Goal: Task Accomplishment & Management: Complete application form

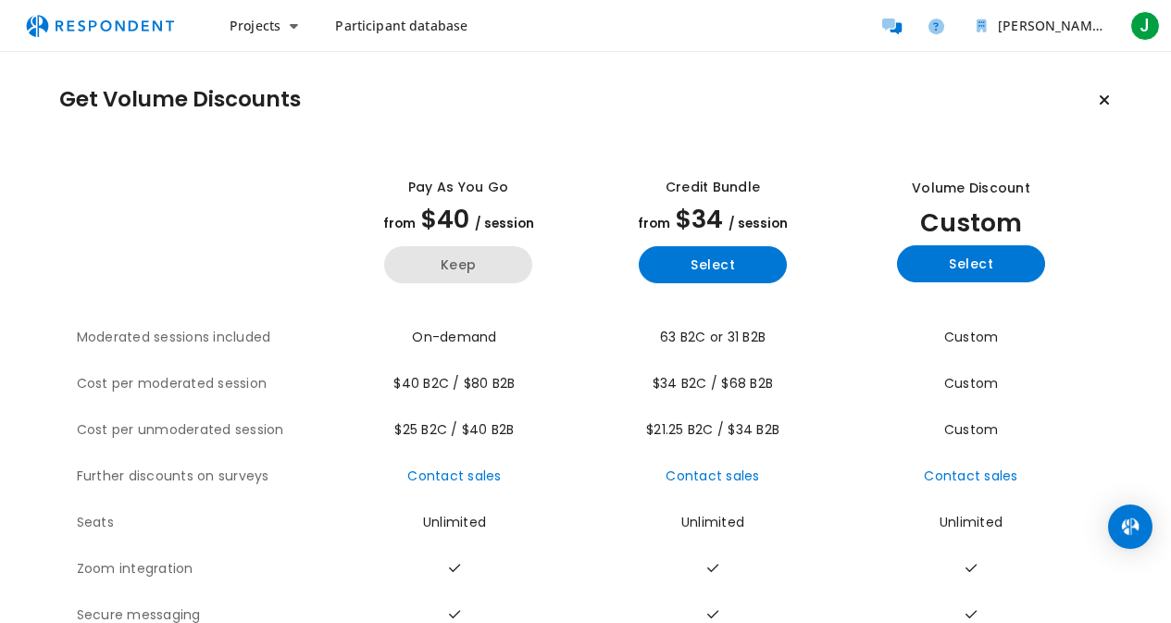
click at [466, 272] on button "Keep" at bounding box center [458, 264] width 148 height 37
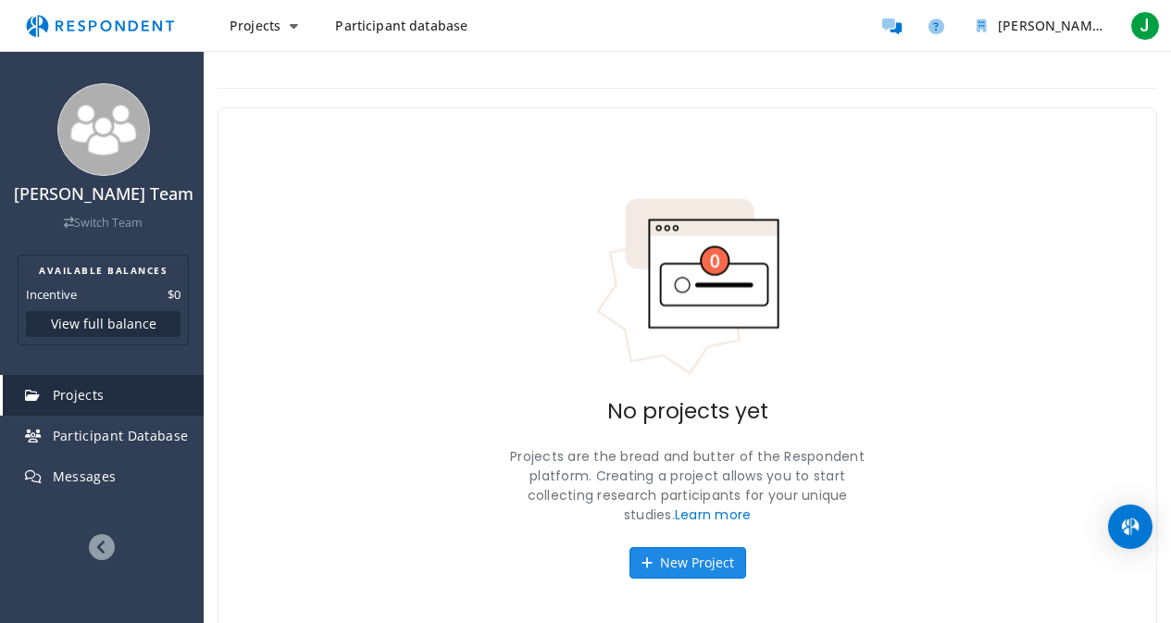
click at [687, 573] on button "New Project" at bounding box center [687, 562] width 117 height 31
click at [683, 559] on div "[PERSON_NAME] Team Switch Team AVAILABLE BALANCES Incentive $0 View full balanc…" at bounding box center [585, 334] width 1171 height 668
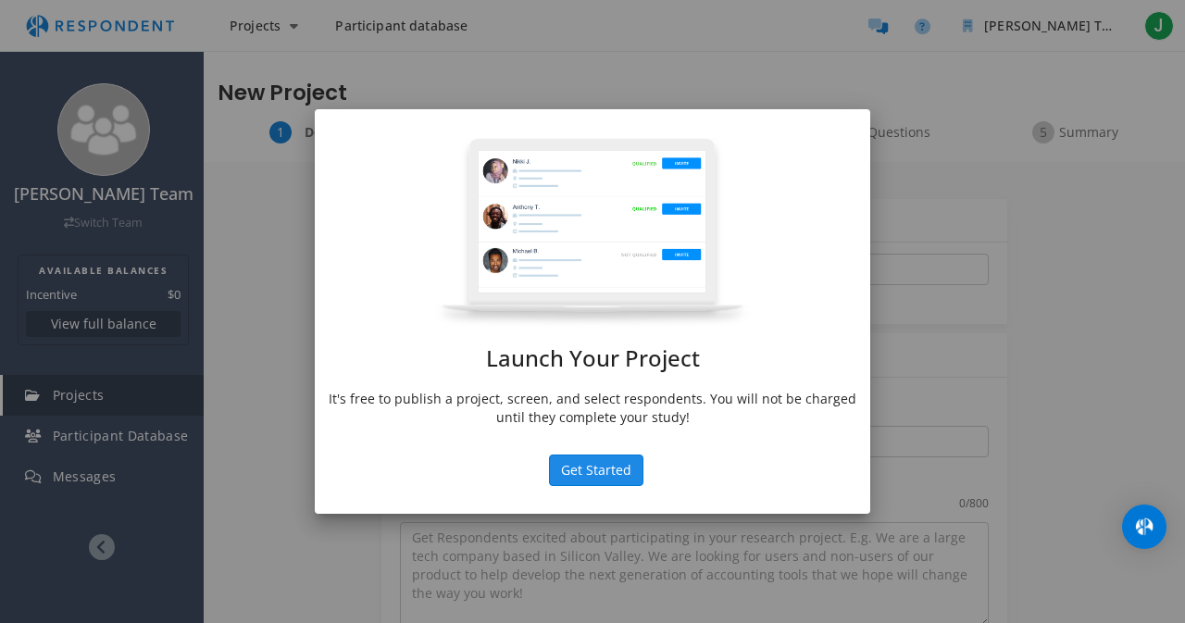
click at [593, 473] on button "Get Started" at bounding box center [596, 469] width 94 height 31
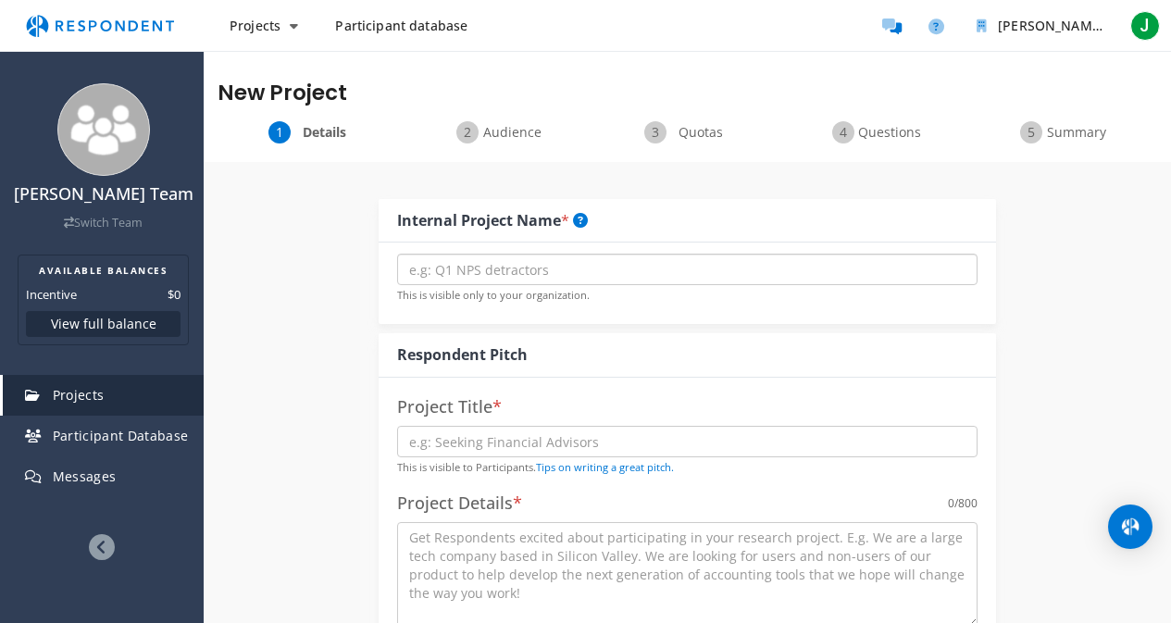
click at [633, 264] on input "text" at bounding box center [687, 269] width 580 height 31
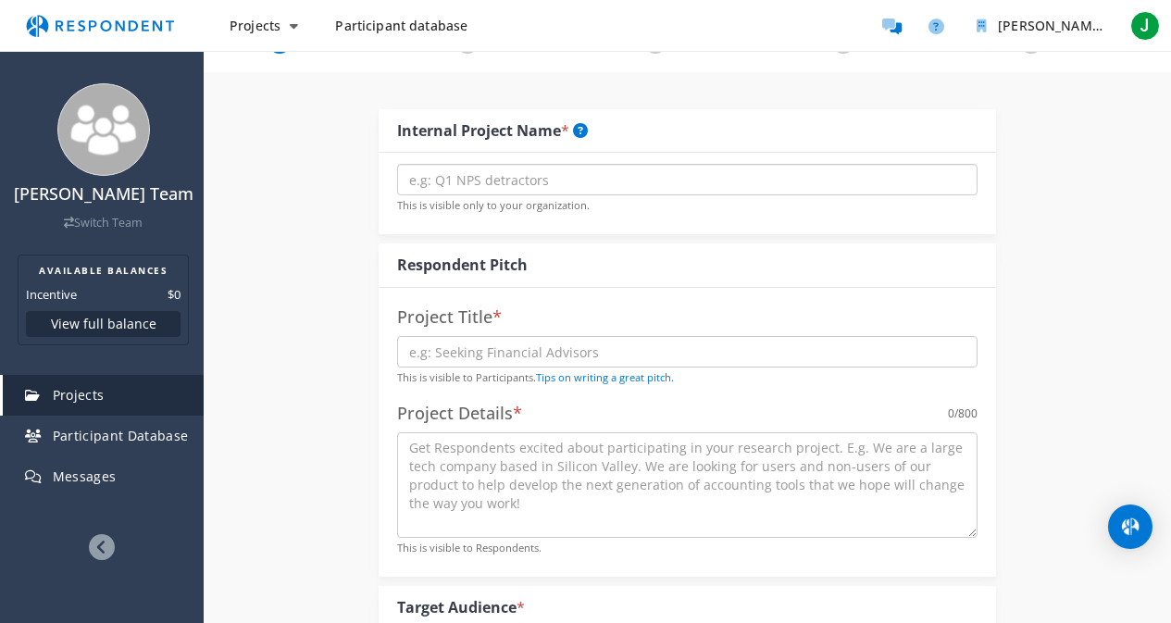
scroll to position [93, 0]
type input "App Usability Study"
click at [449, 354] on input "text" at bounding box center [687, 348] width 580 height 31
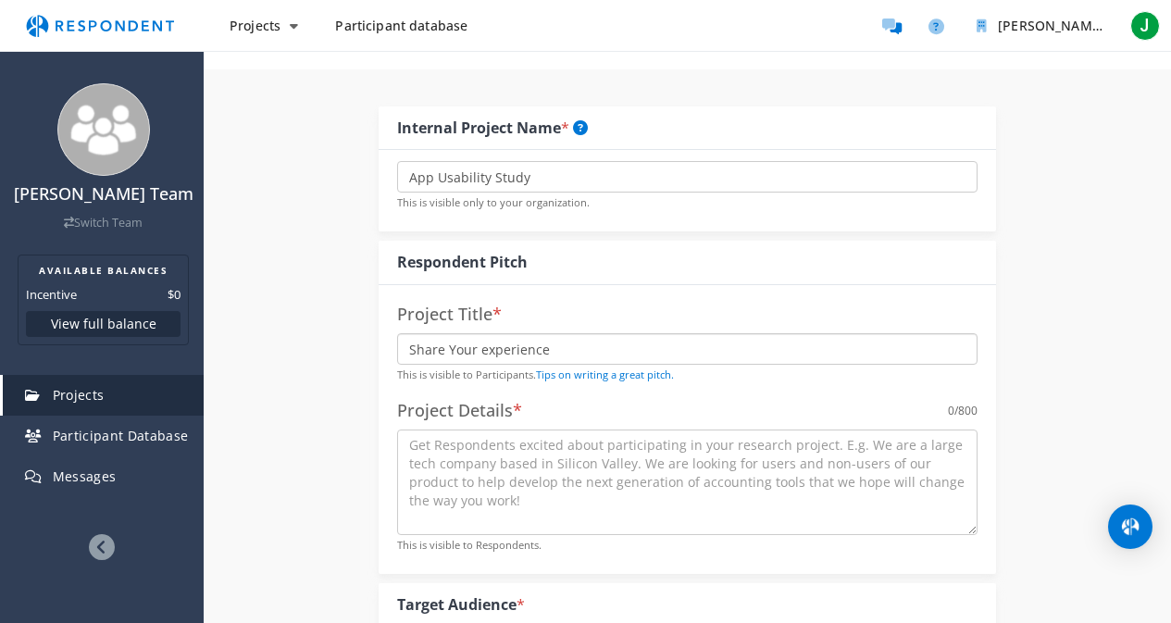
click at [488, 351] on input "Share Your experience" at bounding box center [687, 348] width 580 height 31
click at [548, 347] on input "Share Your Experience" at bounding box center [687, 348] width 580 height 31
type input "Share Your Experience with Our Mobile App"
click at [491, 510] on textarea at bounding box center [687, 482] width 580 height 106
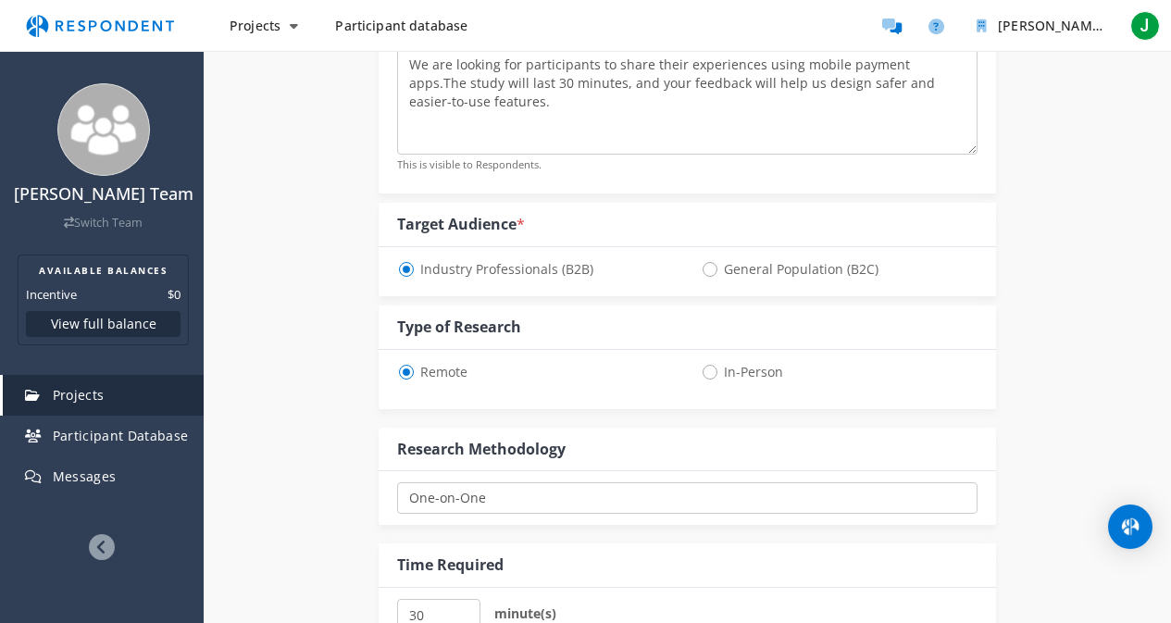
scroll to position [476, 0]
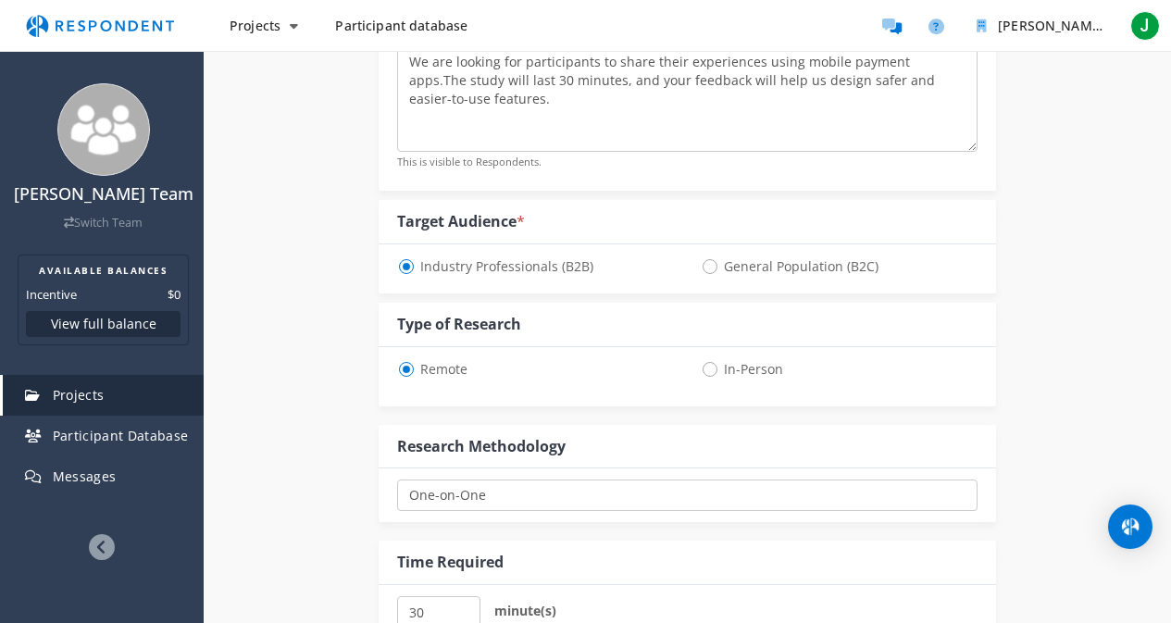
type textarea "We are looking for participants to share their experiences using mobile payment…"
click at [714, 374] on span "In-Person" at bounding box center [742, 369] width 82 height 22
click at [713, 374] on input "In-Person" at bounding box center [707, 368] width 12 height 12
radio input "true"
select select "number:125"
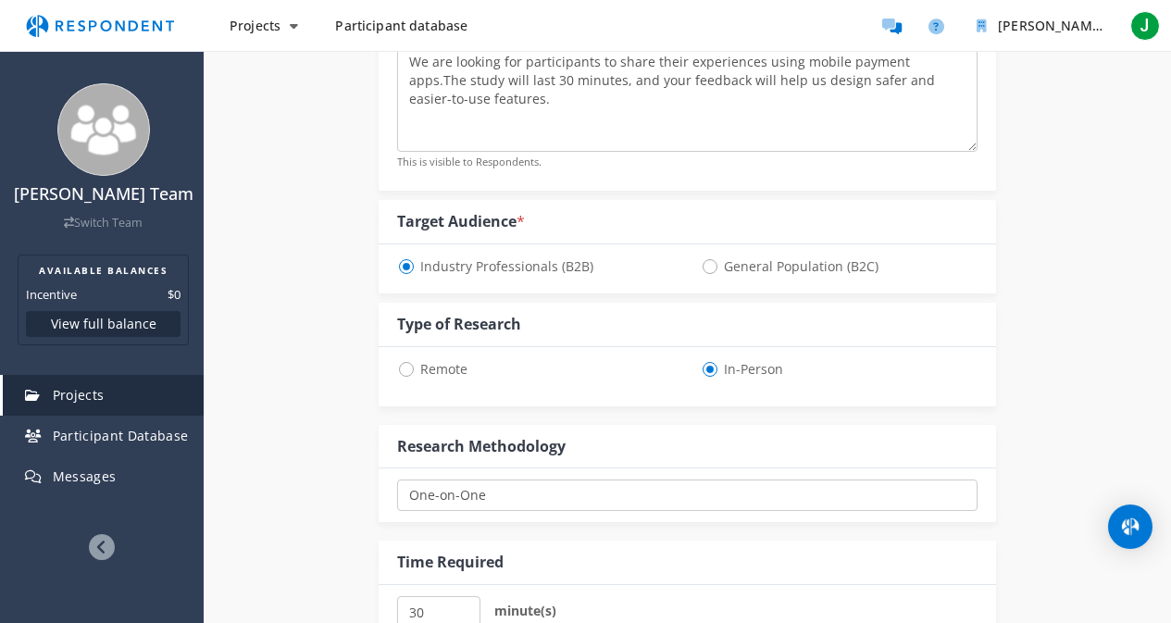
click at [409, 367] on span "Remote" at bounding box center [432, 369] width 70 height 22
click at [409, 367] on input "Remote" at bounding box center [403, 368] width 12 height 12
radio input "true"
select select "number:125"
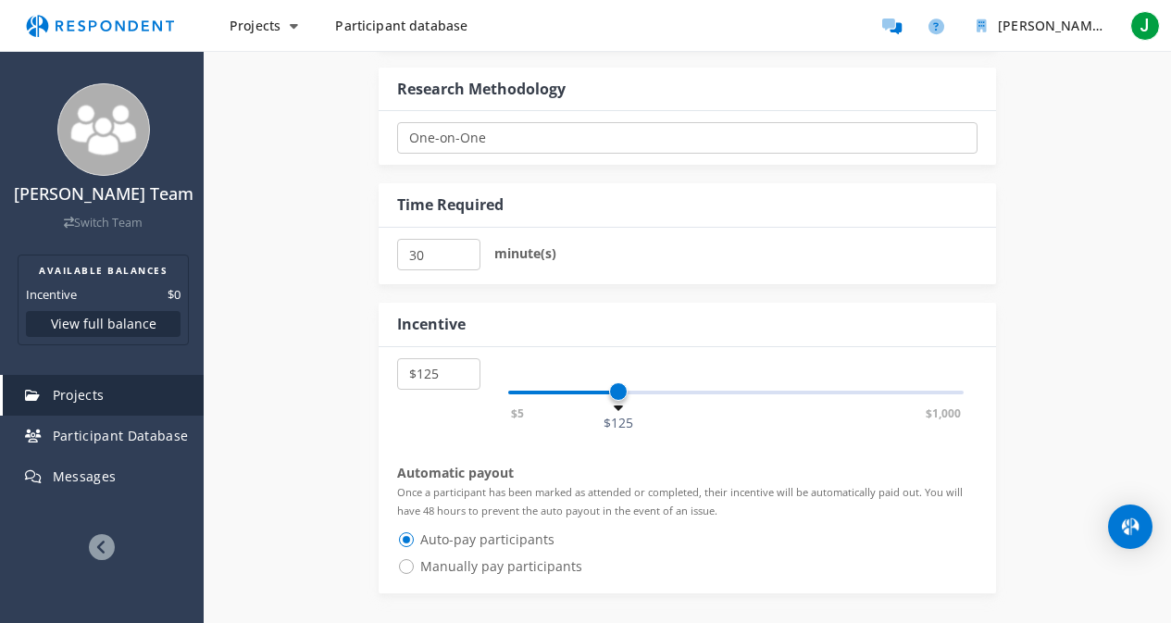
scroll to position [837, 0]
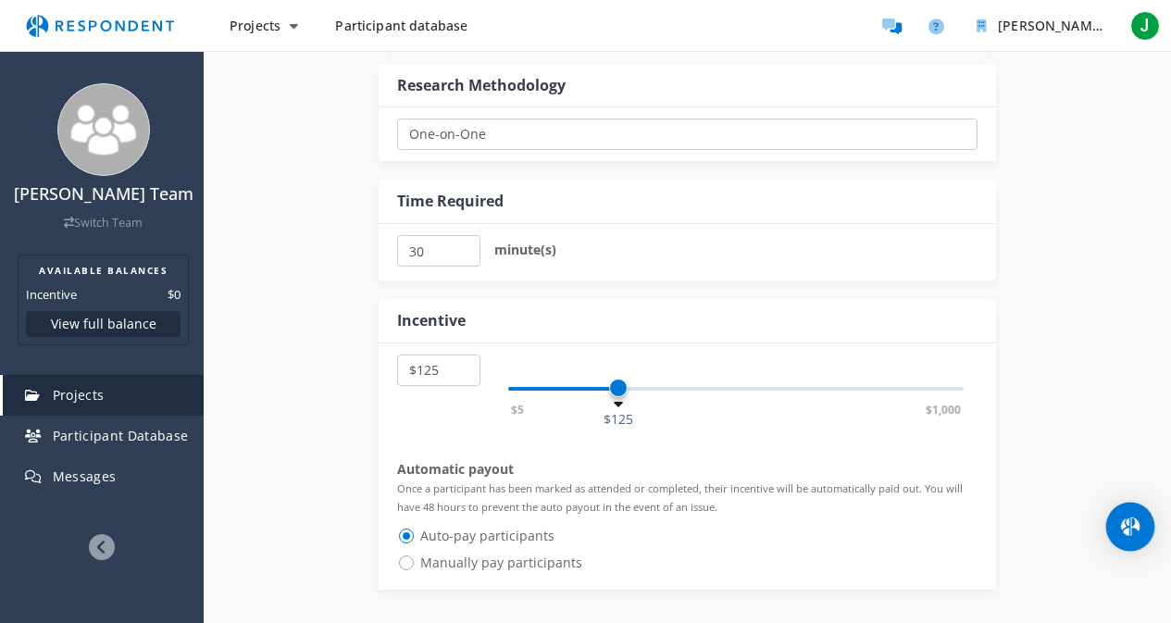
click at [1132, 512] on div "Open Intercom Messenger" at bounding box center [1130, 527] width 49 height 49
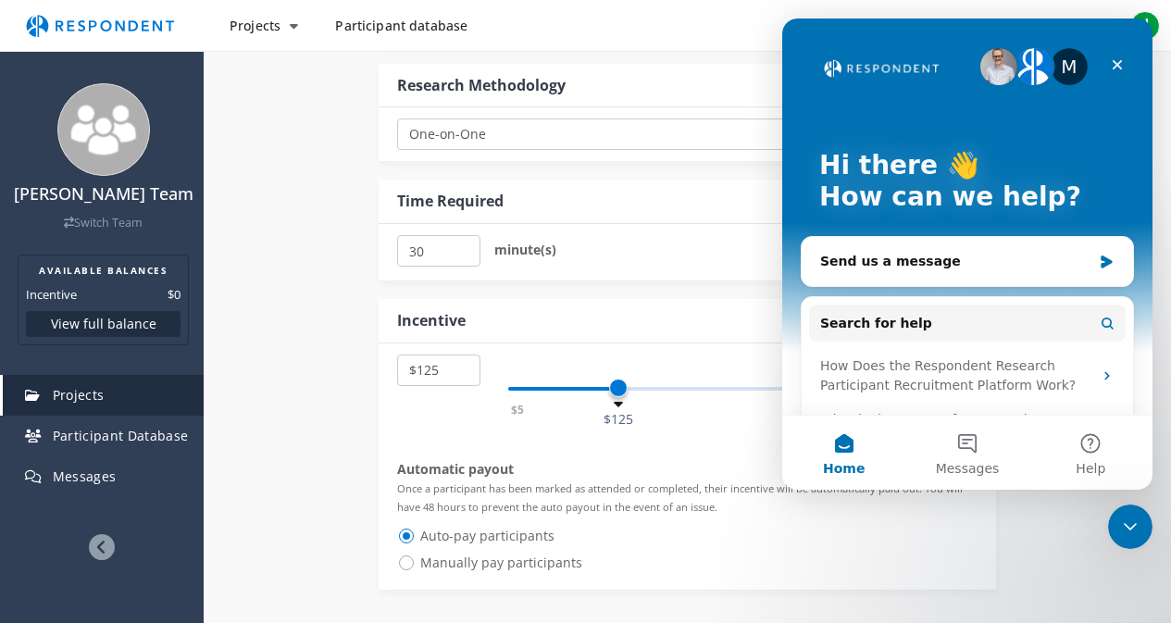
scroll to position [0, 0]
click at [1105, 451] on button "Help" at bounding box center [1090, 453] width 123 height 74
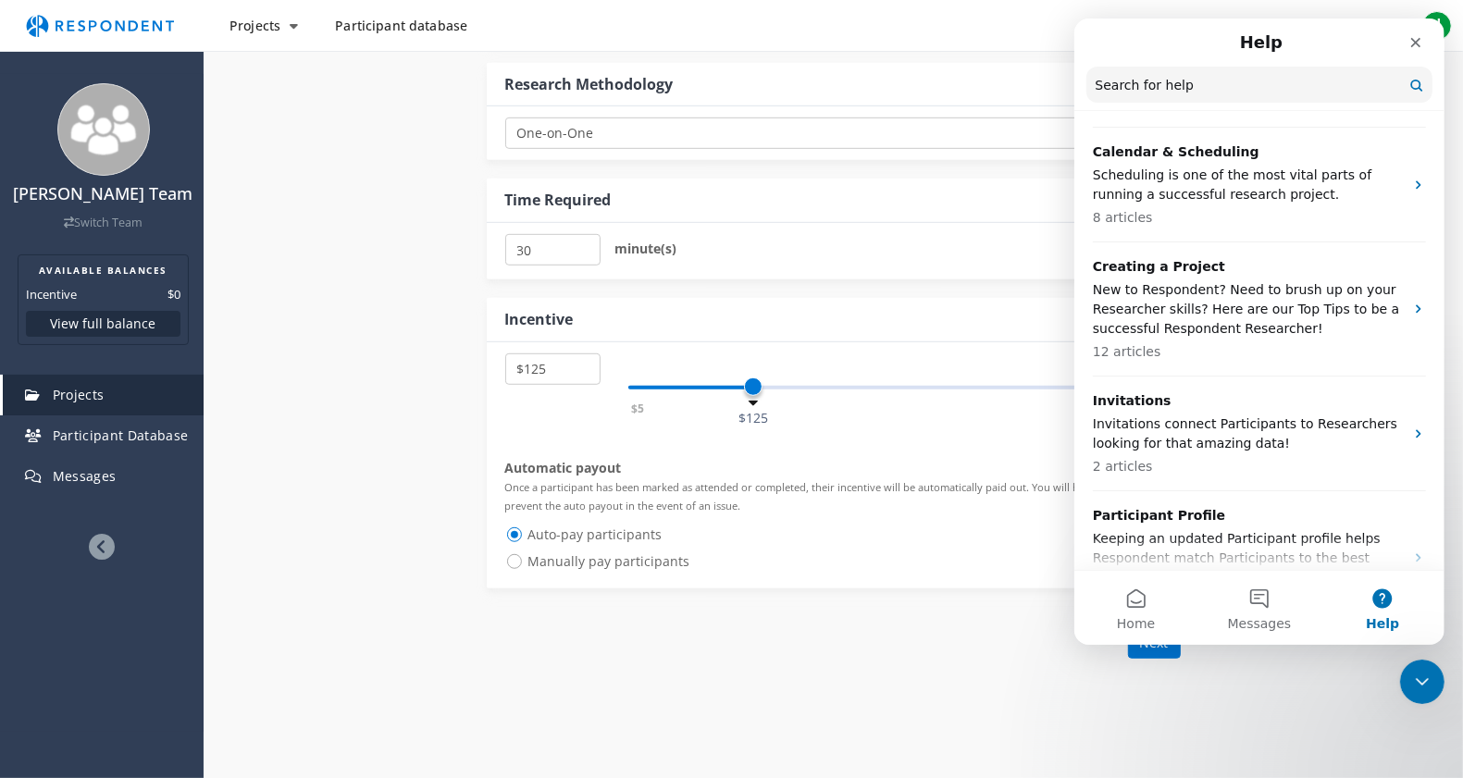
scroll to position [466, 0]
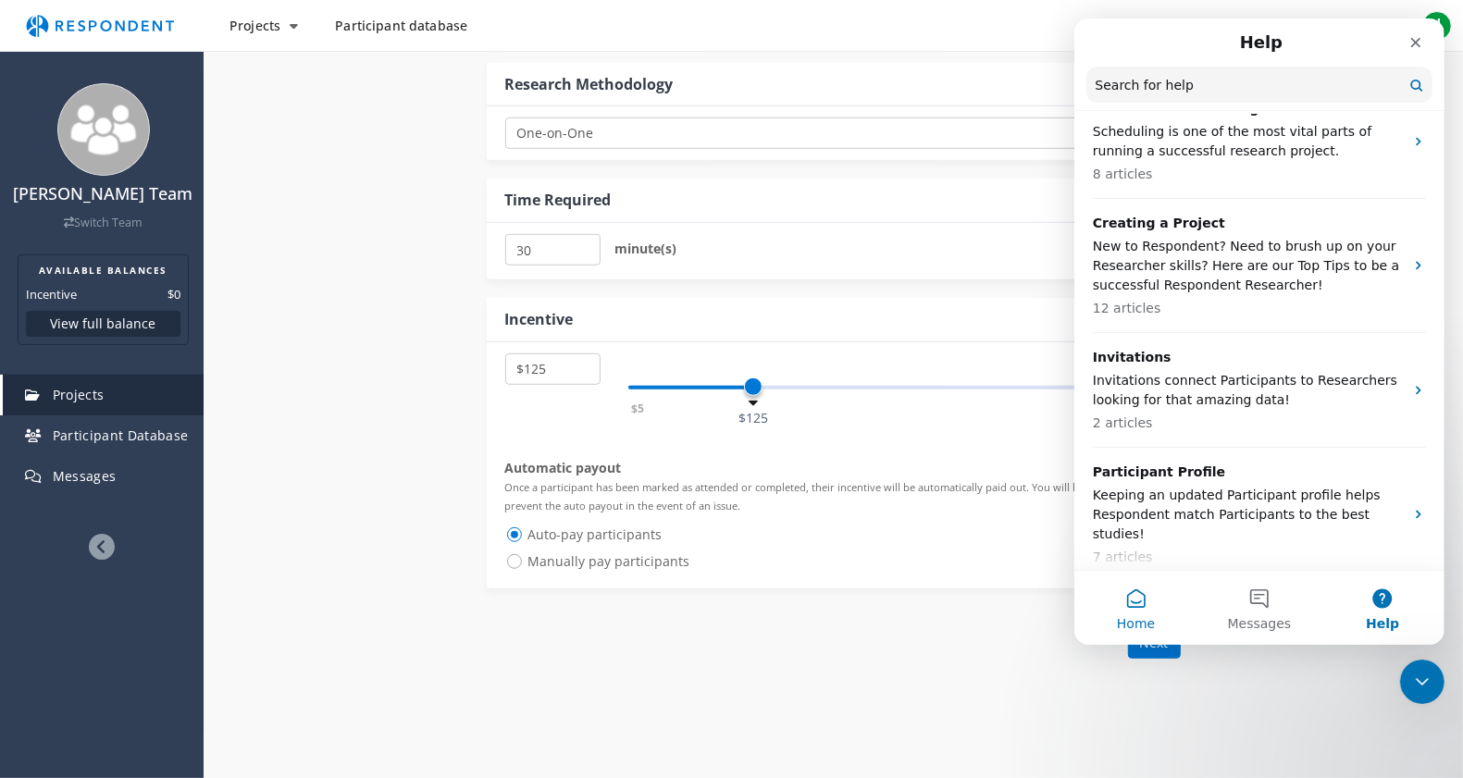
click at [1132, 605] on button "Home" at bounding box center [1135, 608] width 123 height 74
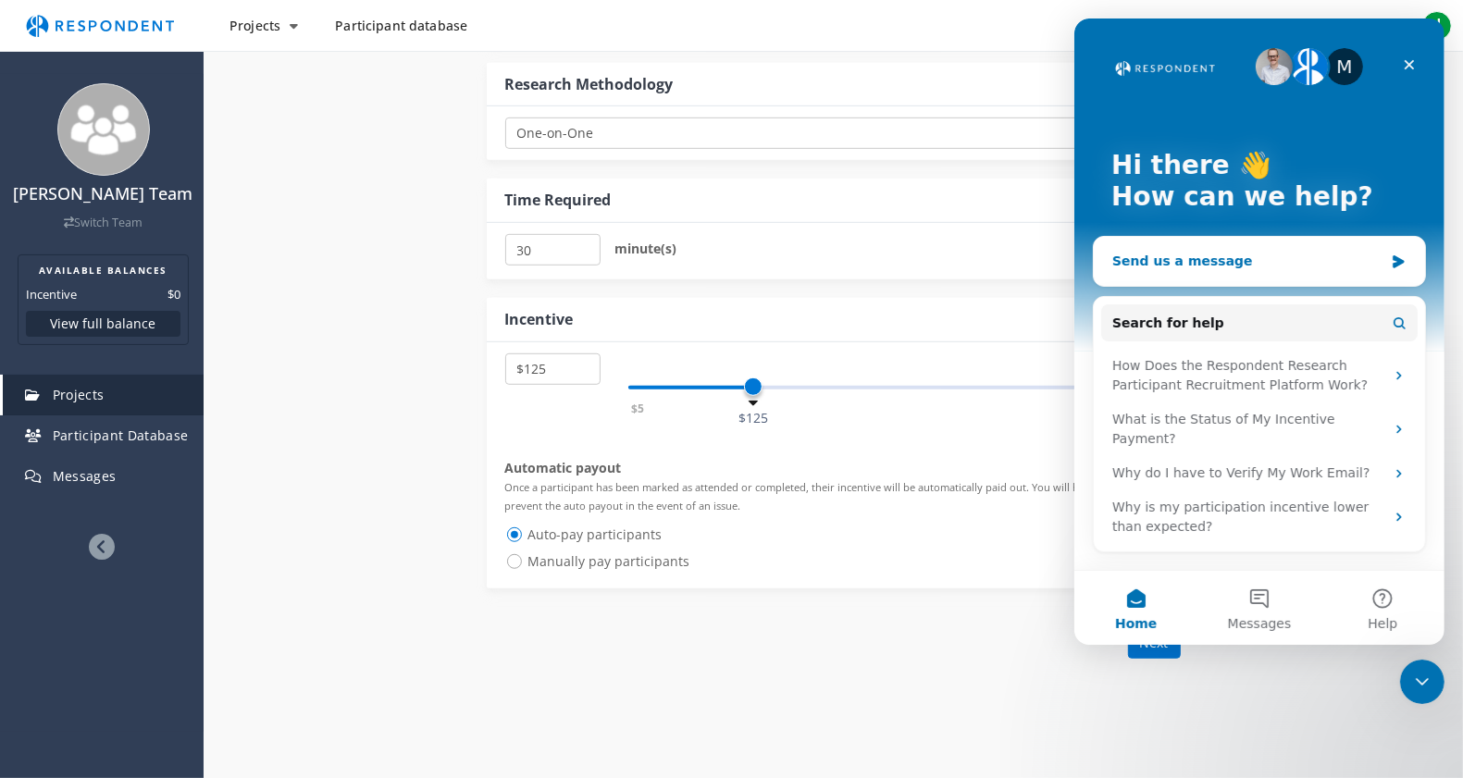
click at [1184, 257] on icon "Intercom messenger" at bounding box center [1397, 261] width 11 height 13
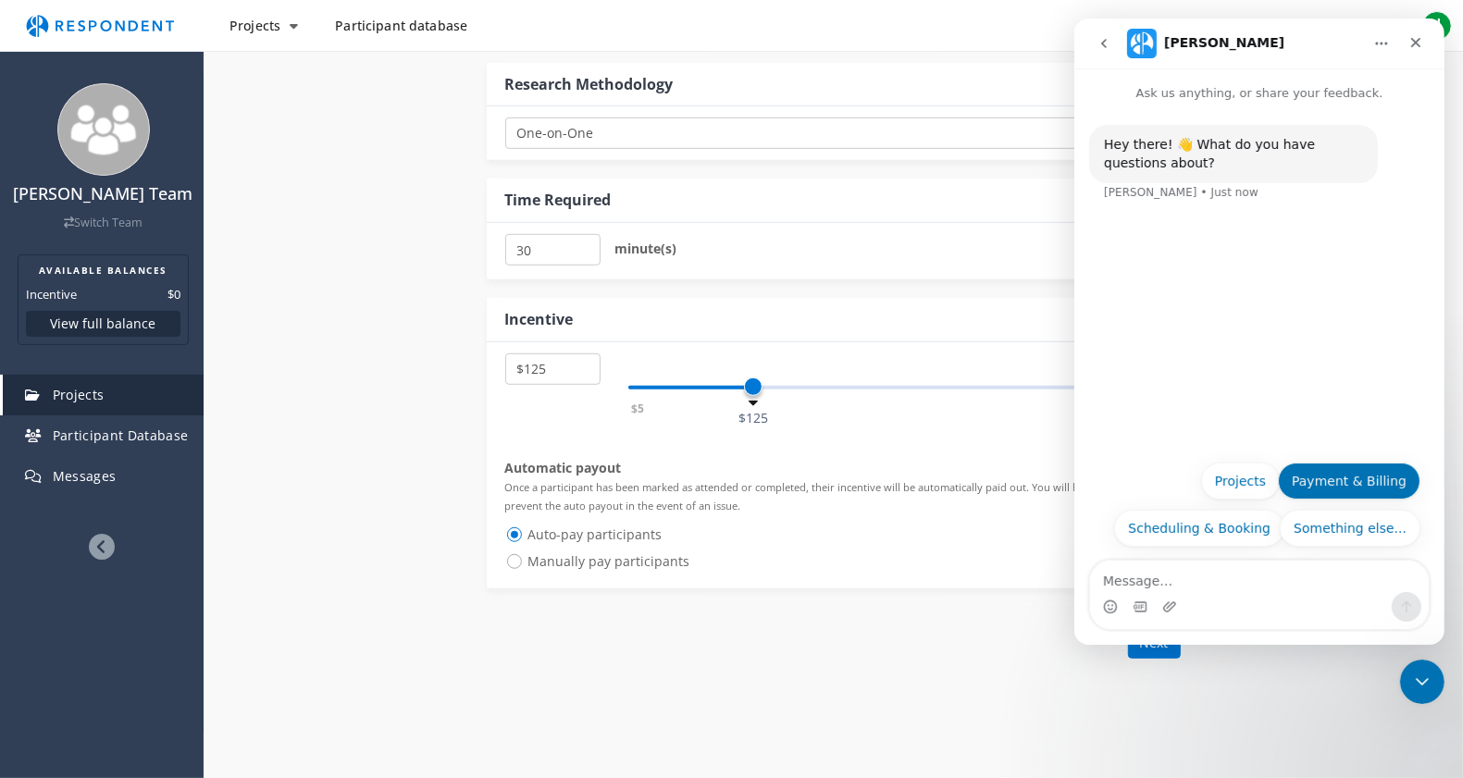
click at [1184, 479] on button "Payment & Billing" at bounding box center [1348, 481] width 143 height 37
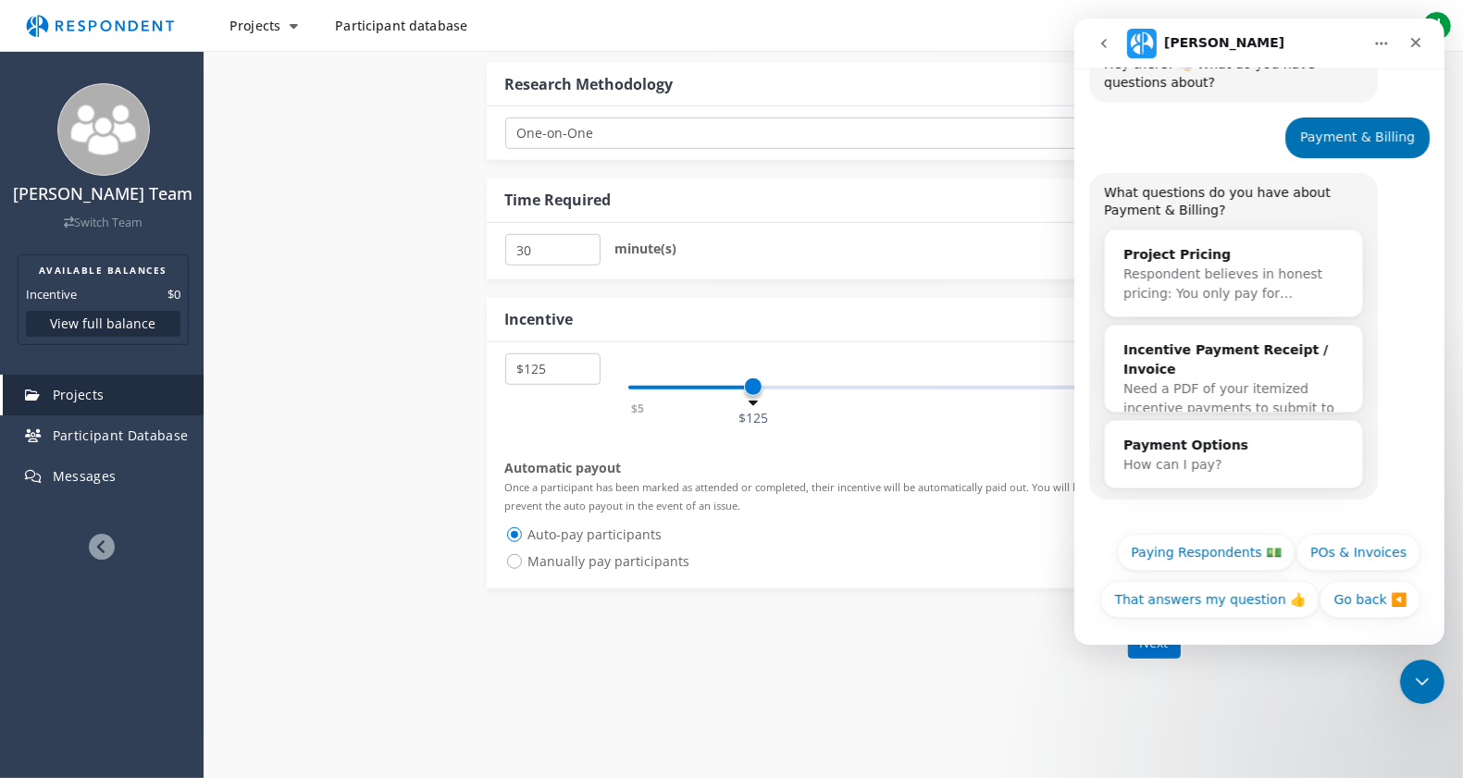
scroll to position [84, 0]
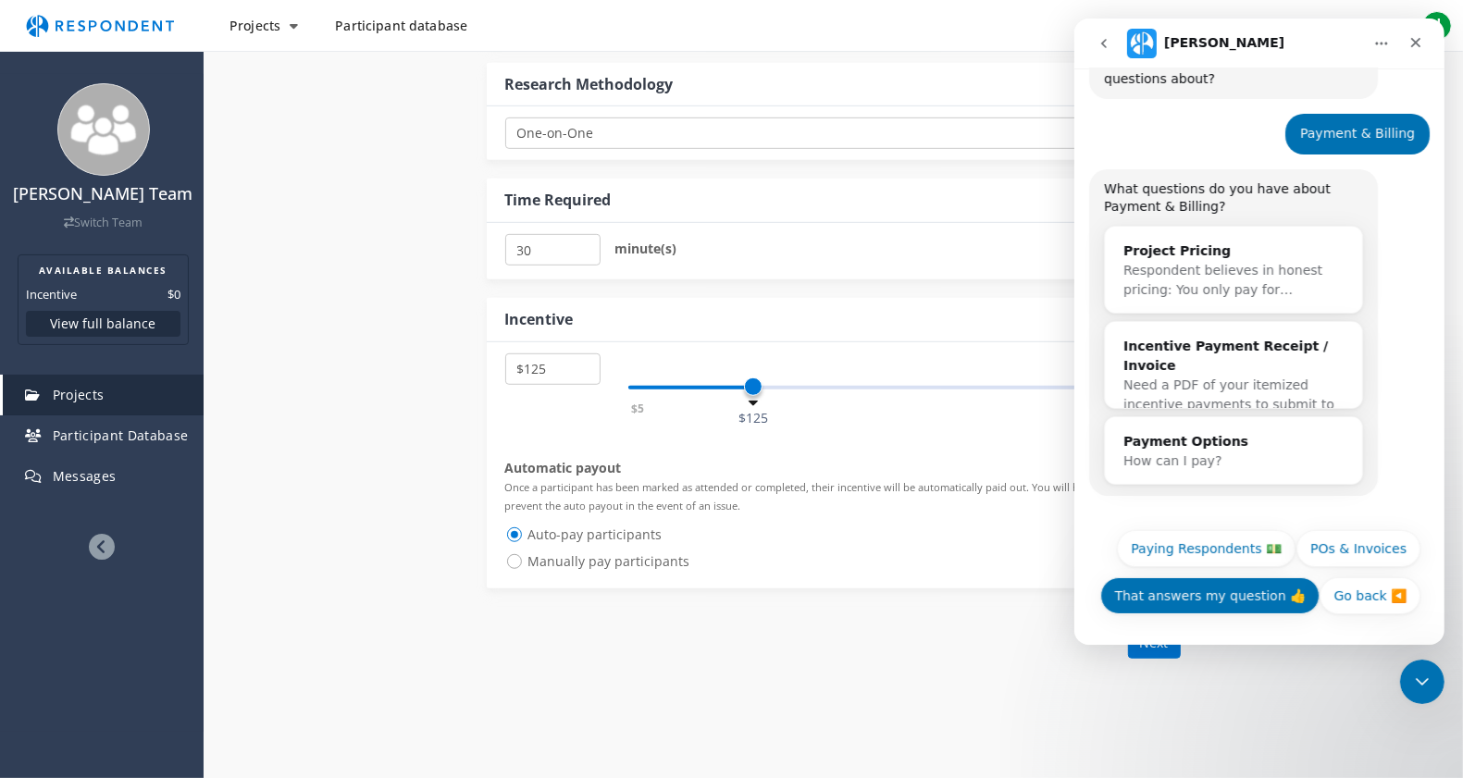
click at [1184, 607] on button "That answers my question 👍" at bounding box center [1209, 596] width 219 height 37
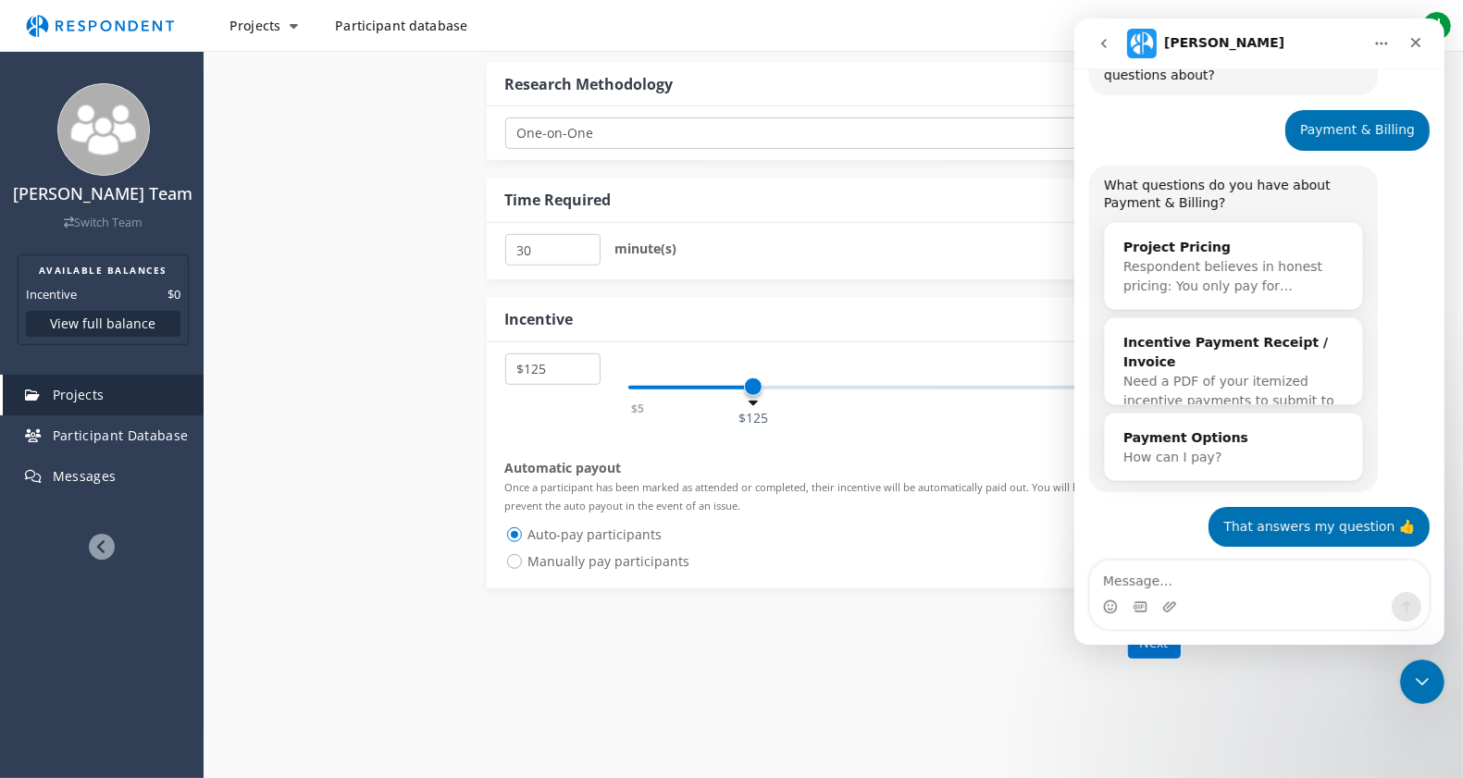
scroll to position [432, 0]
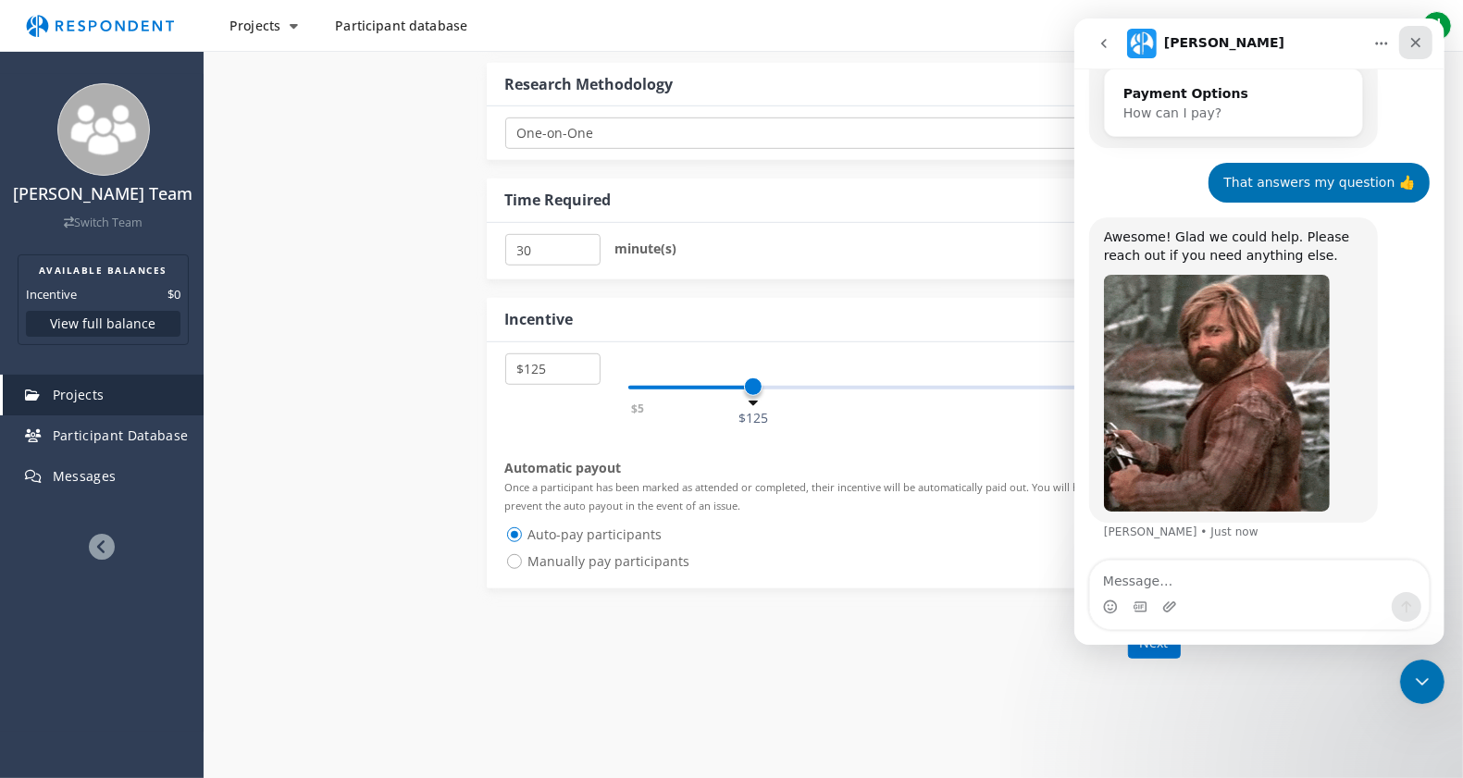
click at [1184, 41] on icon "Close" at bounding box center [1415, 42] width 15 height 15
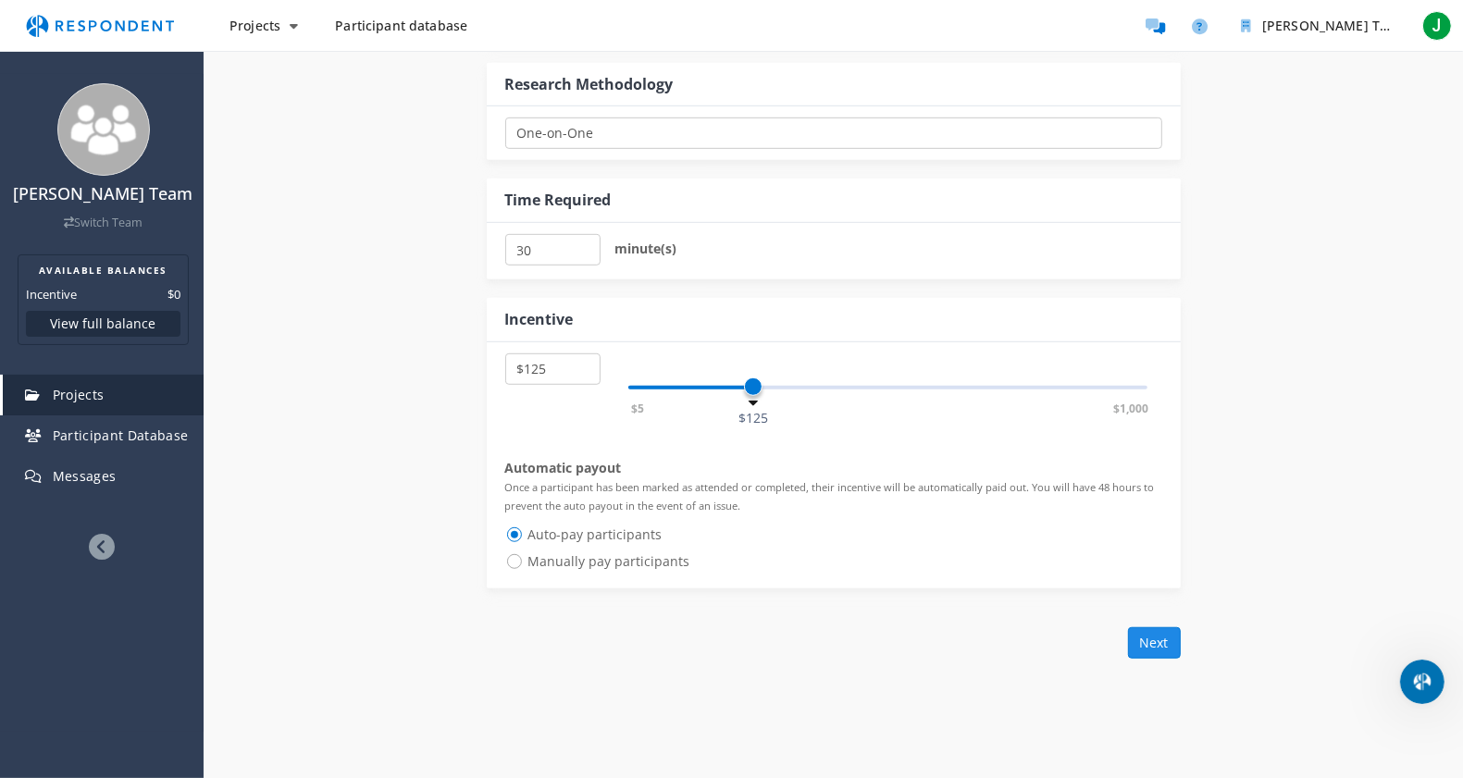
click at [1148, 622] on button "Next" at bounding box center [1154, 643] width 53 height 31
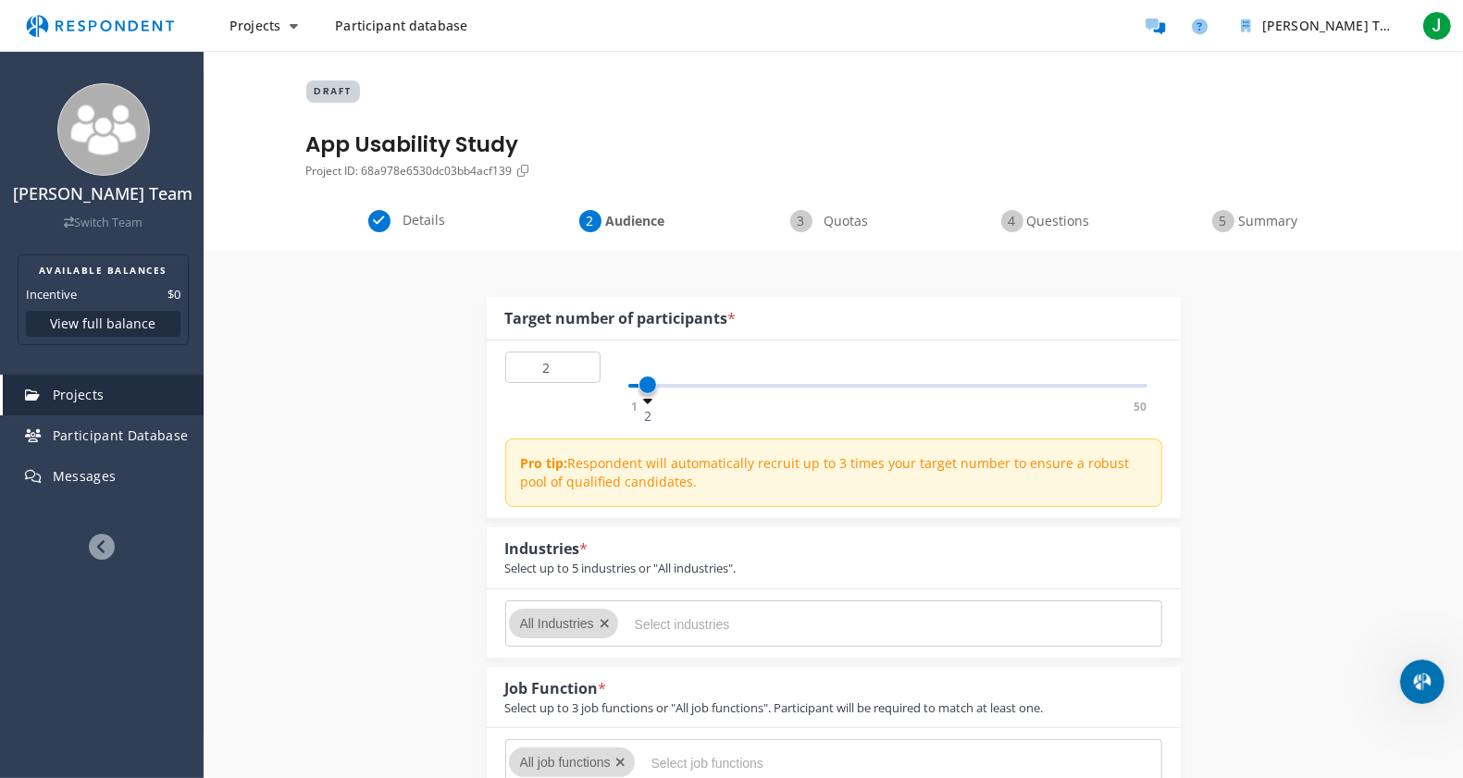
type input "3"
drag, startPoint x: 637, startPoint y: 391, endPoint x: 657, endPoint y: 391, distance: 20.4
click at [657, 391] on span at bounding box center [658, 385] width 19 height 19
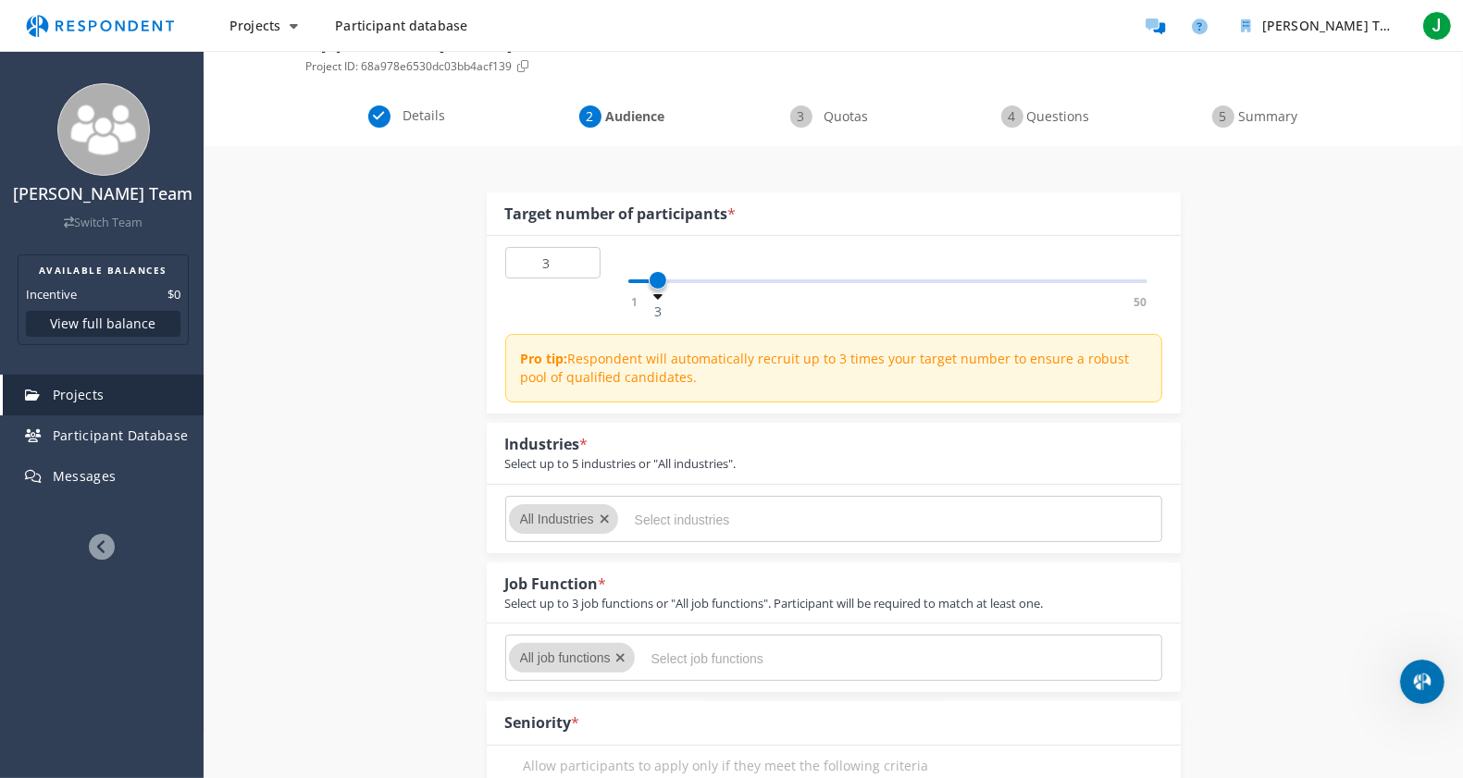
scroll to position [127, 0]
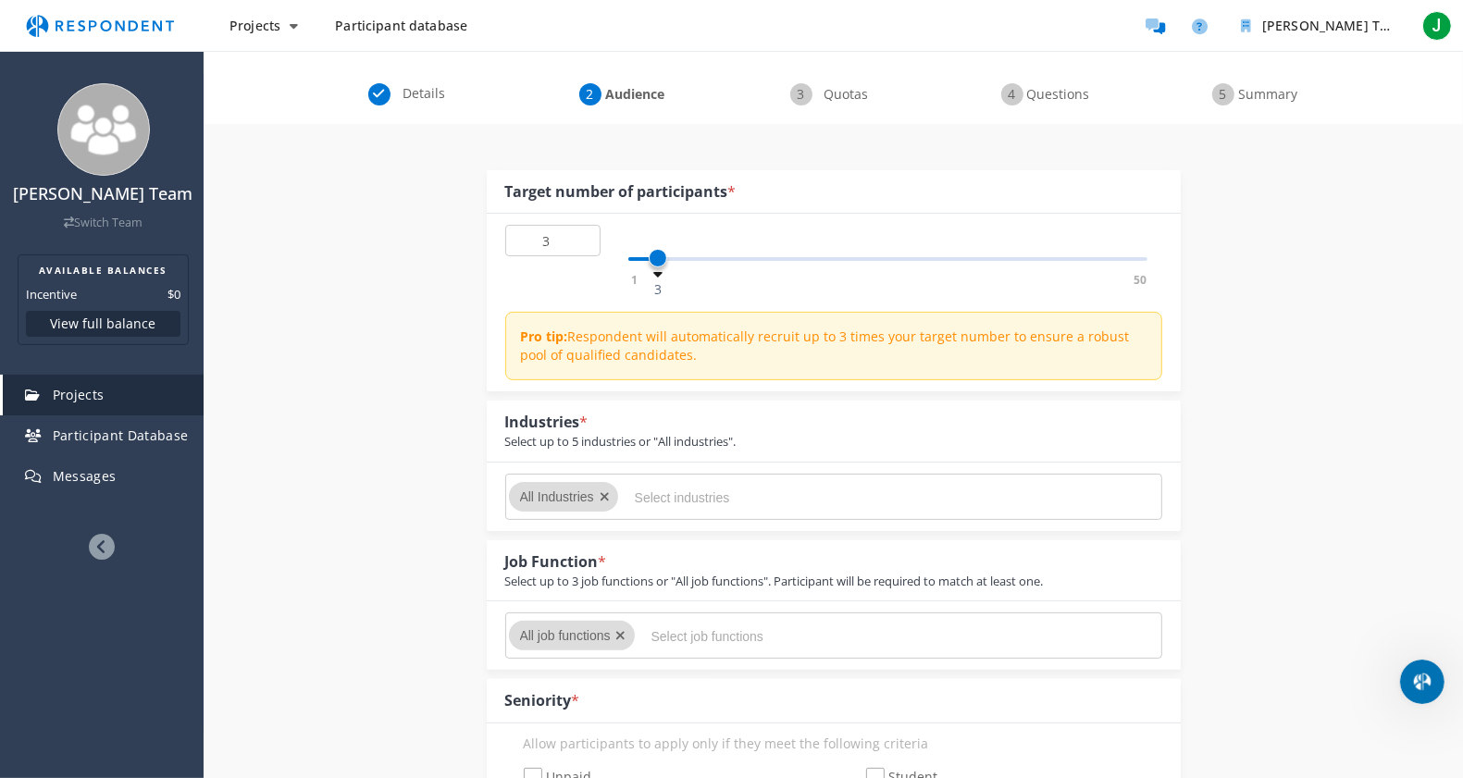
click at [563, 500] on span "All Industries" at bounding box center [557, 497] width 74 height 15
click at [671, 487] on input "Select industries" at bounding box center [774, 497] width 278 height 31
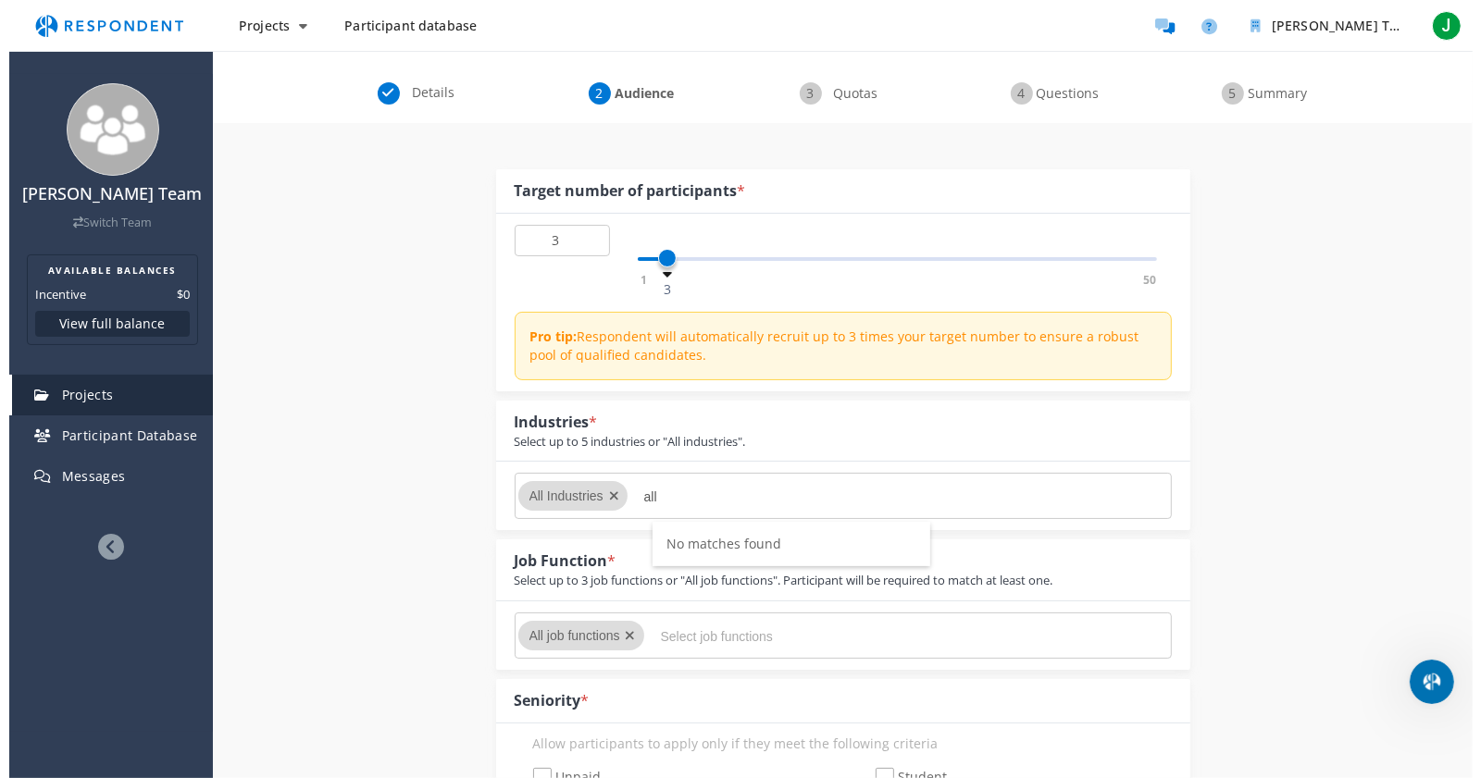
scroll to position [0, 0]
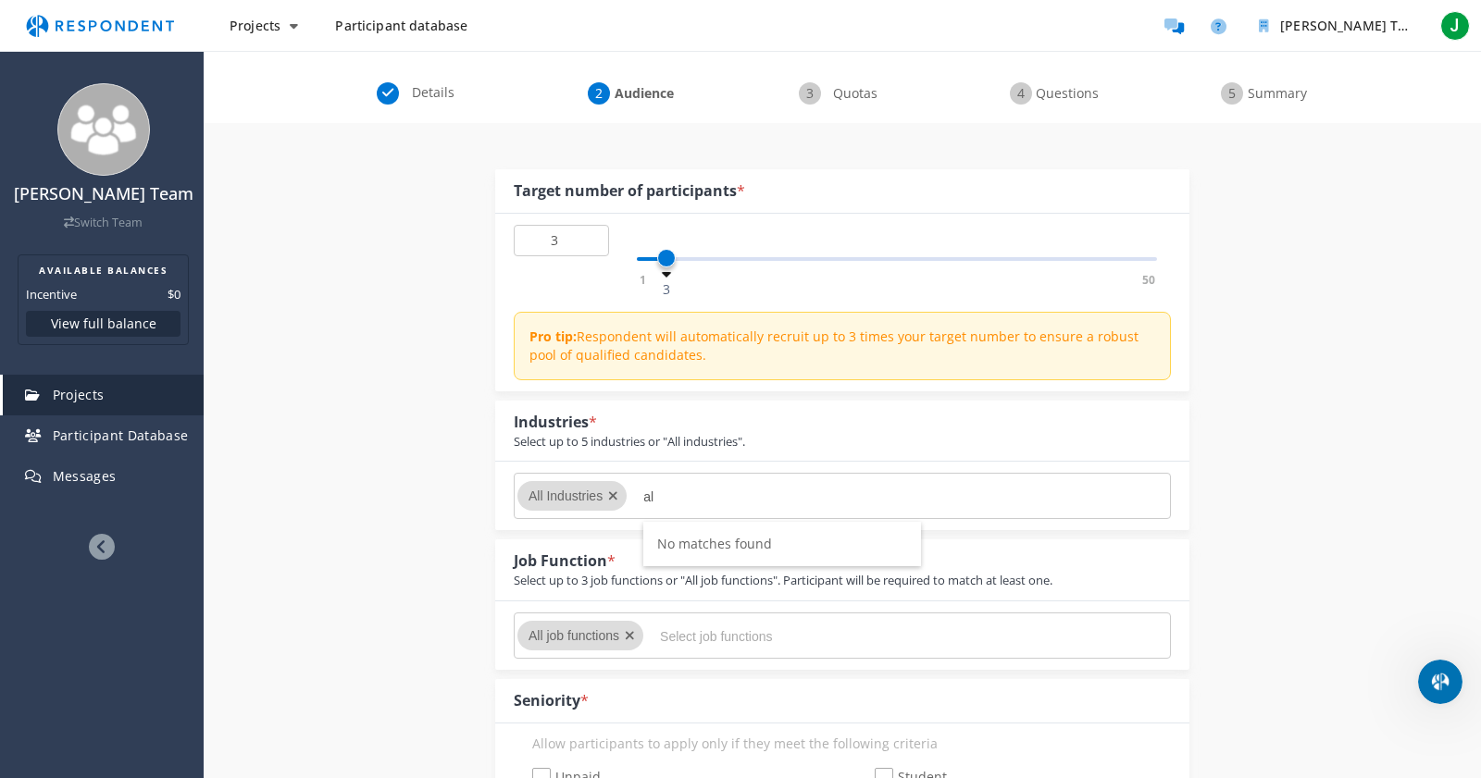
type input "a"
type input "n"
type input "a"
type input "r"
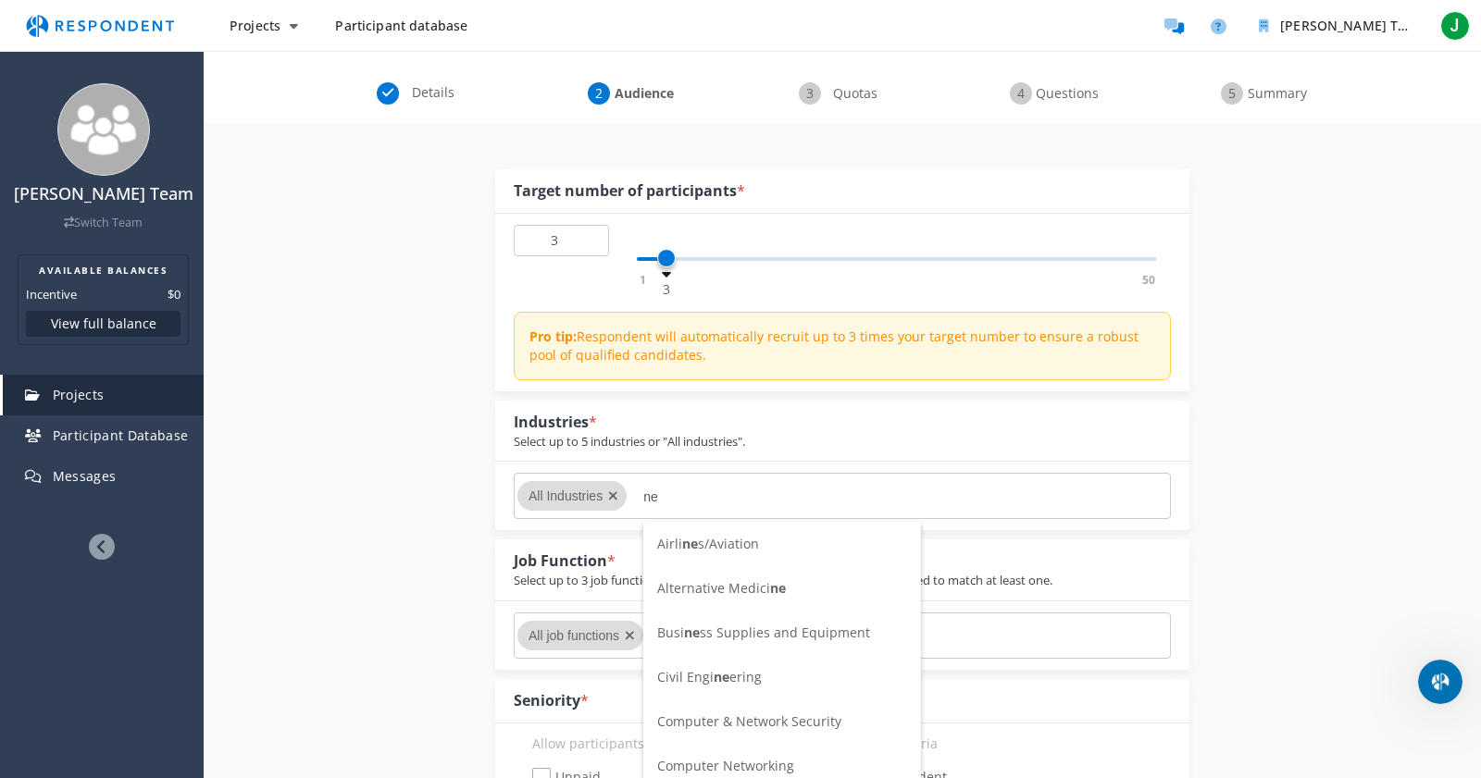
type input "n"
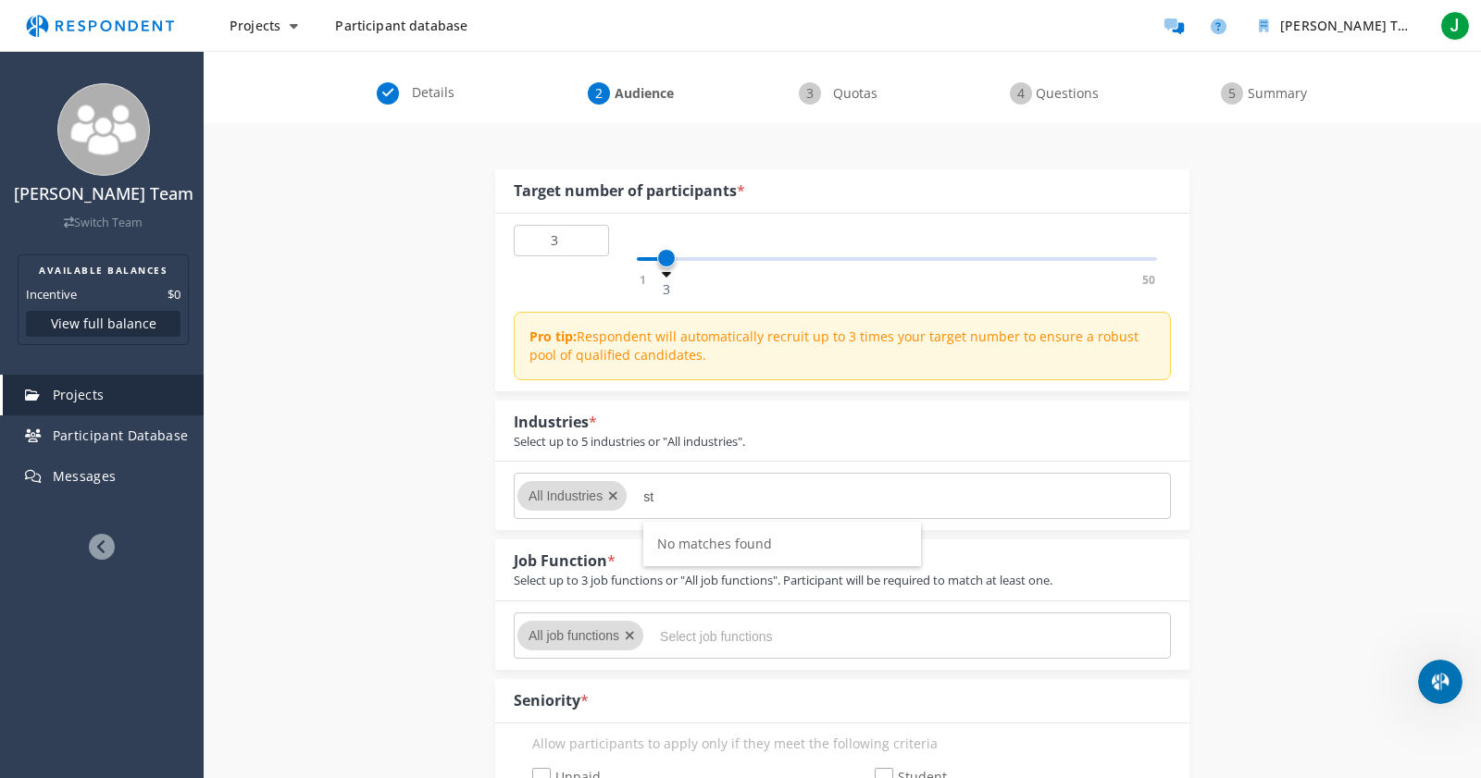
type input "s"
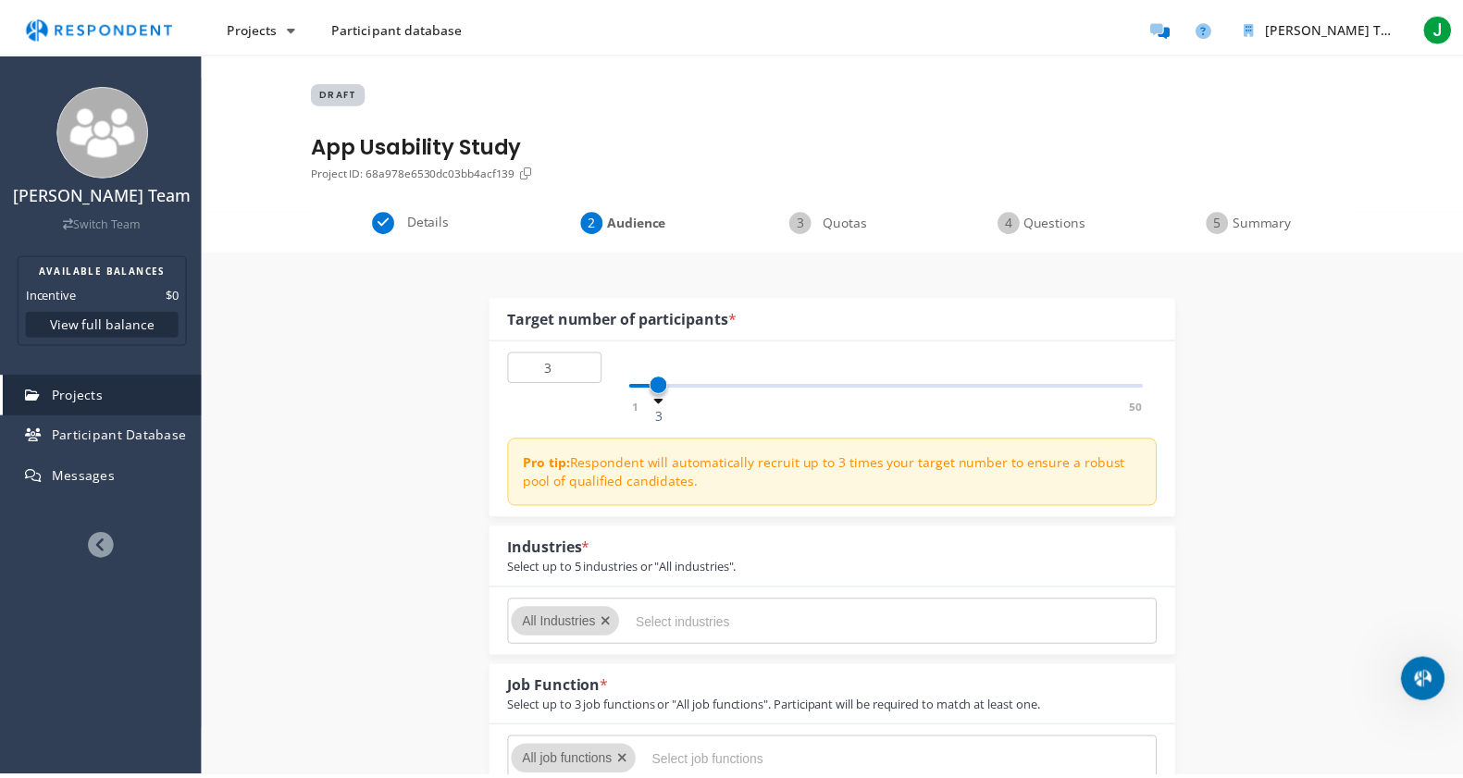
scroll to position [127, 0]
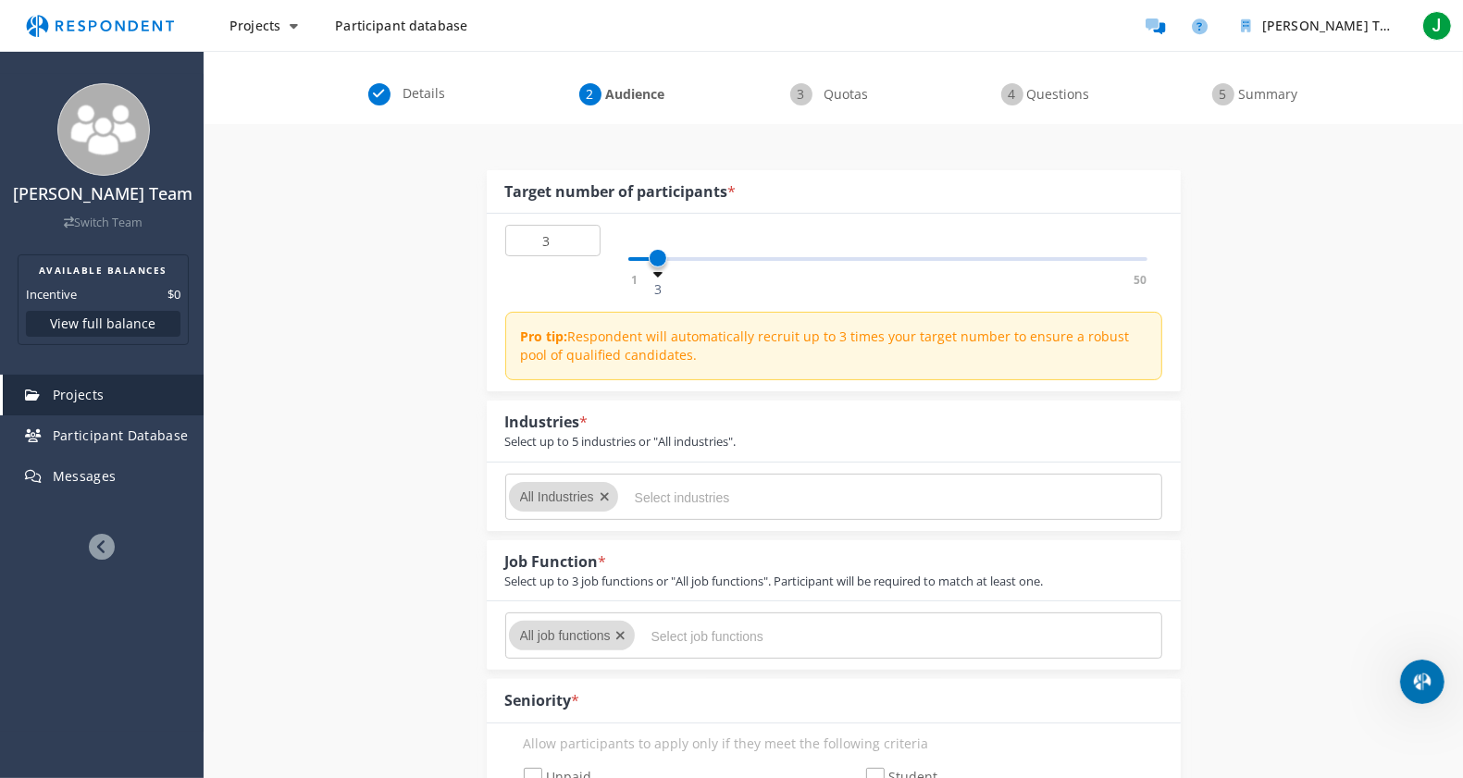
click at [565, 497] on span "All Industries" at bounding box center [557, 497] width 74 height 15
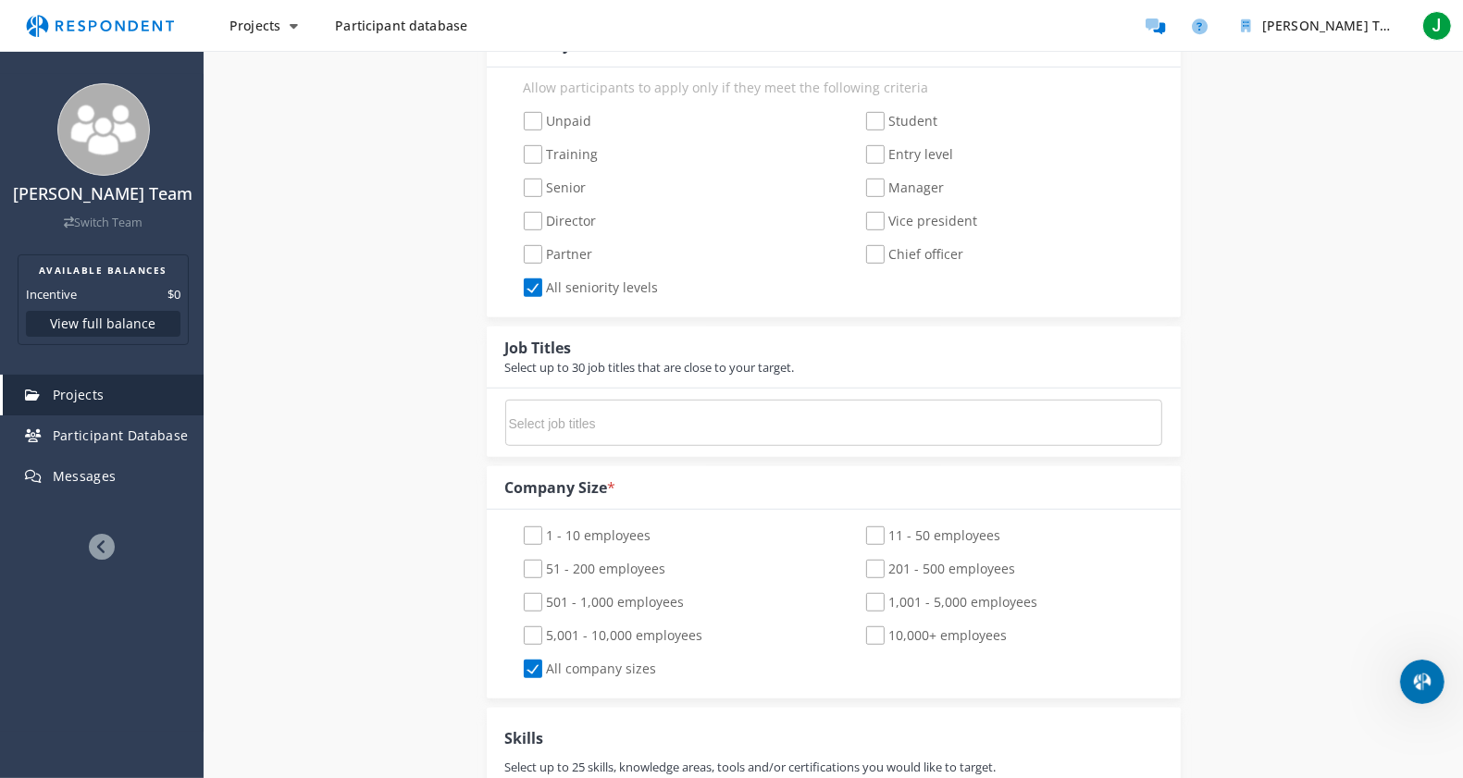
scroll to position [756, 0]
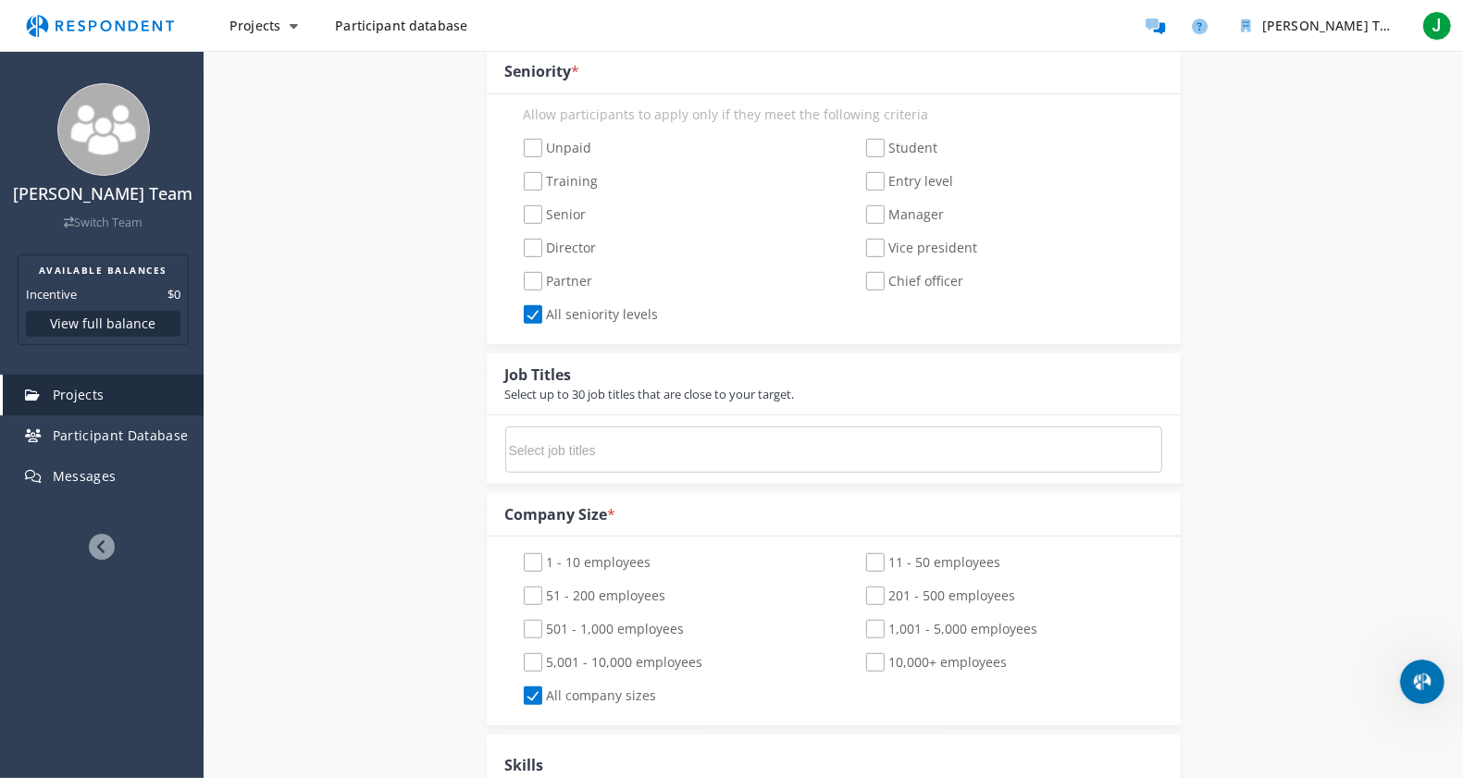
click at [896, 466] on md-chips-wrap at bounding box center [833, 450] width 657 height 46
click at [842, 458] on md-chips-wrap at bounding box center [833, 450] width 657 height 46
click at [541, 464] on input "Select job titles" at bounding box center [648, 450] width 278 height 31
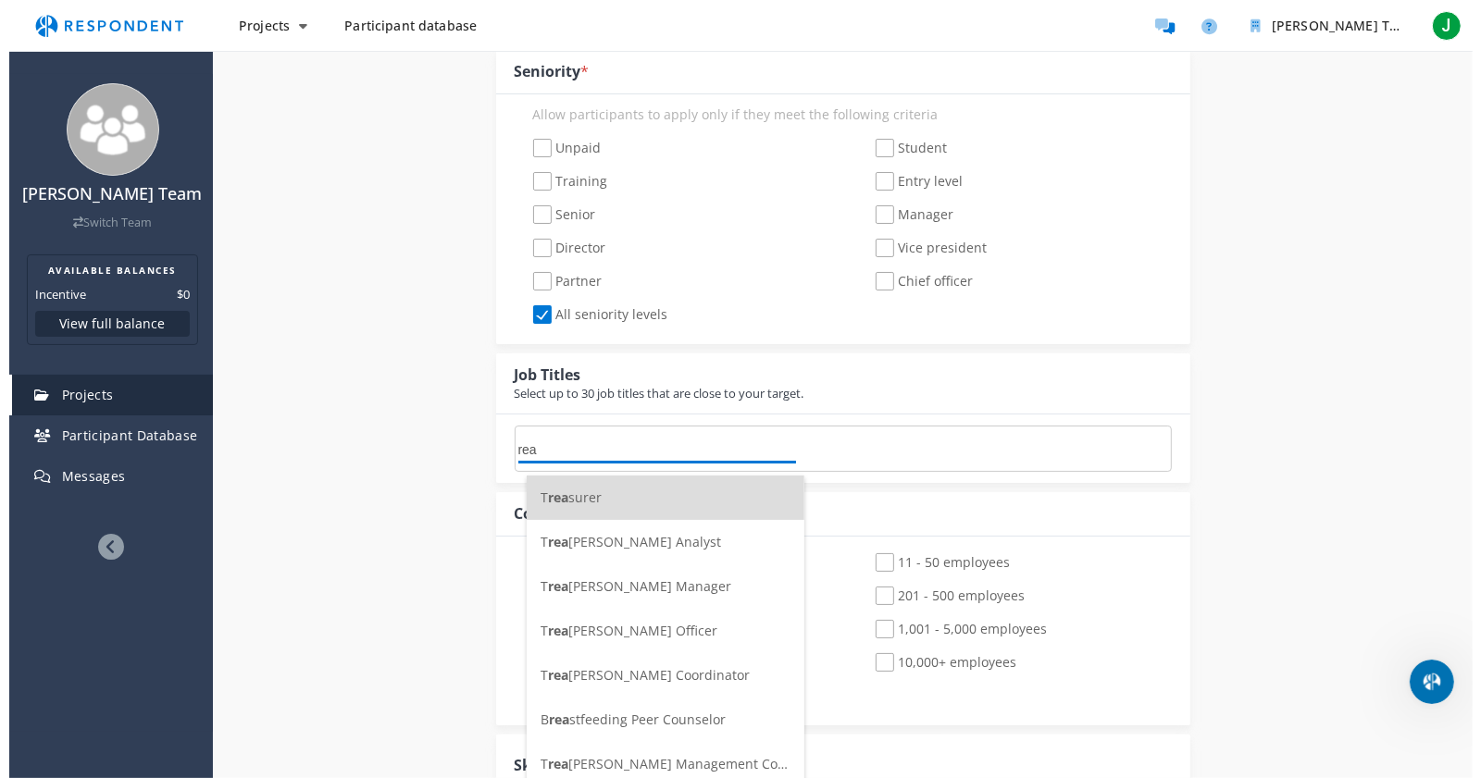
scroll to position [0, 0]
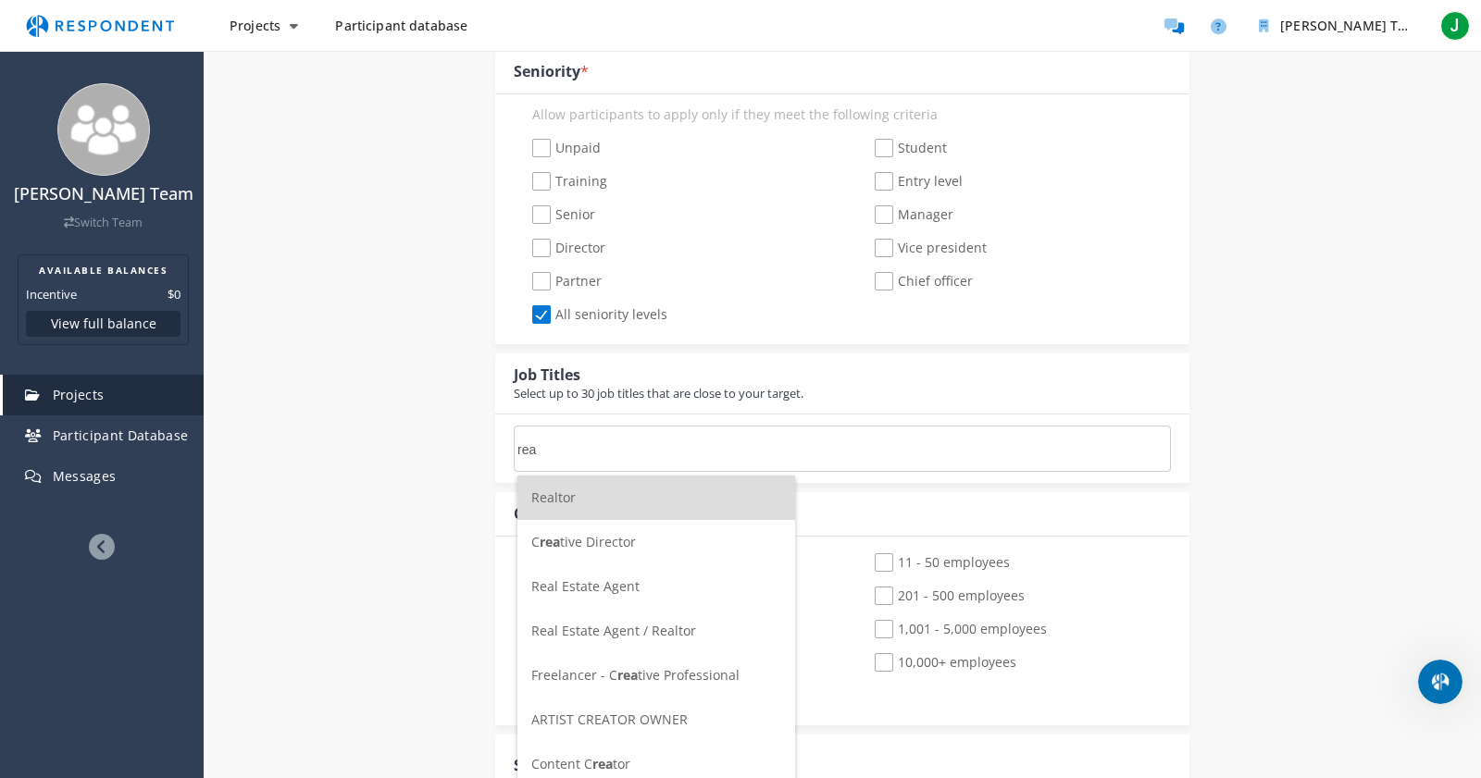
type input "rea"
click at [595, 585] on span "Real Estate Agent" at bounding box center [585, 587] width 108 height 18
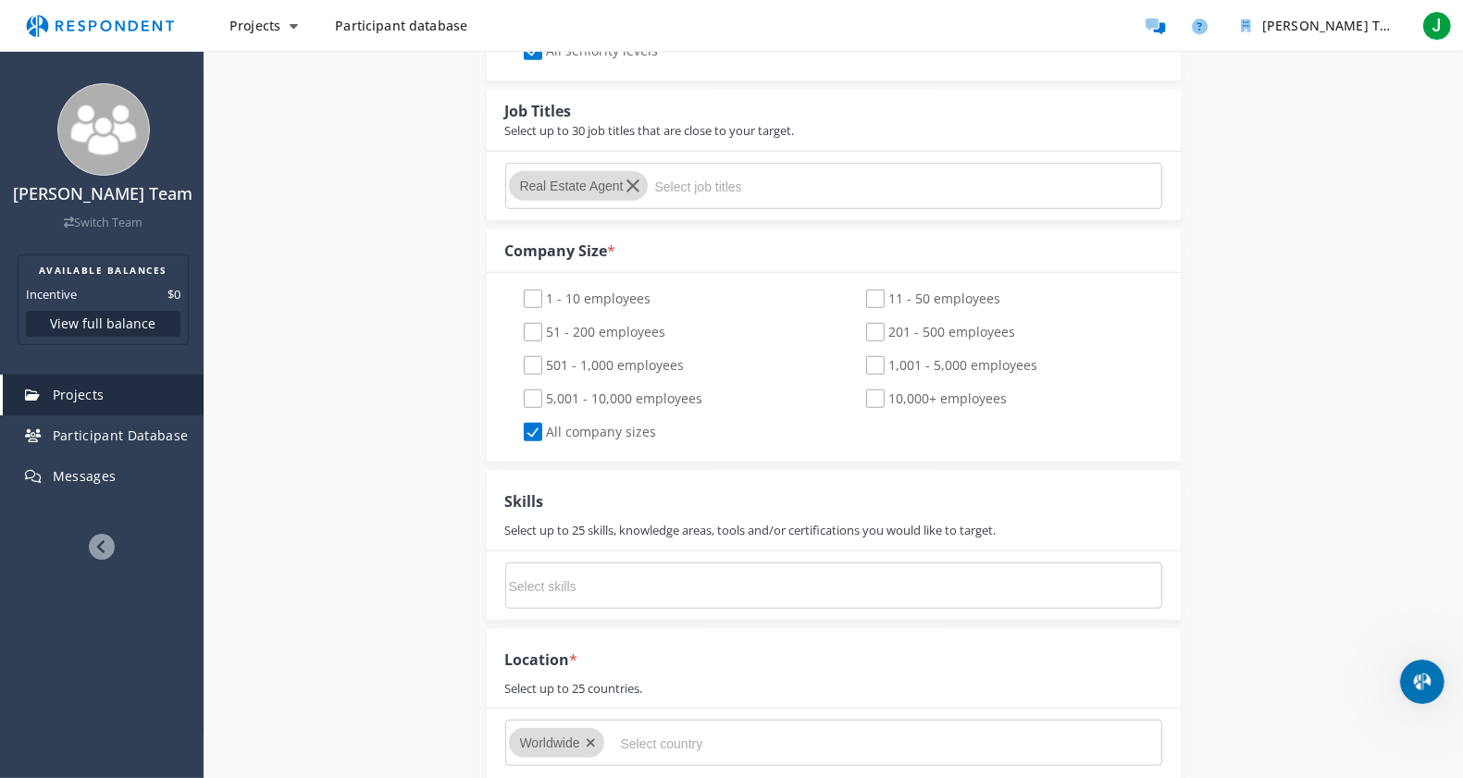
scroll to position [1034, 0]
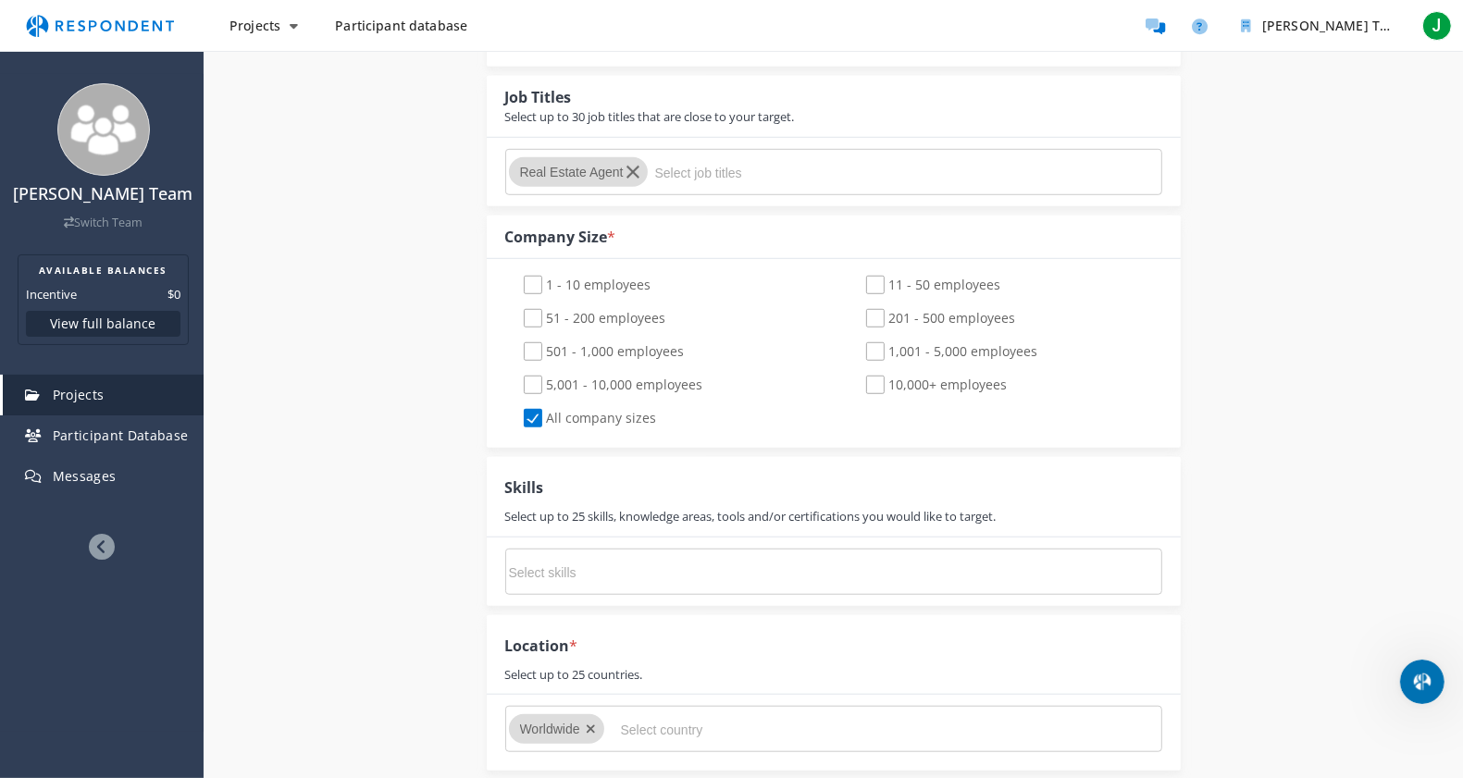
click at [574, 569] on input "Select skills" at bounding box center [648, 572] width 278 height 31
type input "m"
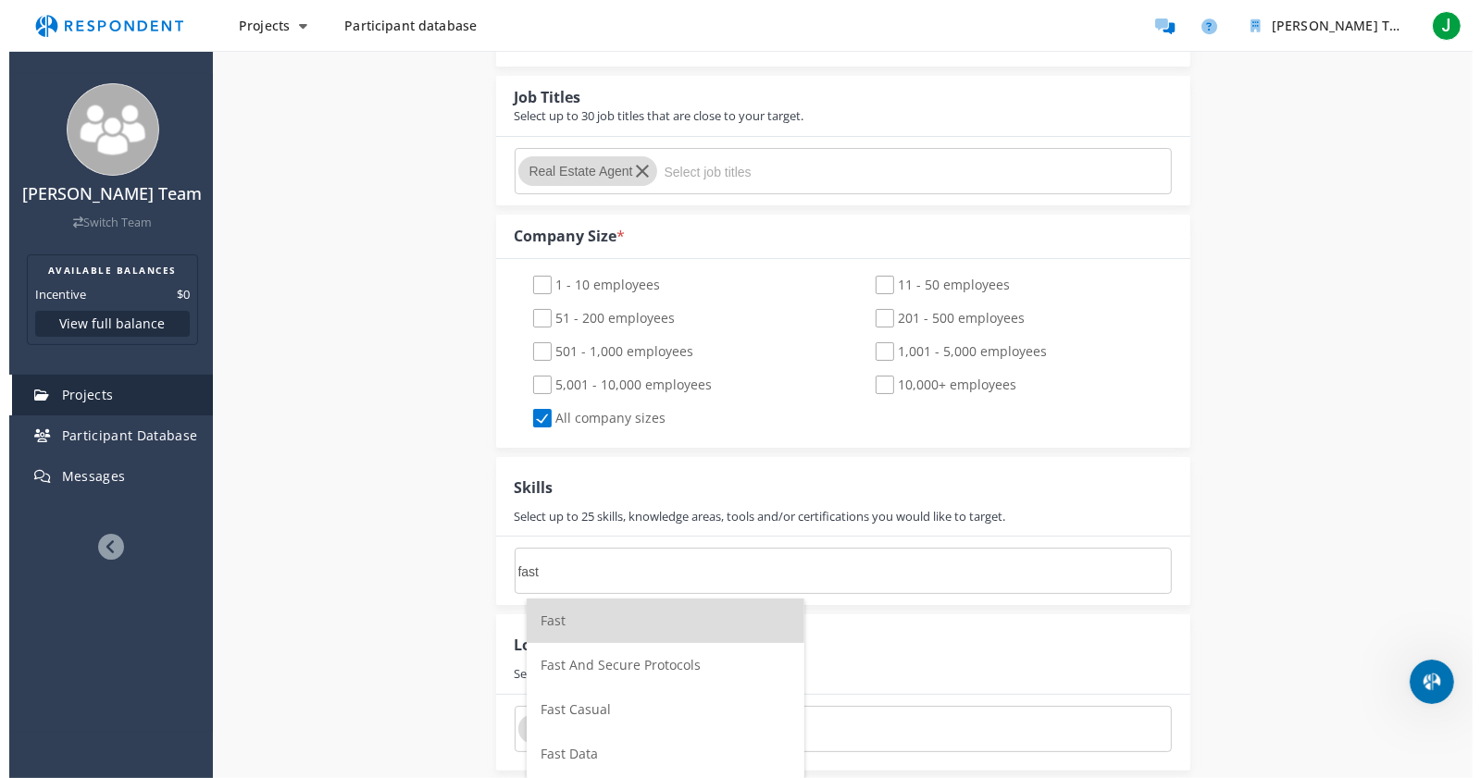
scroll to position [0, 0]
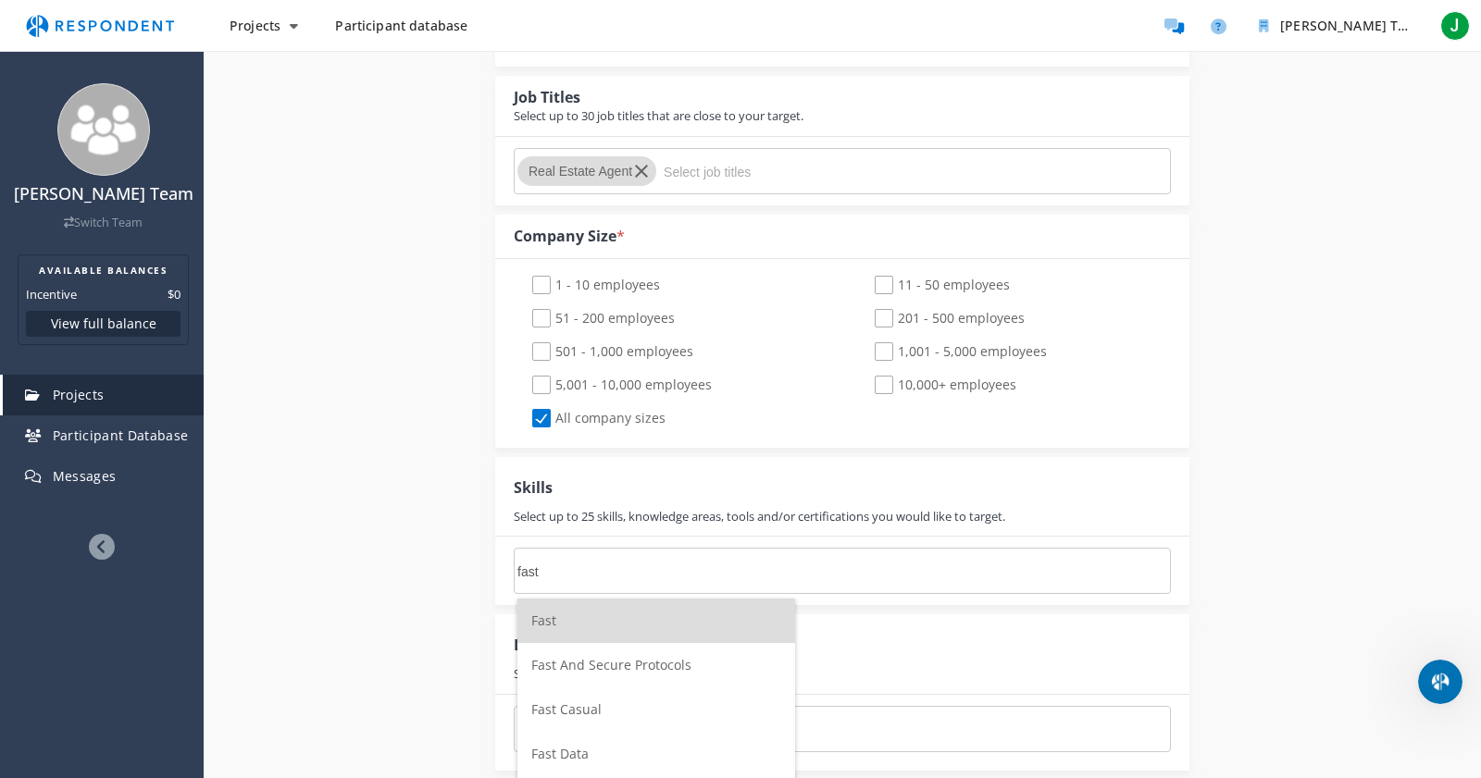
type input "fast"
click at [581, 622] on span "Fast And Secure Protocols" at bounding box center [611, 665] width 160 height 18
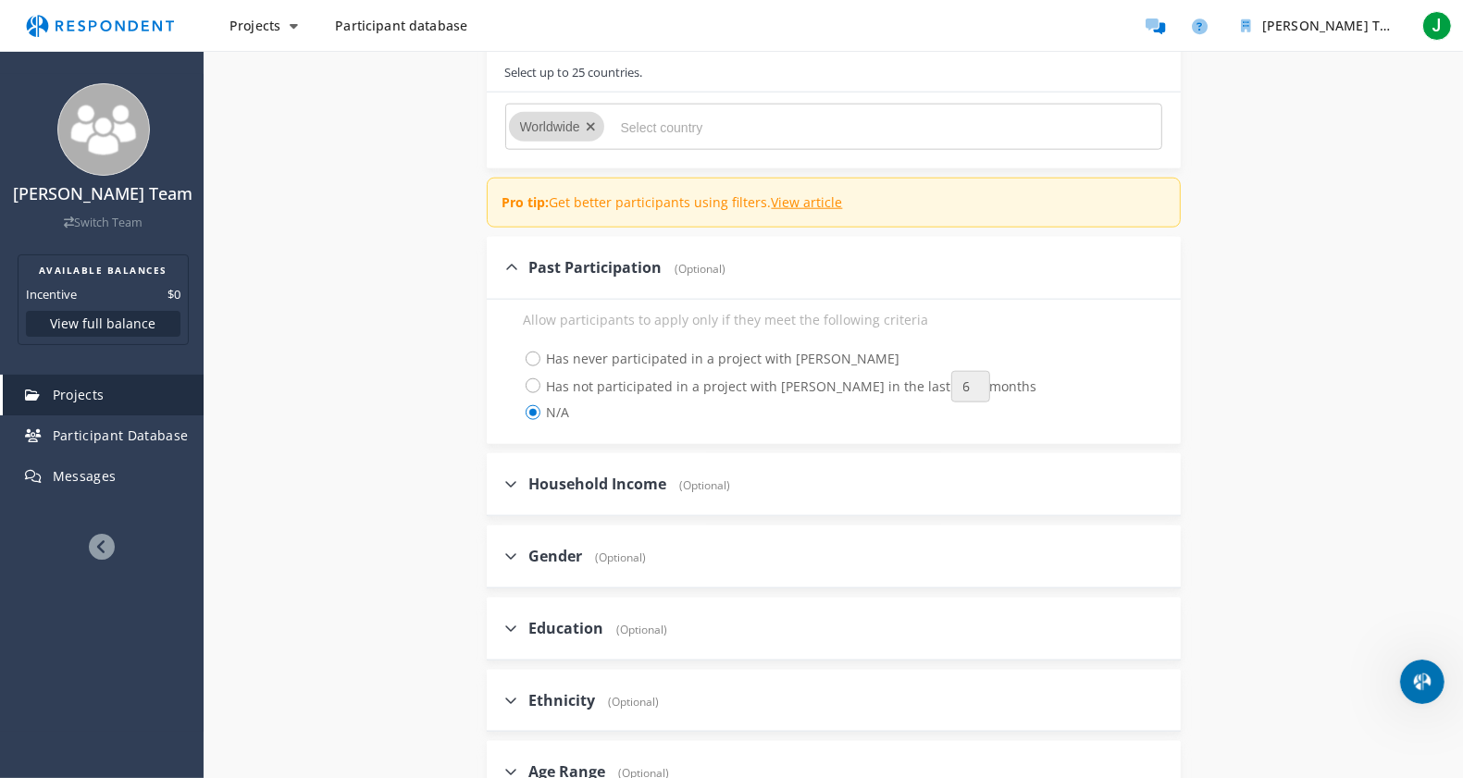
scroll to position [1632, 0]
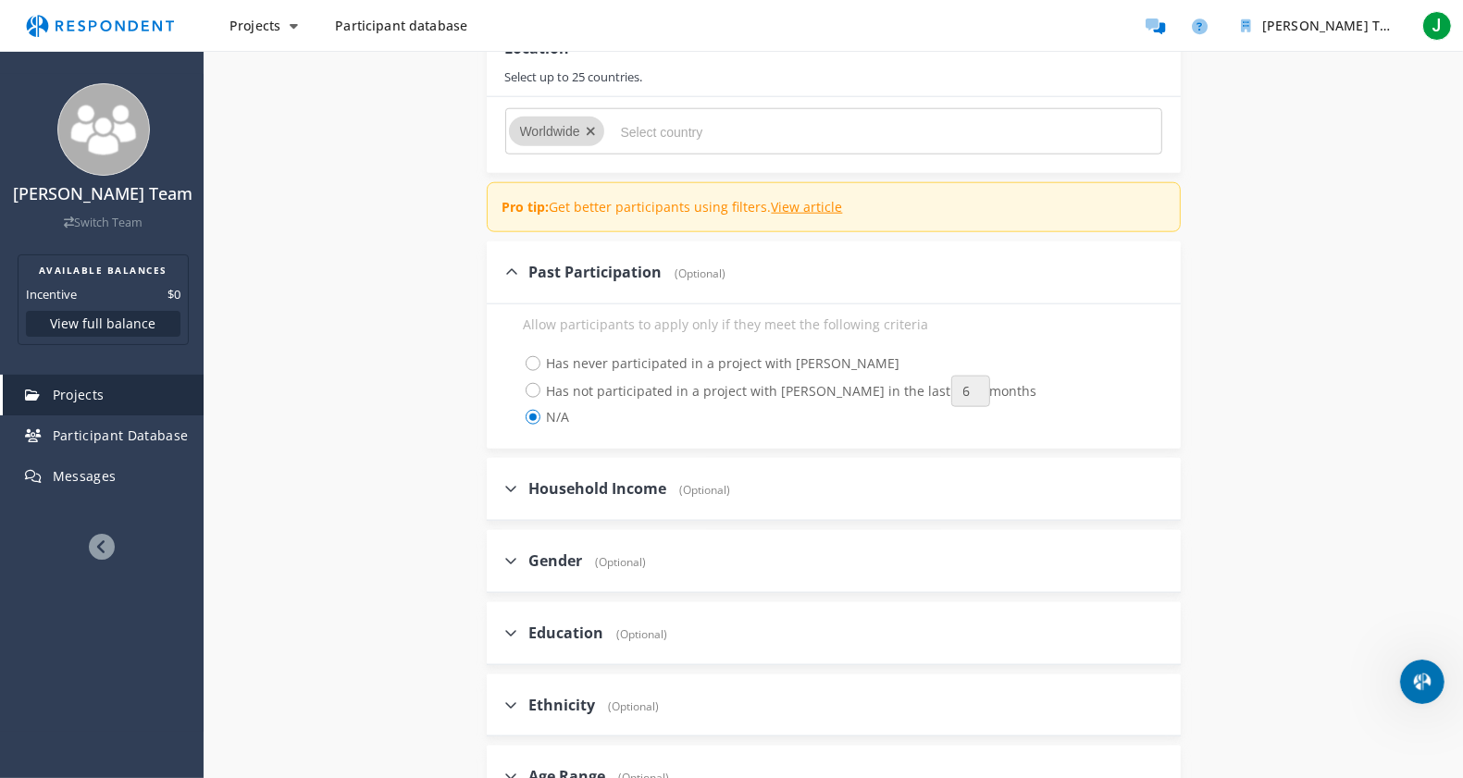
click at [533, 370] on span "Has never participated in a project with [PERSON_NAME]" at bounding box center [712, 364] width 377 height 22
click at [517, 368] on input "Has never participated in a project with [PERSON_NAME]" at bounding box center [511, 362] width 12 height 12
radio input "true"
click at [754, 500] on div "Household Income (Optional)" at bounding box center [834, 489] width 694 height 63
click at [621, 570] on span "(Optional)" at bounding box center [617, 562] width 60 height 16
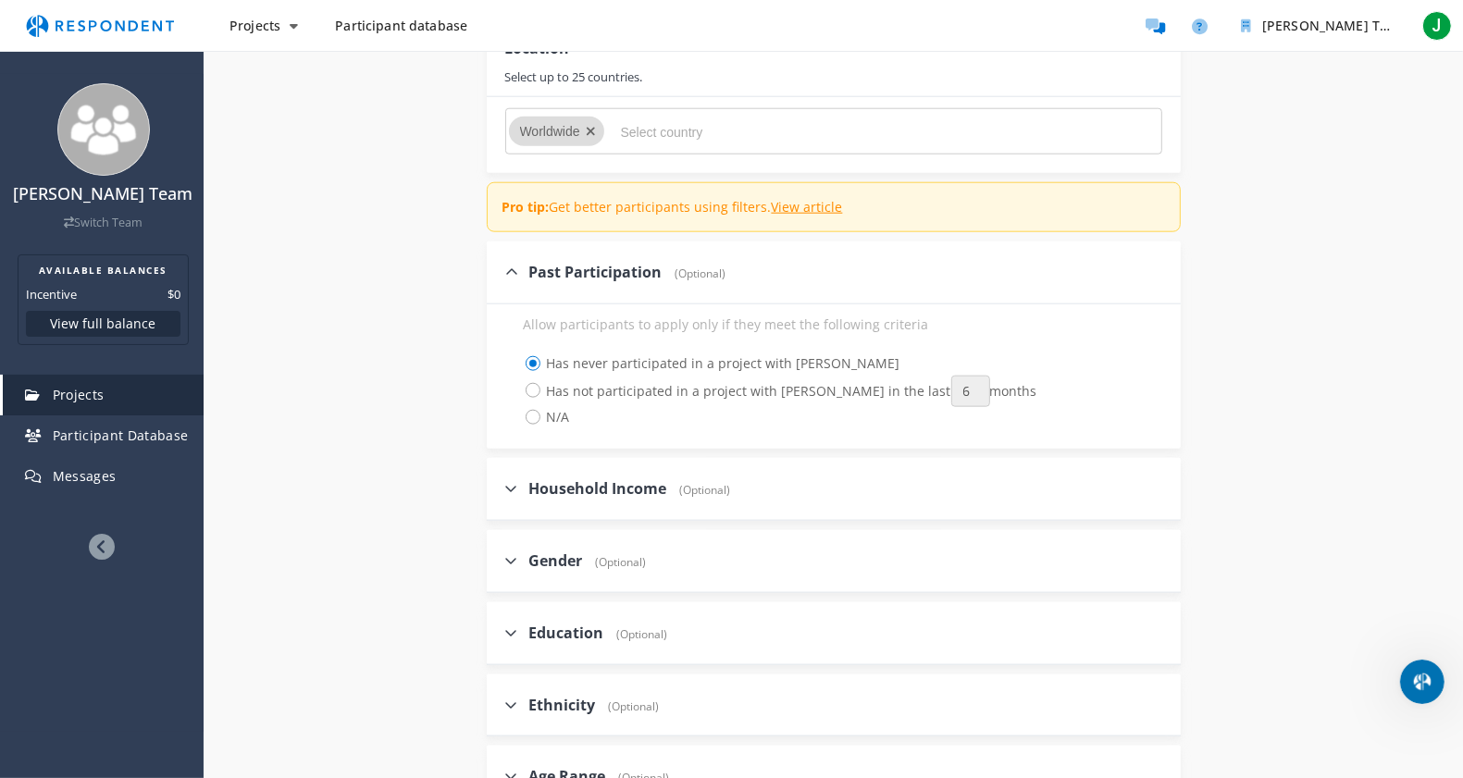
click at [499, 566] on input "Gender (Optional)" at bounding box center [493, 560] width 12 height 12
checkbox input "true"
click at [529, 622] on span "All [DEMOGRAPHIC_DATA]" at bounding box center [616, 679] width 184 height 22
click at [517, 622] on input "All [DEMOGRAPHIC_DATA]" at bounding box center [511, 678] width 12 height 12
radio input "true"
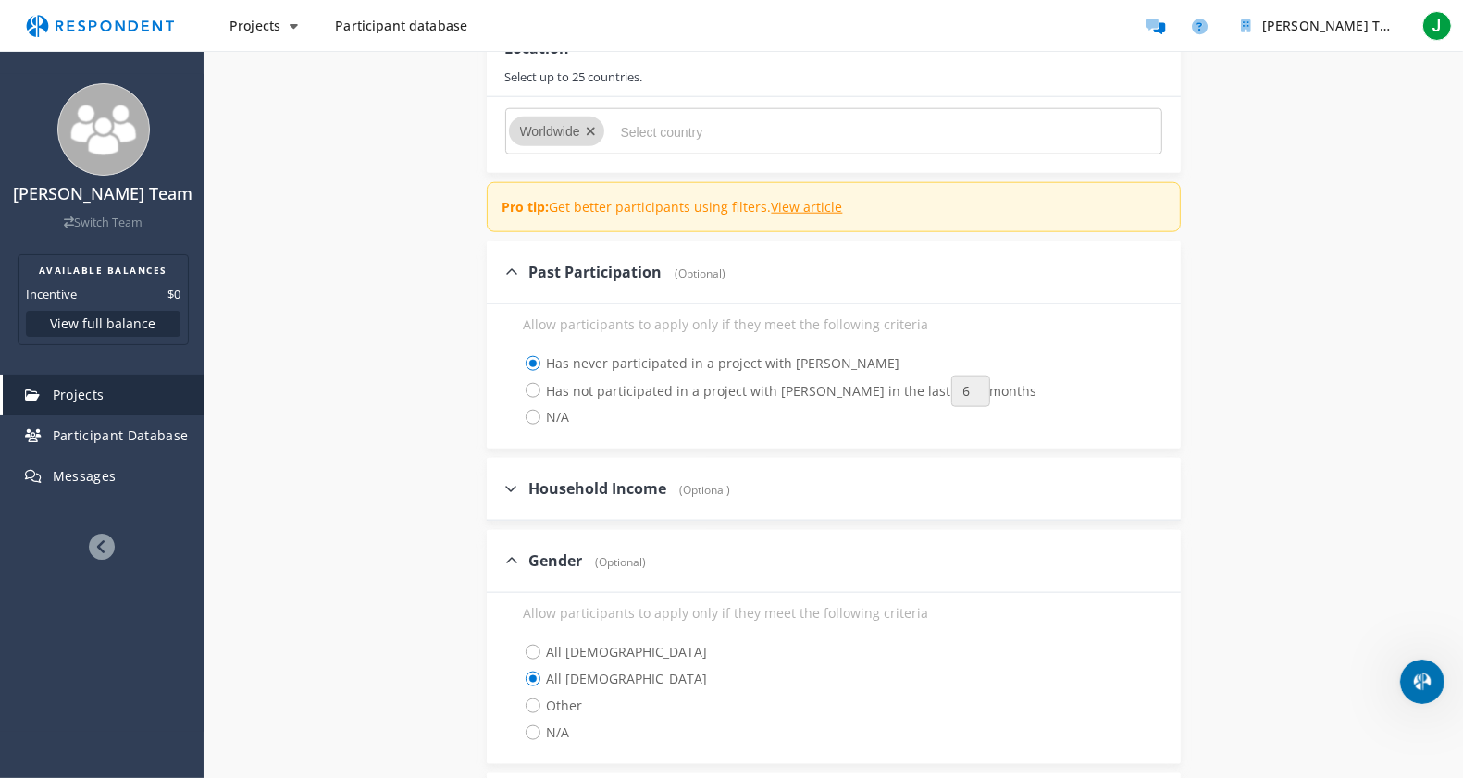
click at [541, 622] on span "N/A" at bounding box center [547, 733] width 46 height 22
click at [517, 622] on input "N/A" at bounding box center [511, 732] width 12 height 12
radio input "true"
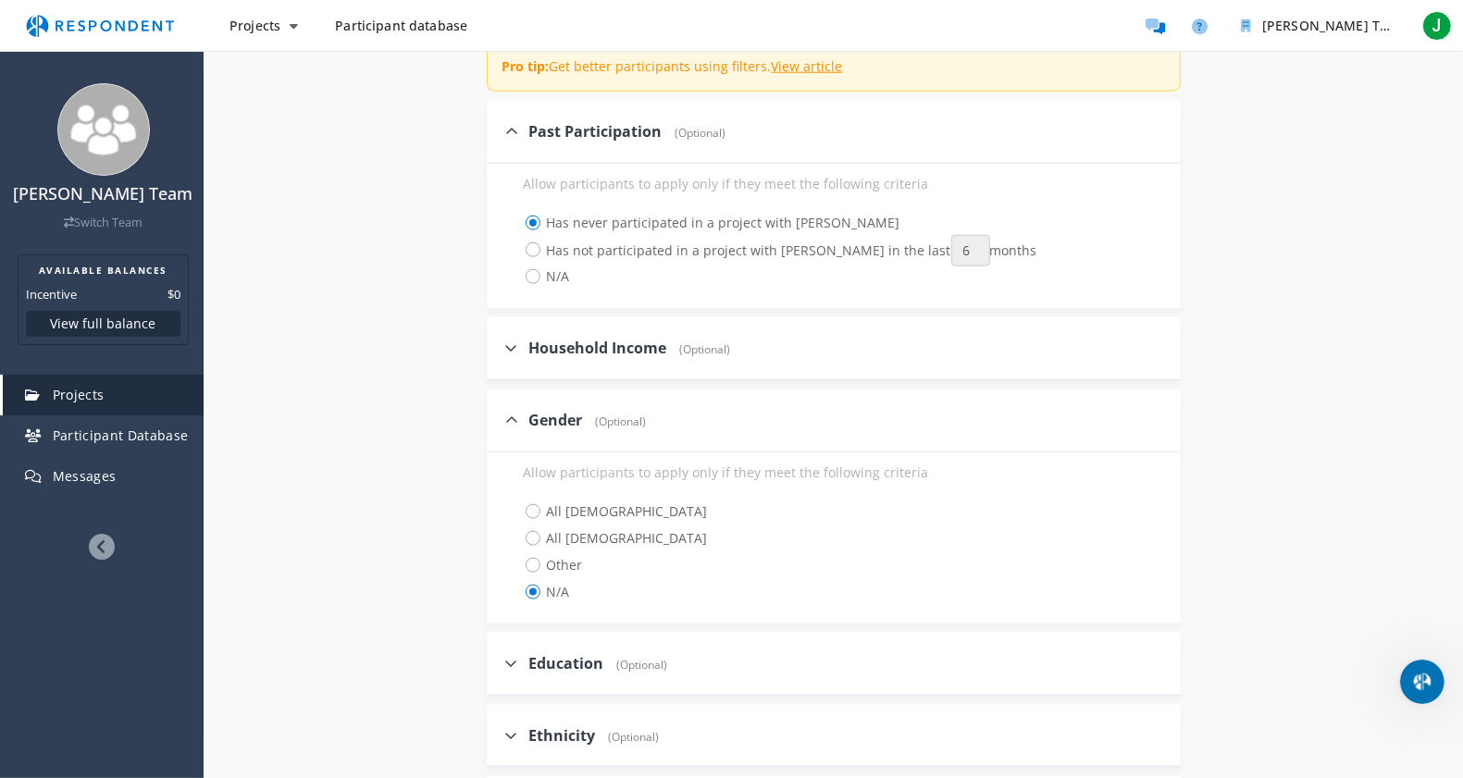
scroll to position [1777, 0]
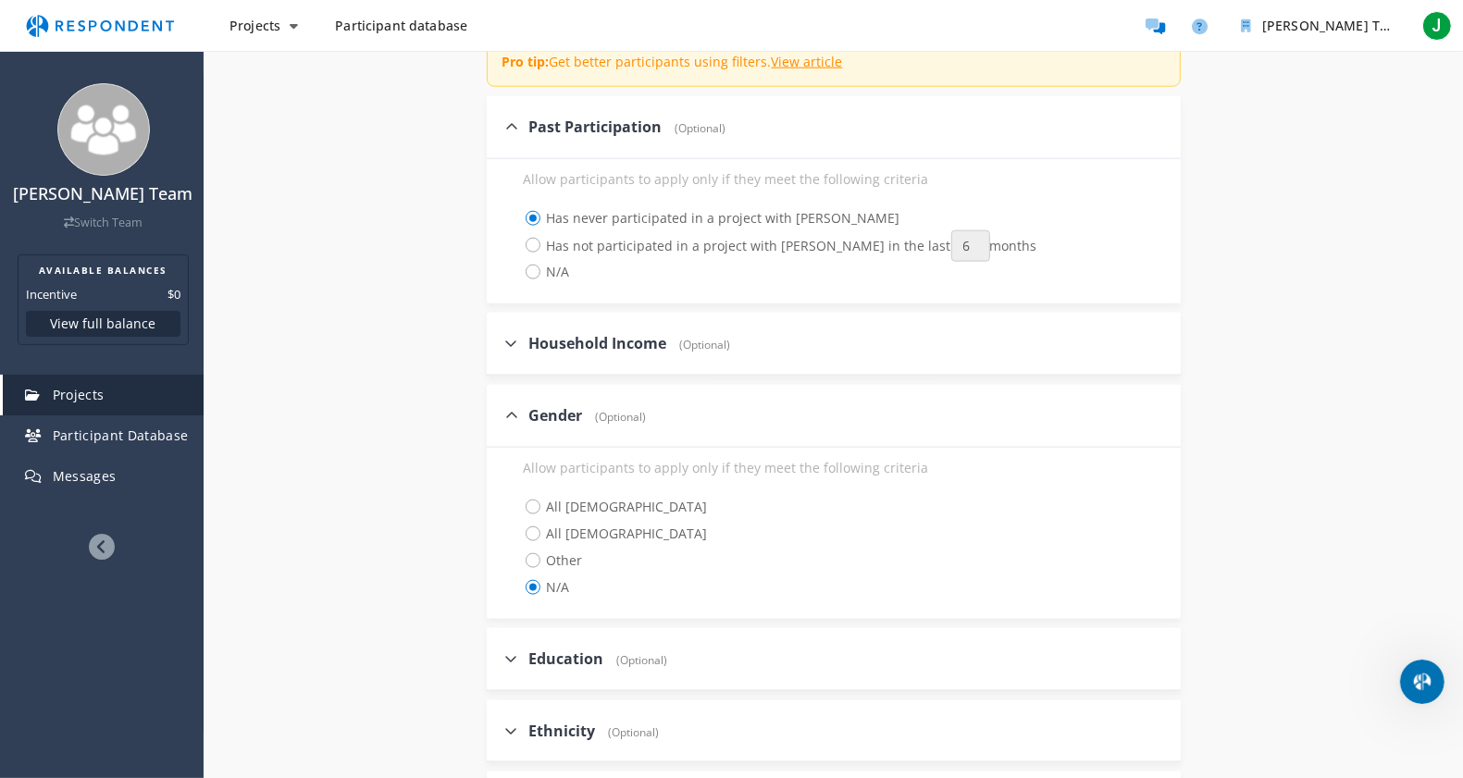
click at [509, 351] on icon at bounding box center [511, 343] width 13 height 15
click at [499, 349] on input "Household Income (Optional)" at bounding box center [493, 343] width 12 height 12
checkbox input "true"
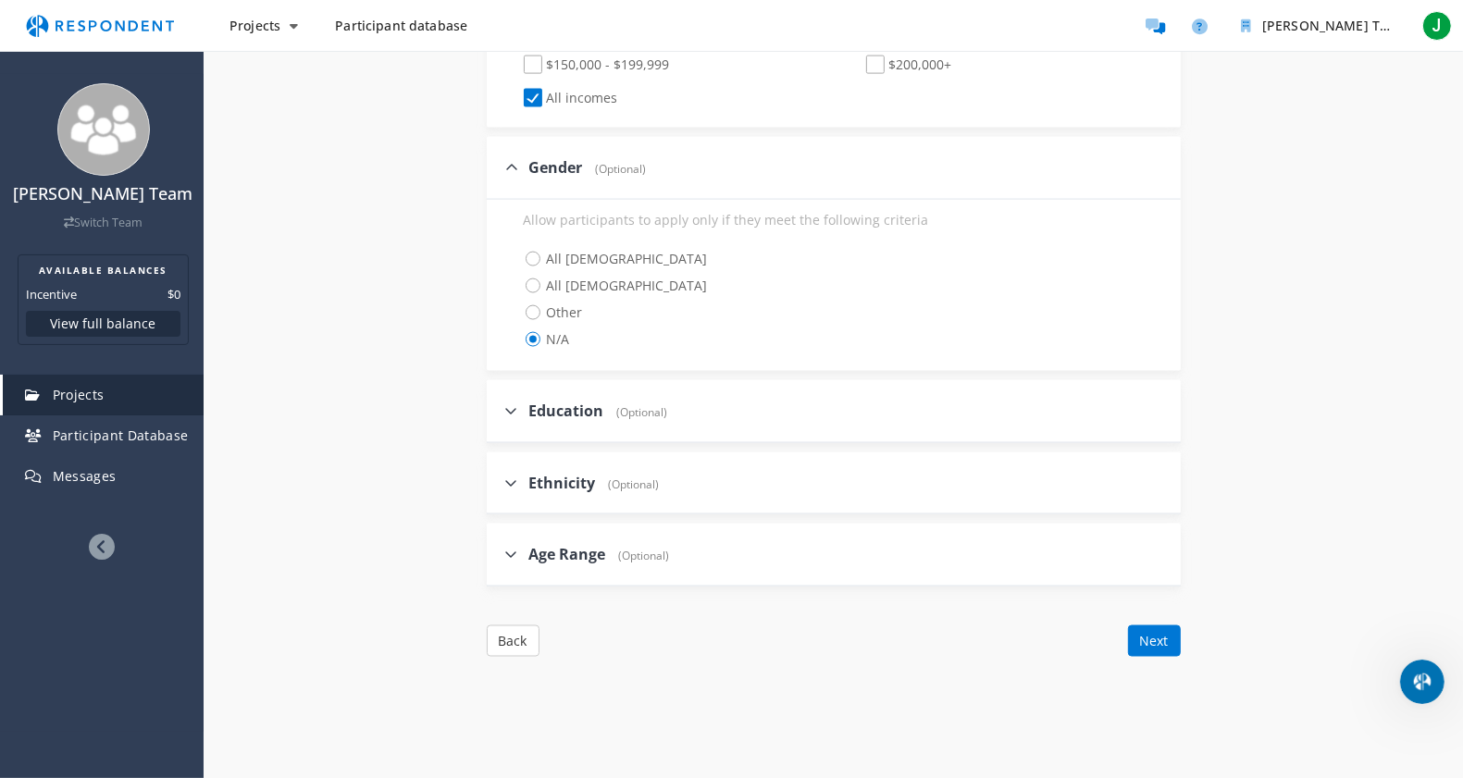
scroll to position [2251, 0]
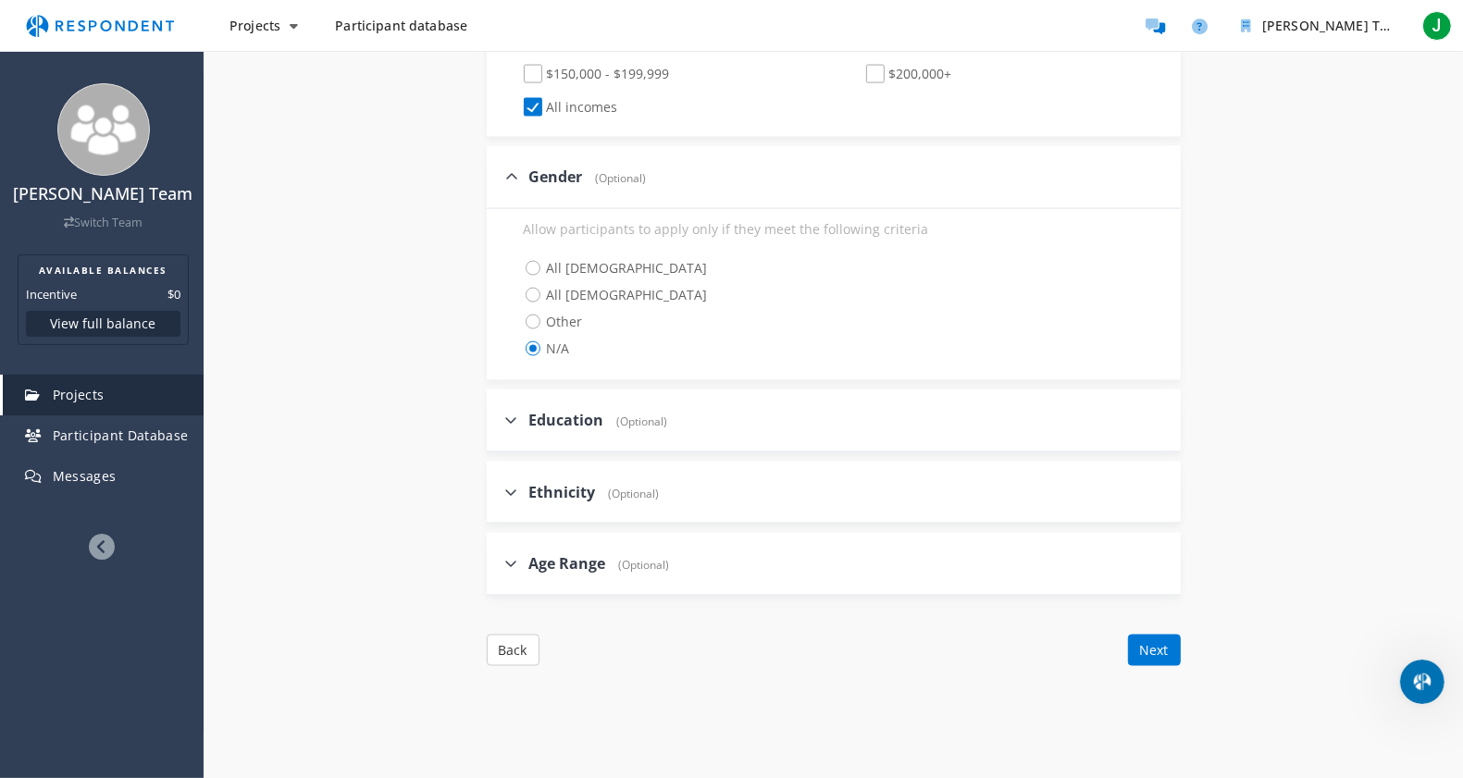
click at [515, 417] on label "Education (Optional)" at bounding box center [586, 420] width 163 height 21
click at [499, 417] on input "Education (Optional)" at bounding box center [493, 420] width 12 height 12
checkbox input "true"
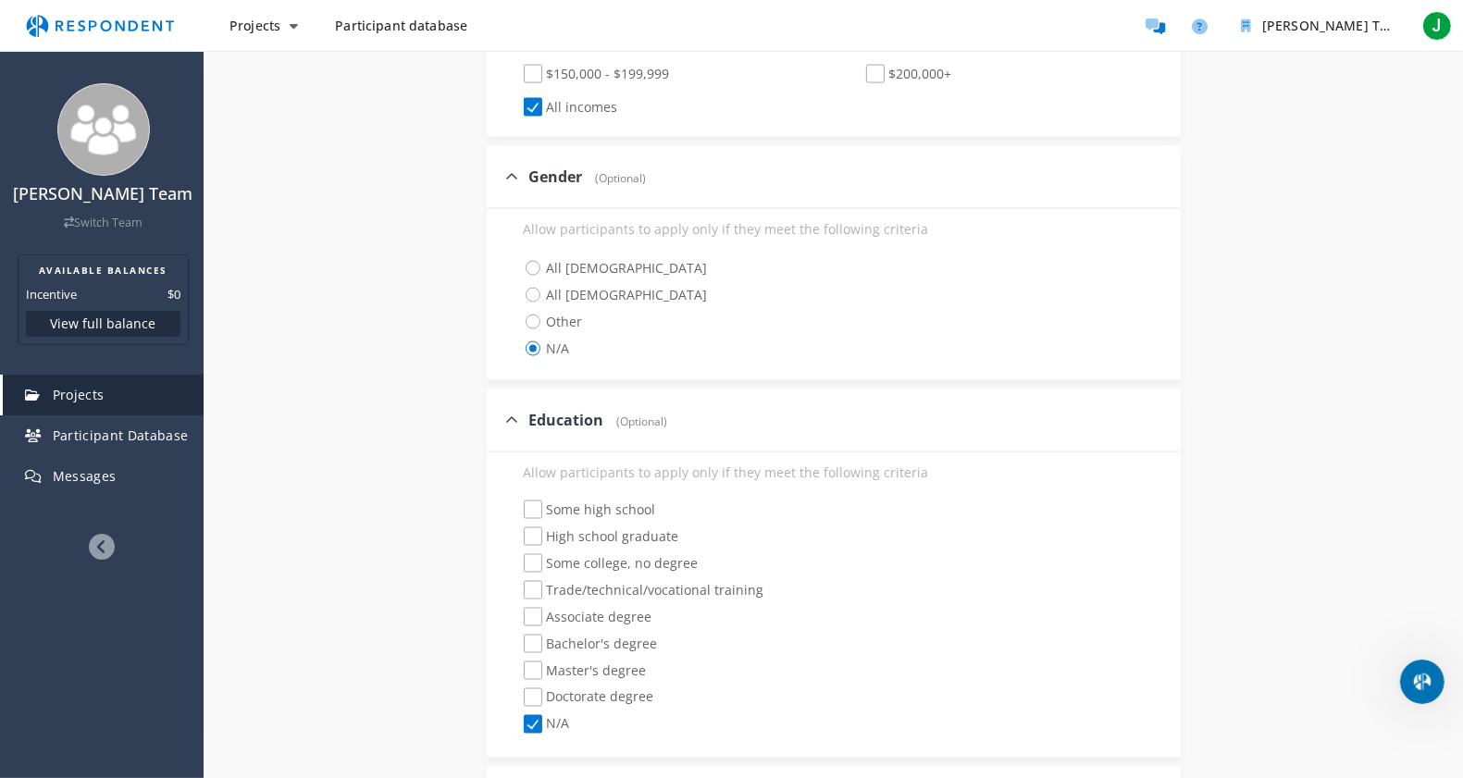
click at [529, 542] on span "High school graduate" at bounding box center [601, 539] width 155 height 22
click at [517, 542] on input "High school graduate" at bounding box center [511, 537] width 12 height 12
checkbox input "true"
checkbox input "false"
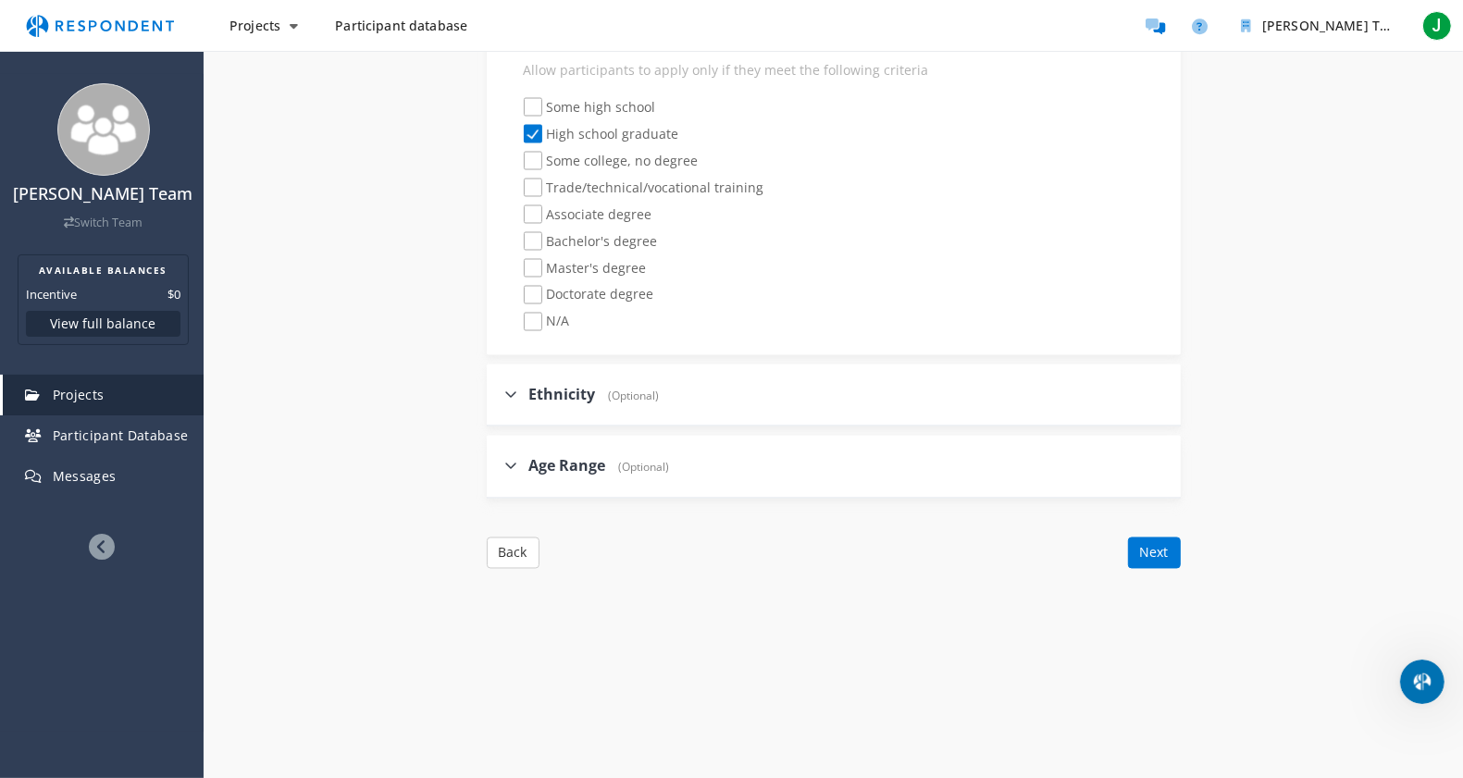
scroll to position [2670, 0]
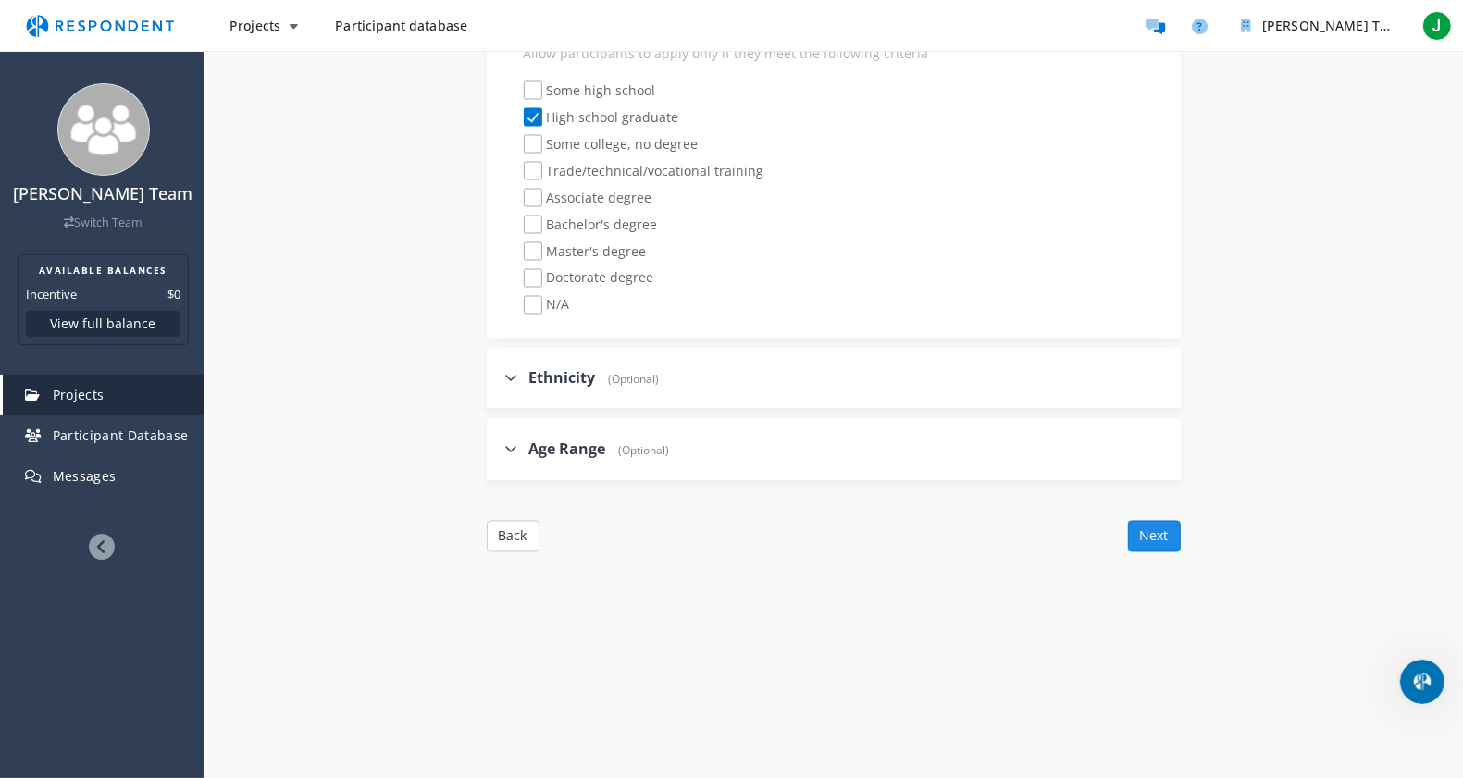
click at [1146, 544] on button "Next" at bounding box center [1154, 536] width 53 height 31
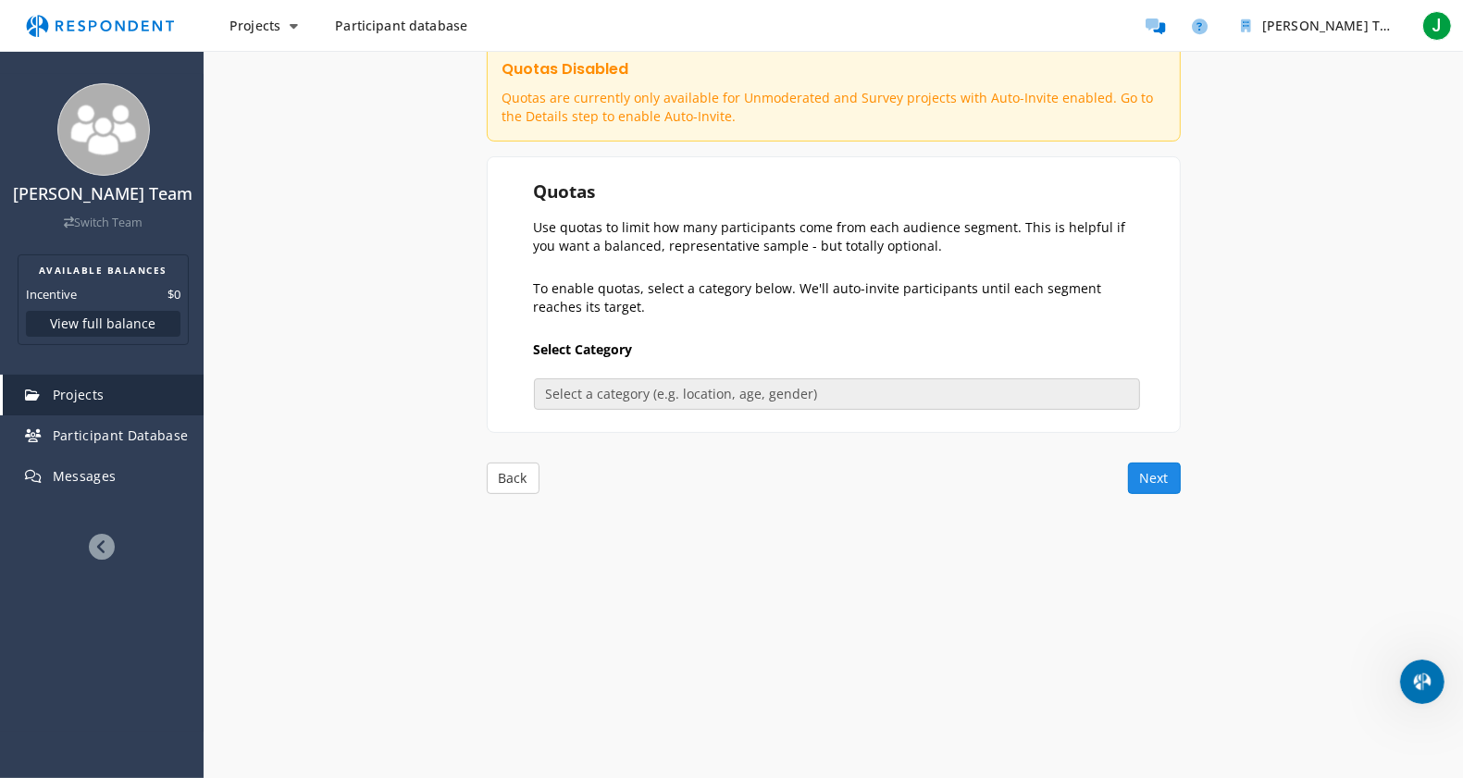
scroll to position [191, 0]
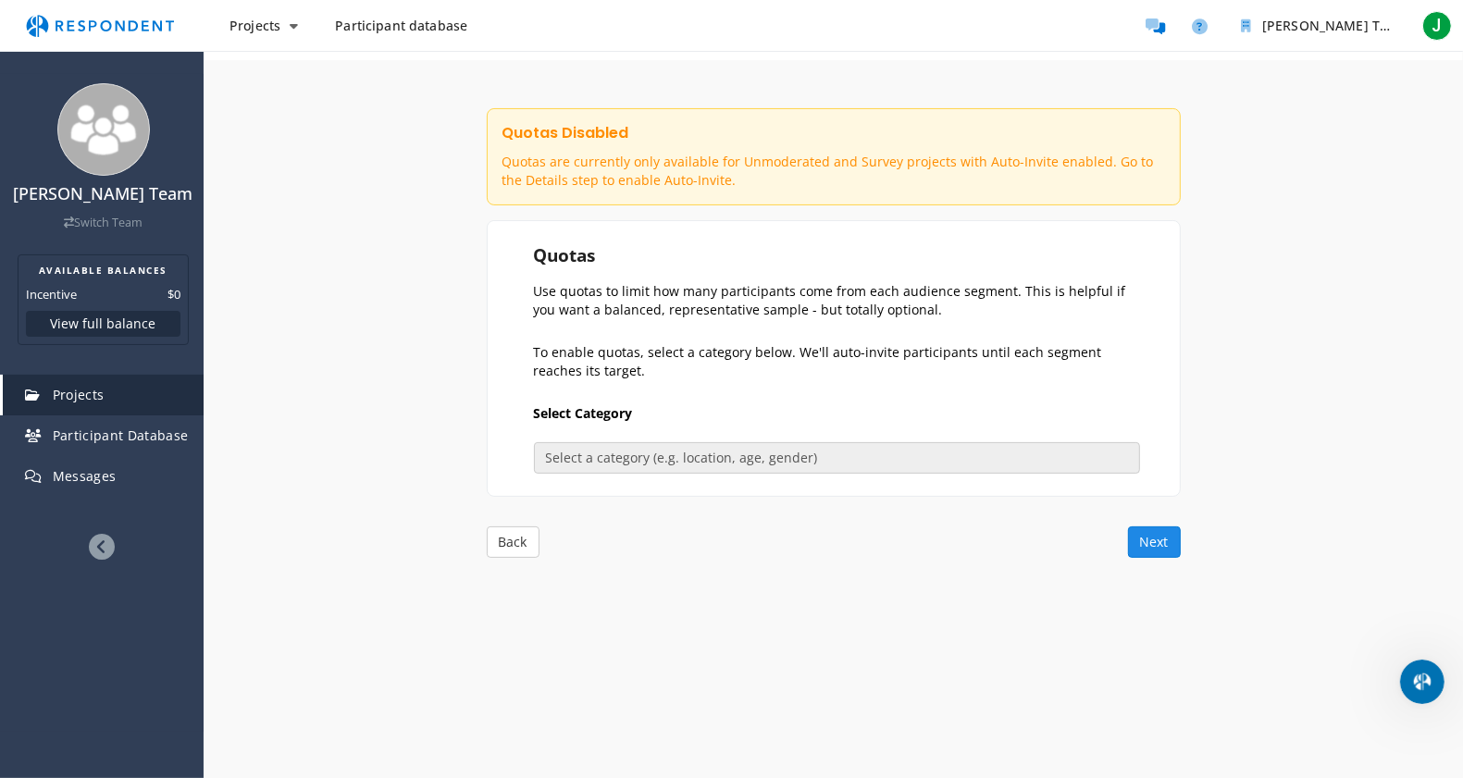
click at [1146, 547] on button "Next" at bounding box center [1154, 542] width 53 height 31
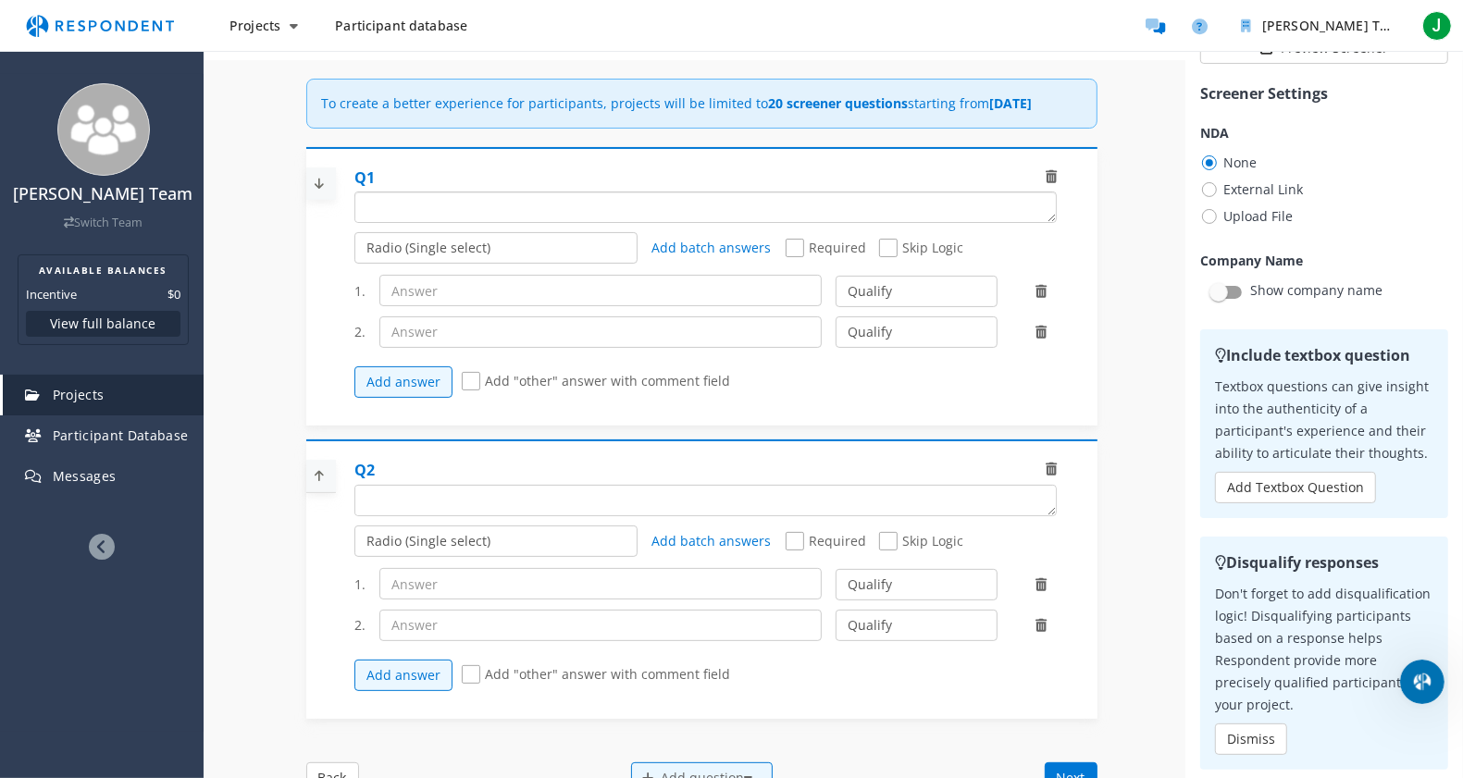
click at [935, 222] on textarea "Which of the following categories best describes your firm's total assets under…" at bounding box center [705, 208] width 701 height 30
click at [1184, 296] on div at bounding box center [1219, 292] width 19 height 19
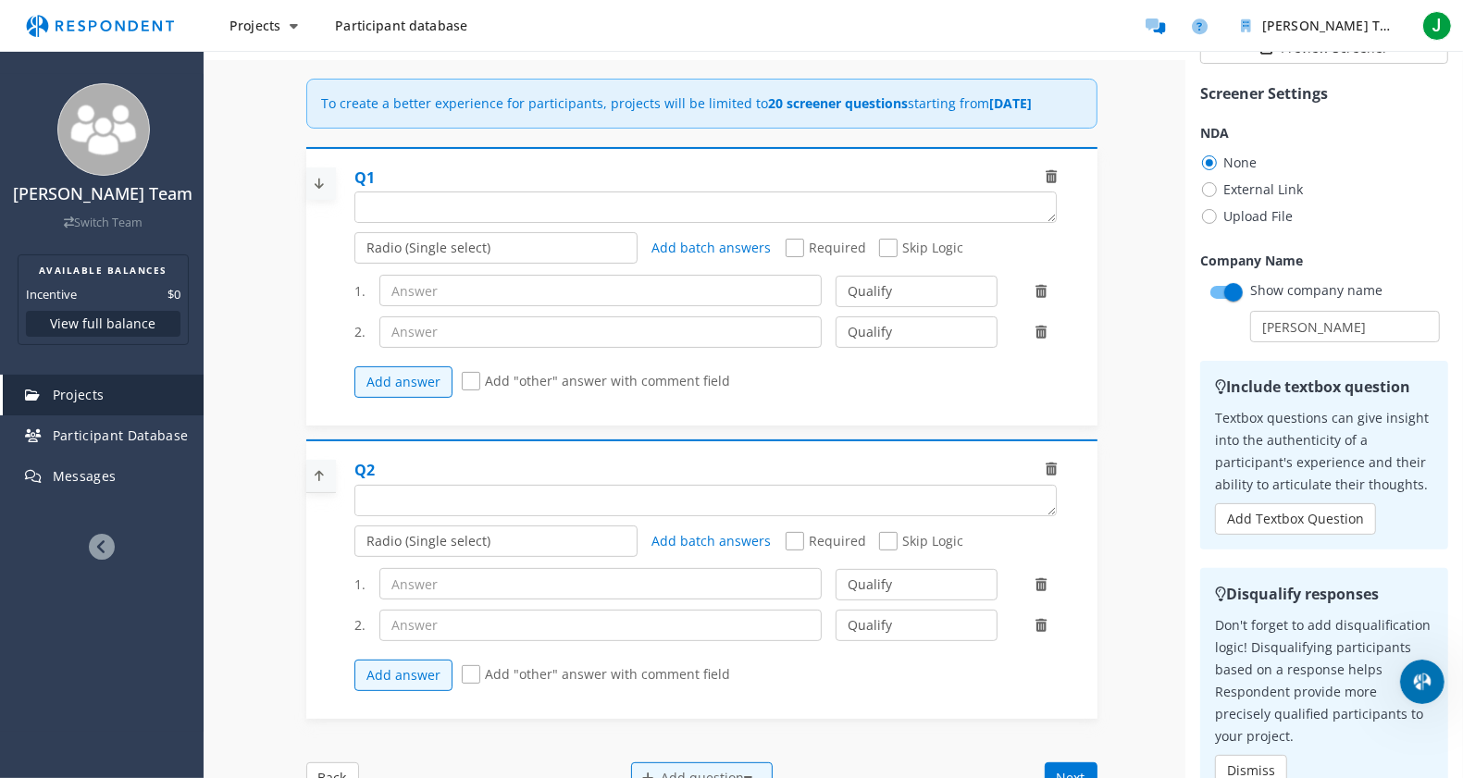
click at [1184, 296] on div at bounding box center [1233, 292] width 19 height 19
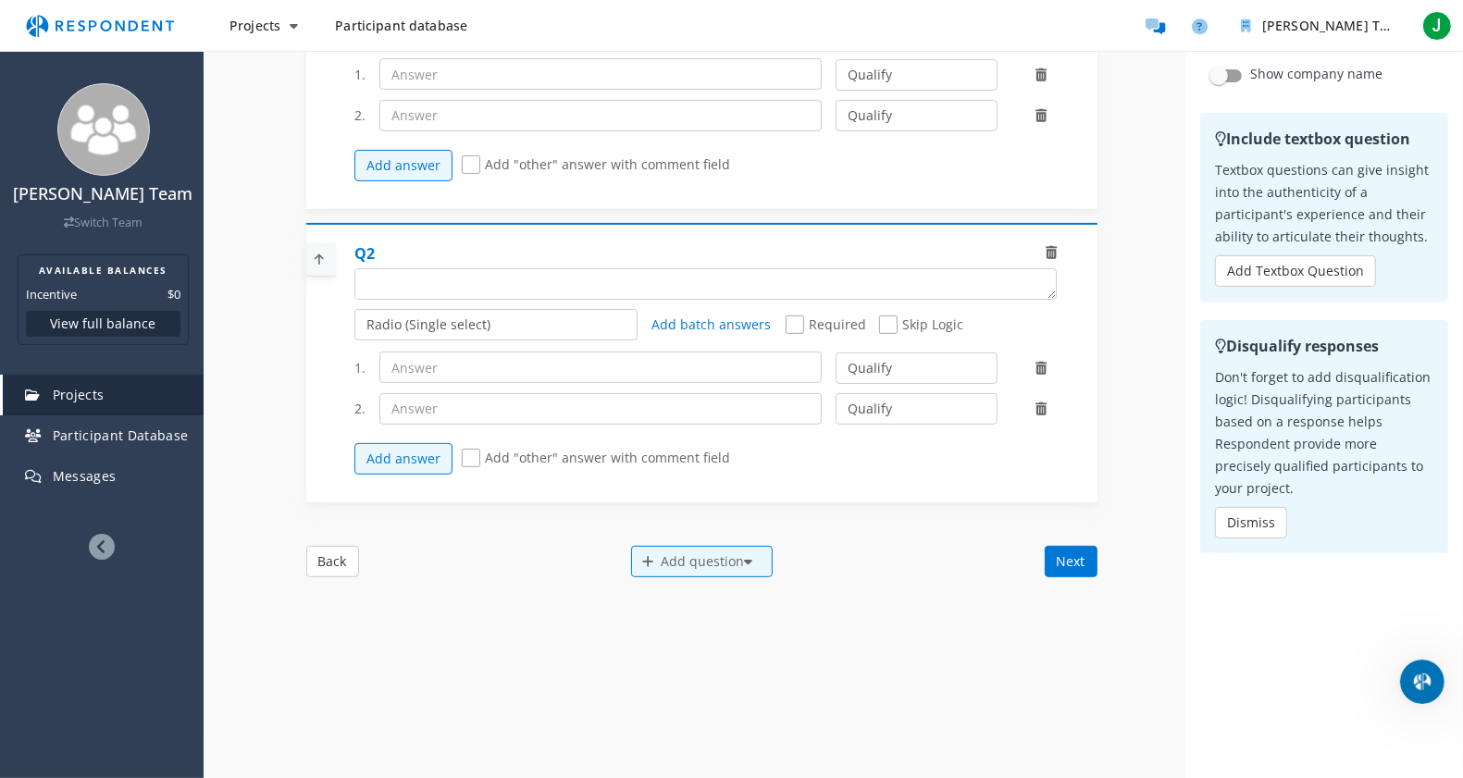
scroll to position [409, 0]
click at [1051, 576] on button "Next" at bounding box center [1071, 559] width 53 height 31
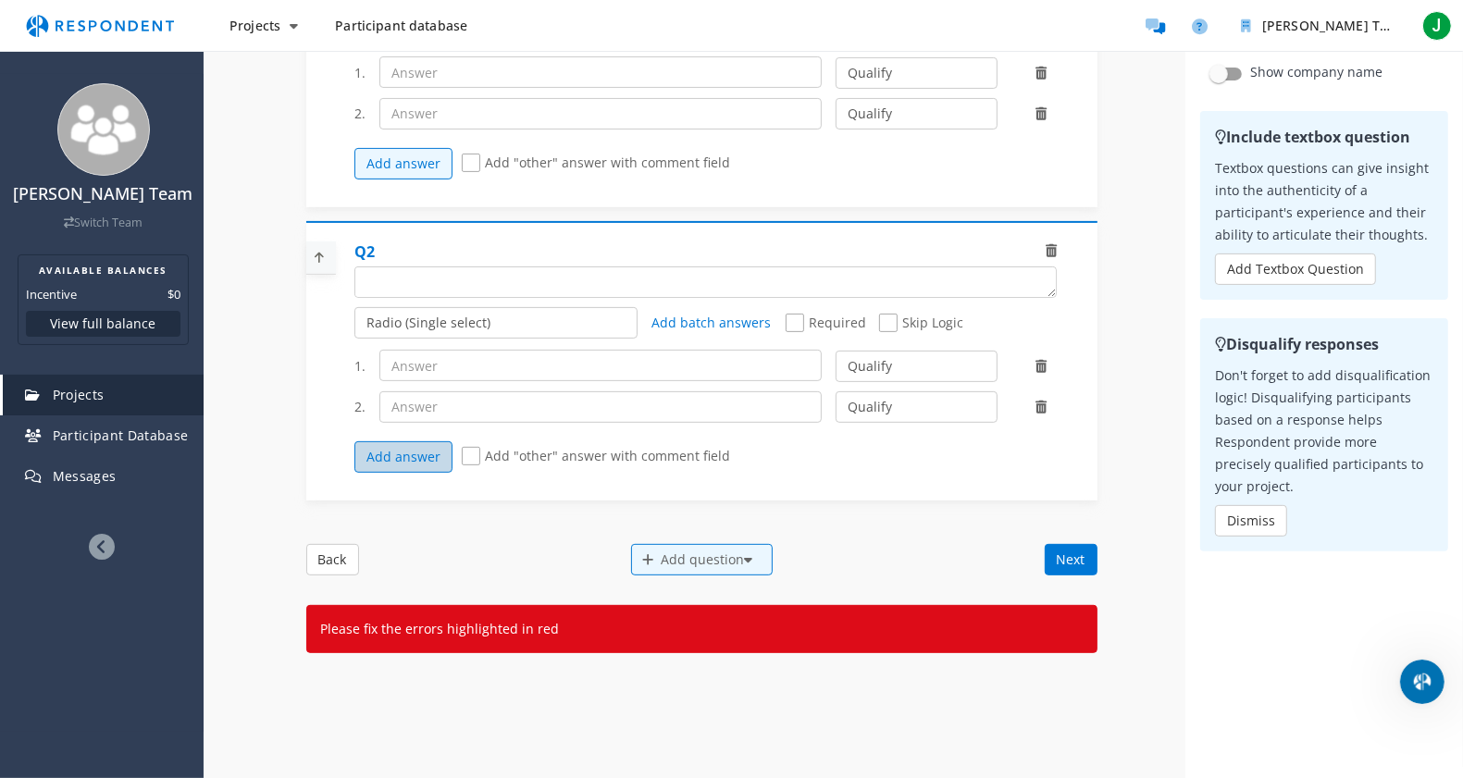
click at [408, 467] on button "Add answer" at bounding box center [403, 456] width 98 height 31
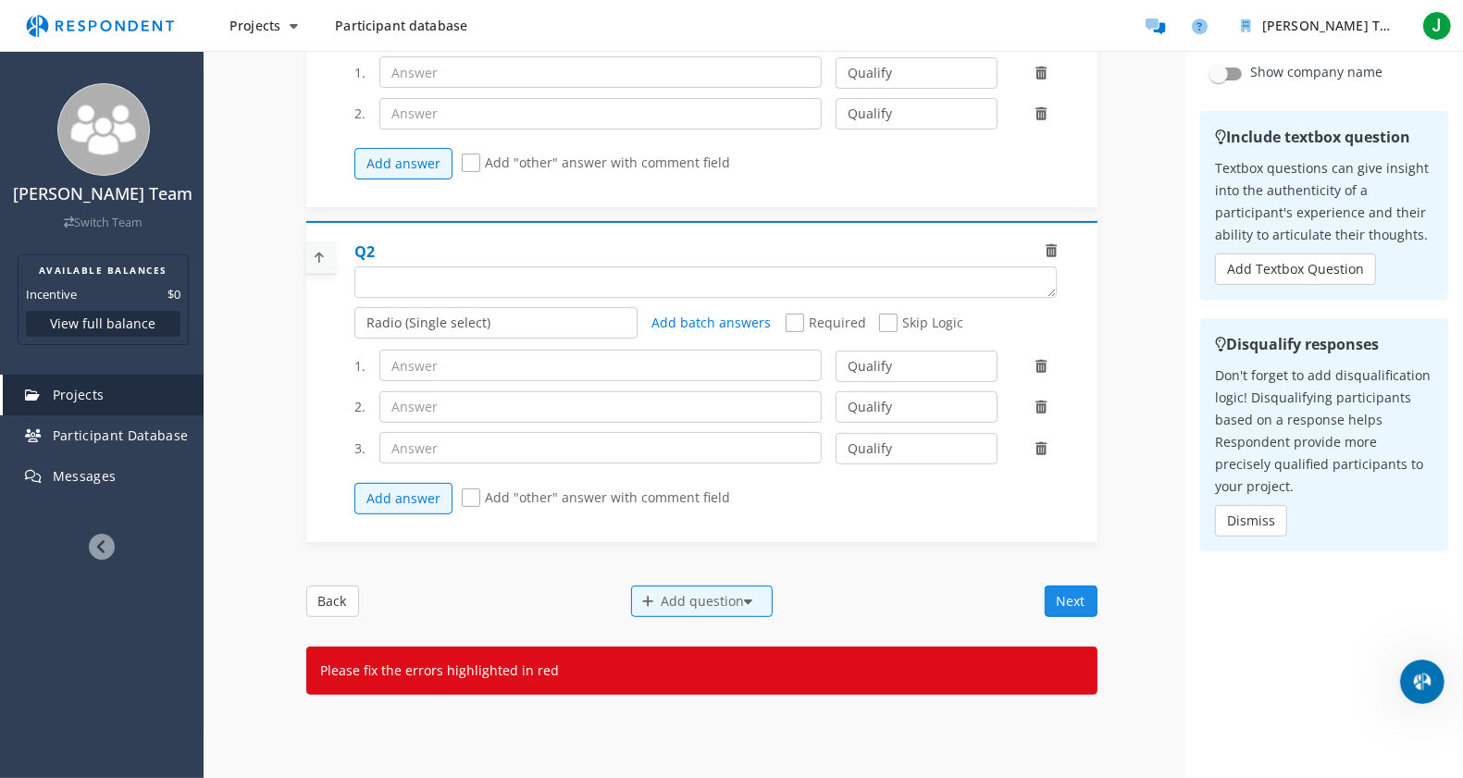
click at [1050, 617] on button "Next" at bounding box center [1071, 601] width 53 height 31
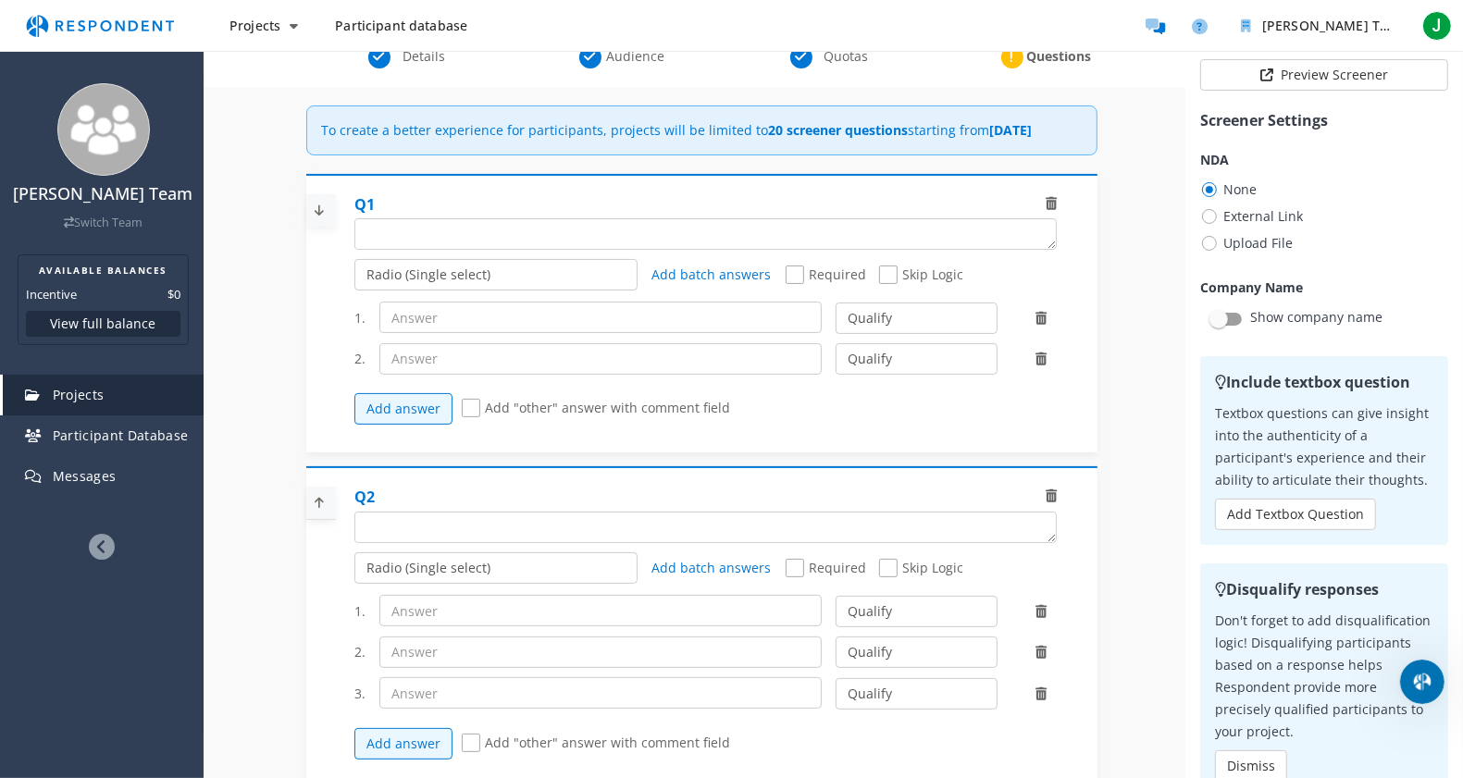
scroll to position [131, 0]
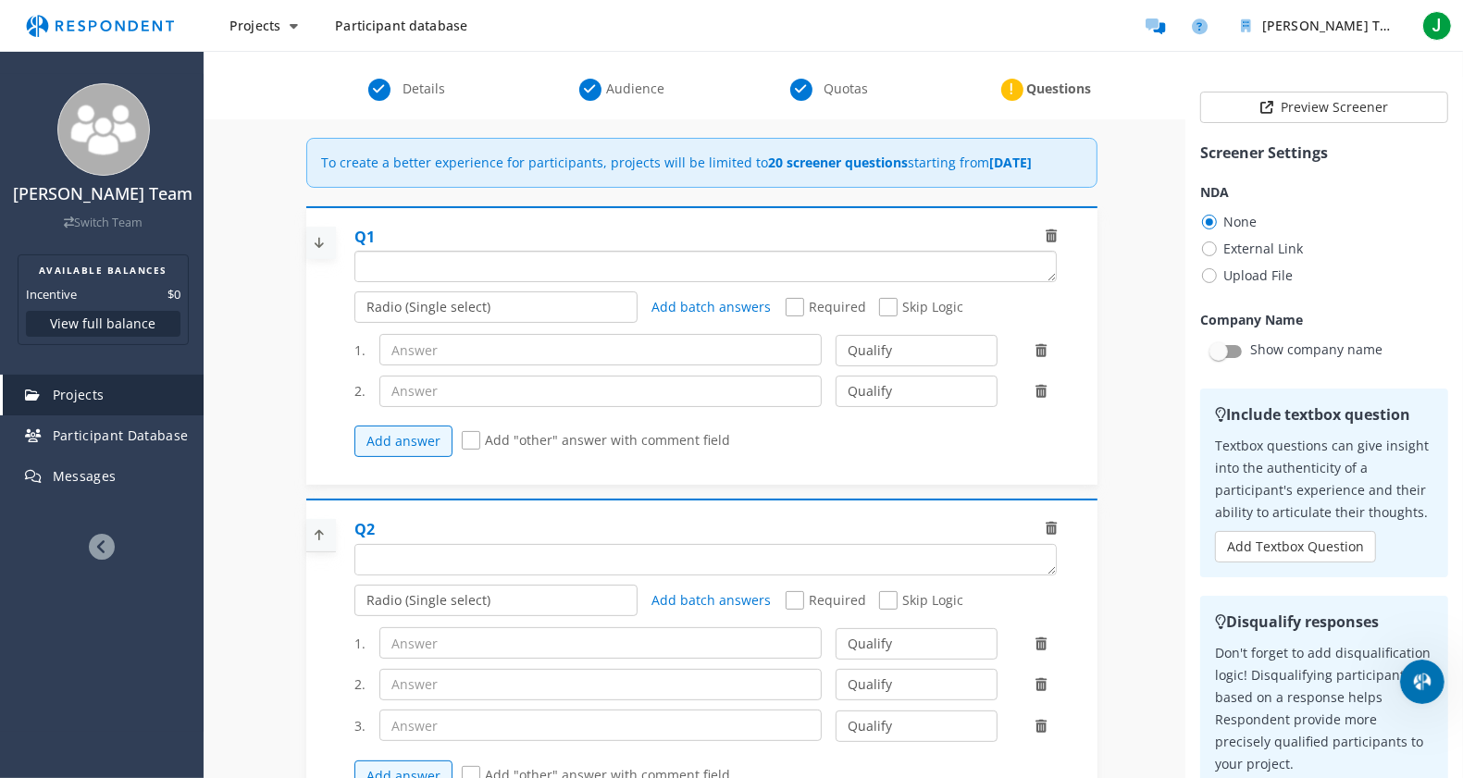
click at [857, 280] on textarea "Which of the following categories best describes your firm's total assets under…" at bounding box center [705, 267] width 701 height 30
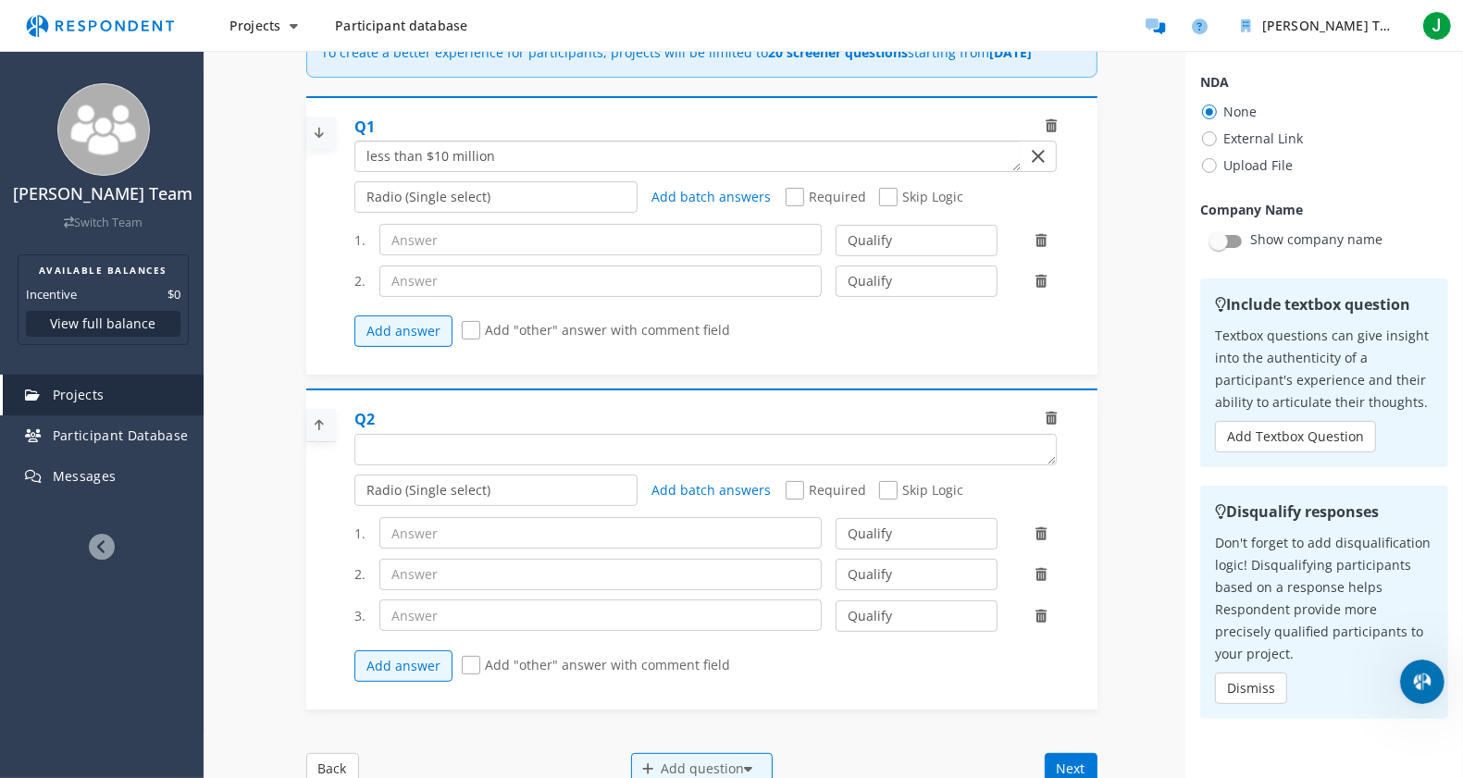
scroll to position [239, 0]
type textarea "less than $10 million"
click at [507, 467] on textarea "Which of the following categories best describes your firm's total assets under…" at bounding box center [705, 453] width 701 height 30
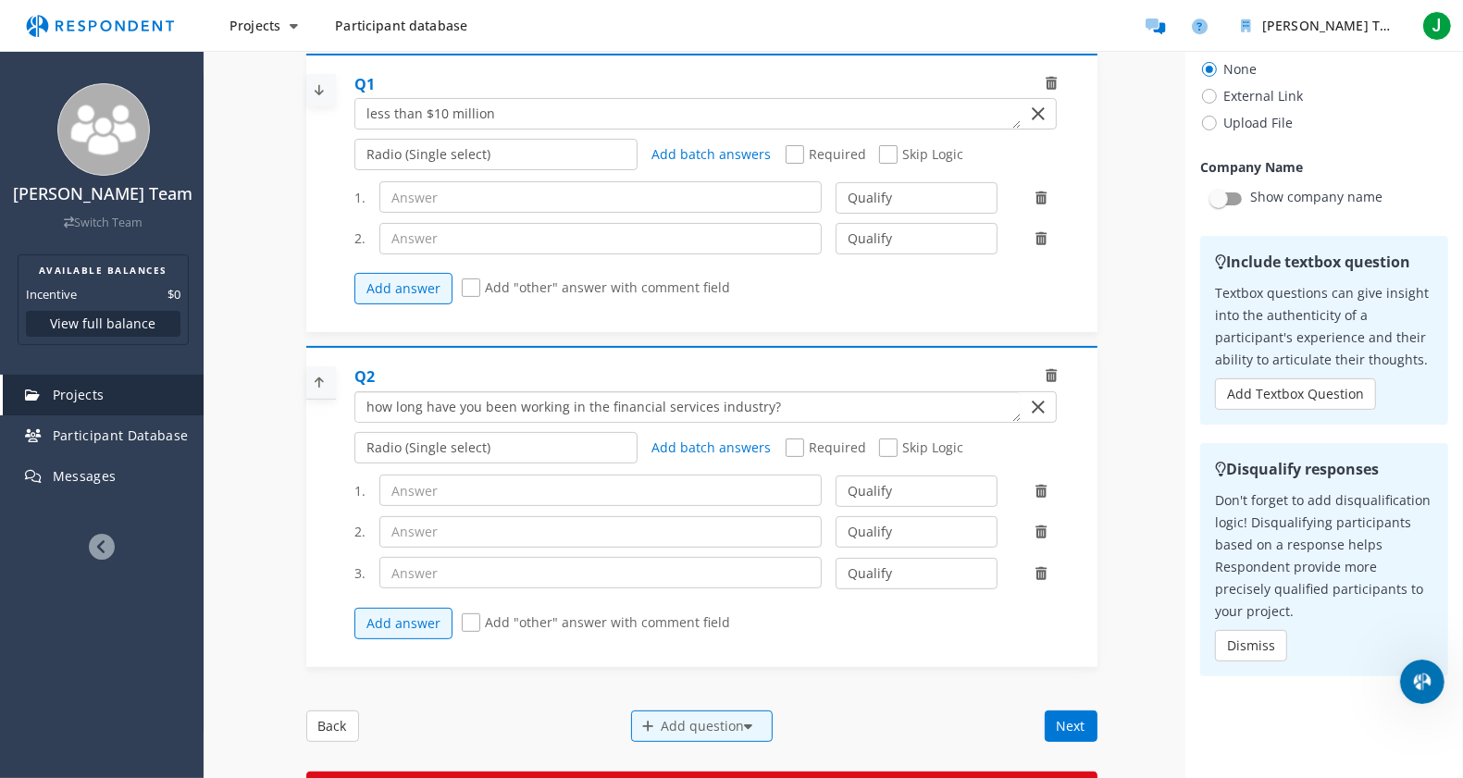
scroll to position [292, 0]
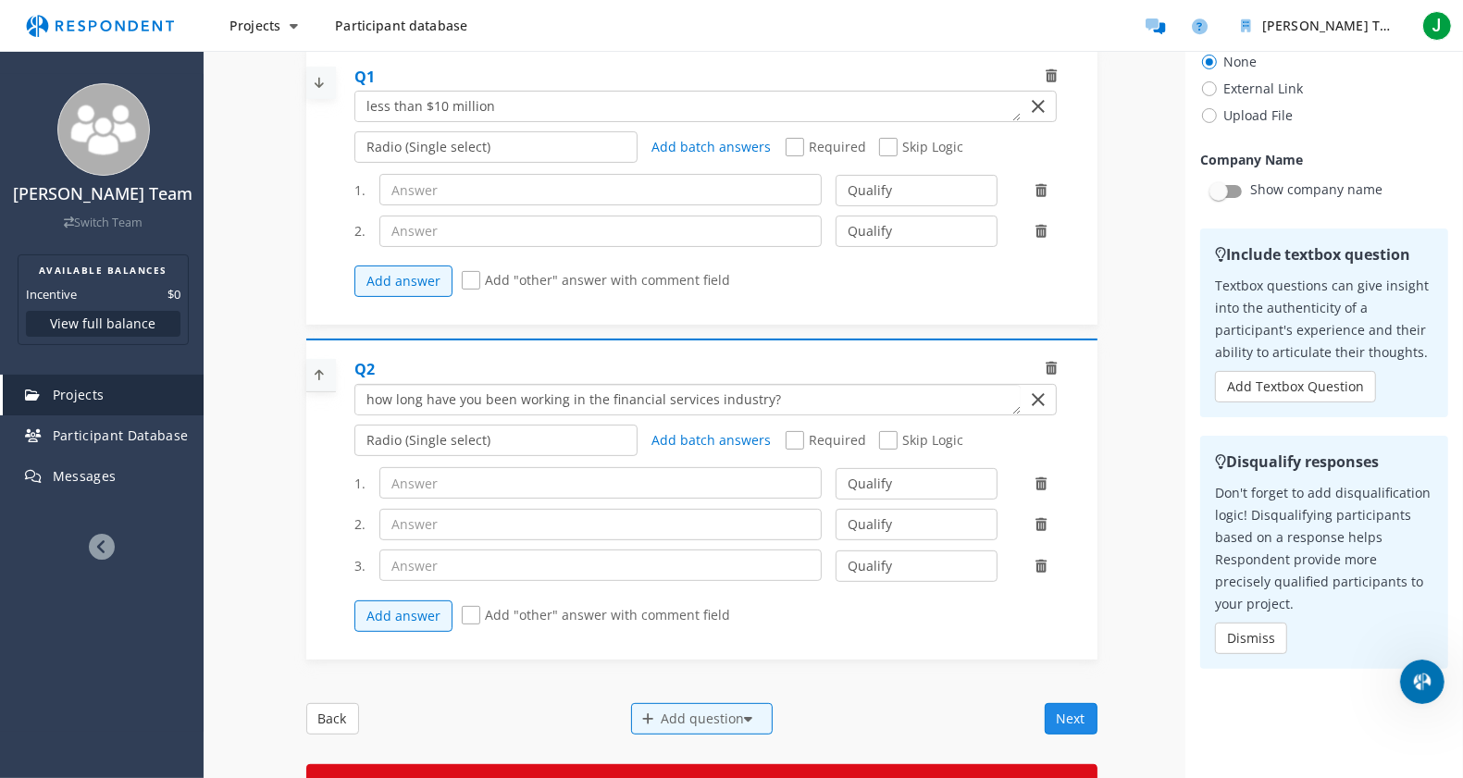
type textarea "how long have you been working in the financial services industry?"
click at [1050, 622] on button "Next" at bounding box center [1071, 718] width 53 height 31
click at [1066, 622] on button "Next" at bounding box center [1071, 718] width 53 height 31
click at [1064, 622] on button "Next" at bounding box center [1071, 718] width 53 height 31
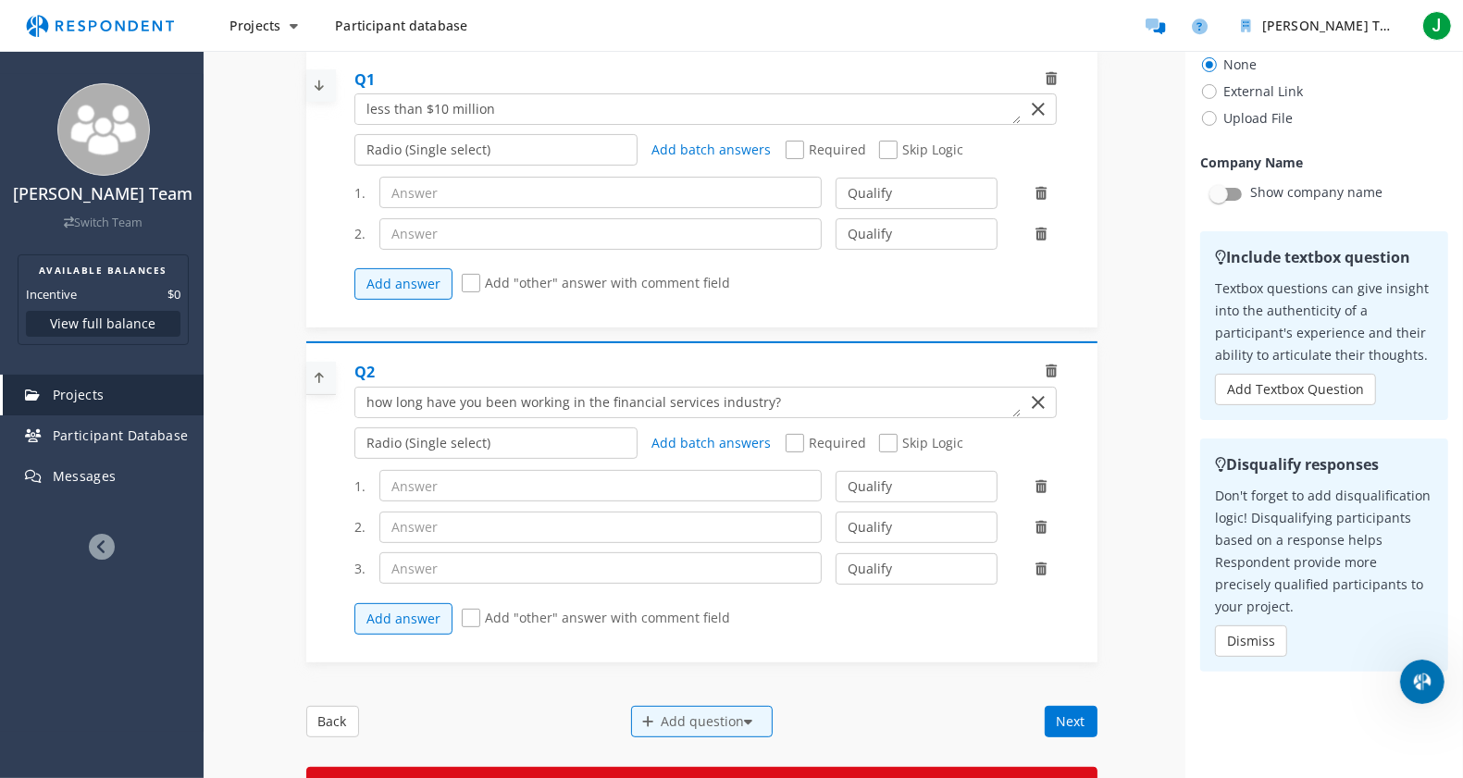
scroll to position [287, 0]
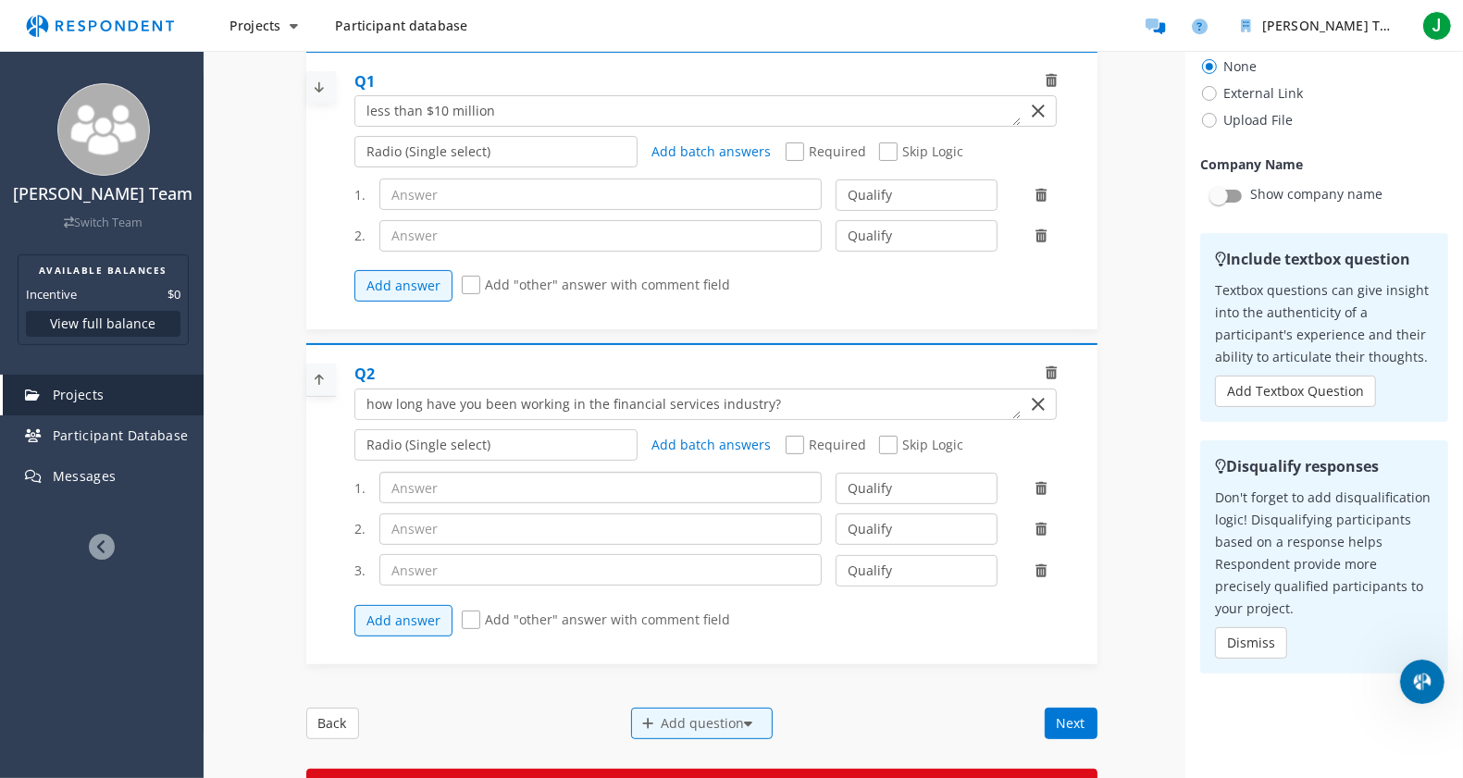
click at [589, 502] on input "text" at bounding box center [600, 487] width 442 height 31
type input "analyst"
click at [569, 545] on input "text" at bounding box center [600, 529] width 442 height 31
type input "director/ partner"
click at [535, 586] on input "text" at bounding box center [600, 569] width 442 height 31
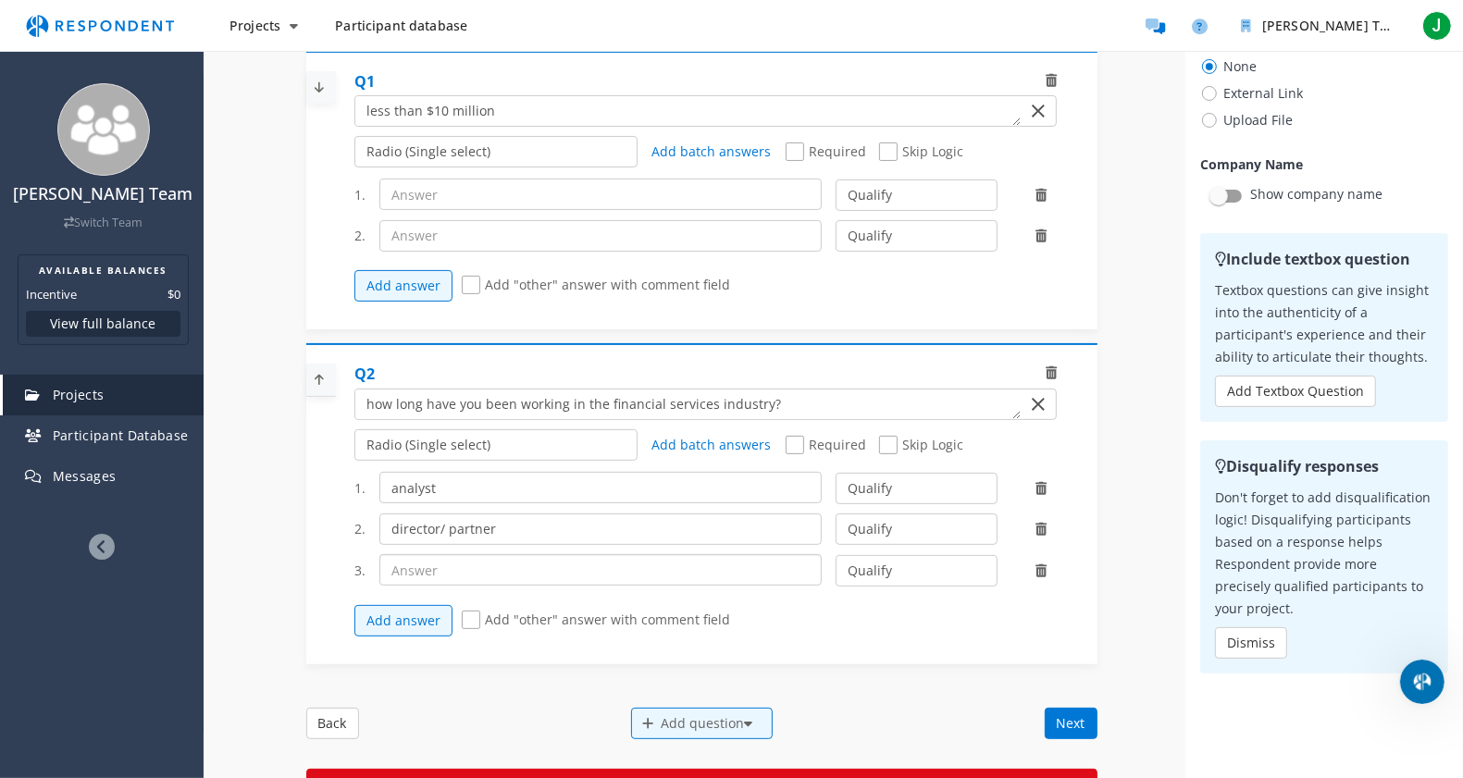
click at [535, 586] on input "text" at bounding box center [600, 569] width 442 height 31
type input "senior management/VIP"
click at [433, 210] on input "text" at bounding box center [600, 194] width 442 height 31
type input "less than%10 million"
click at [447, 252] on input "text" at bounding box center [600, 235] width 442 height 31
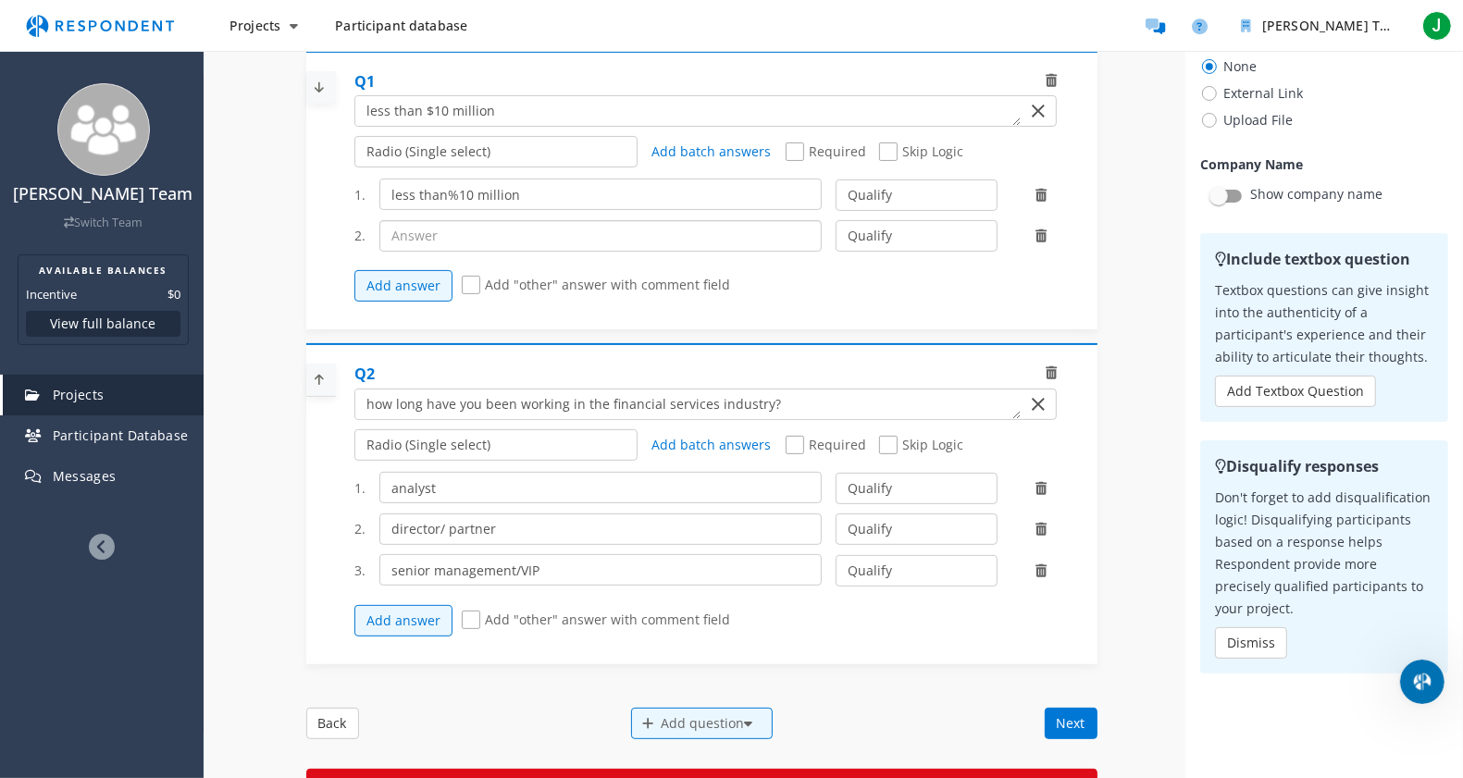
type input "%"
type input "$10 million"
click at [354, 270] on button "Add answer" at bounding box center [403, 285] width 98 height 31
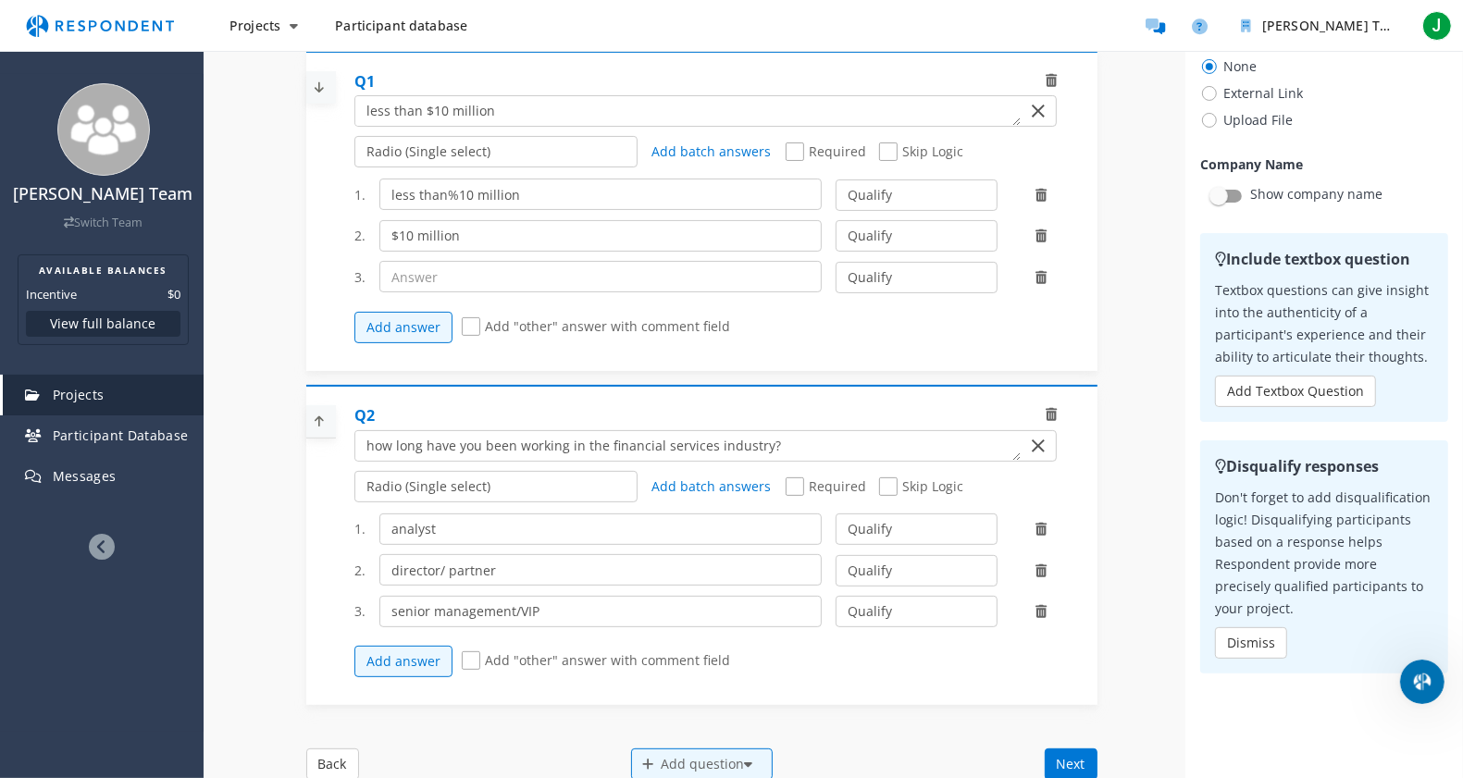
click at [1036, 284] on icon at bounding box center [1041, 277] width 11 height 13
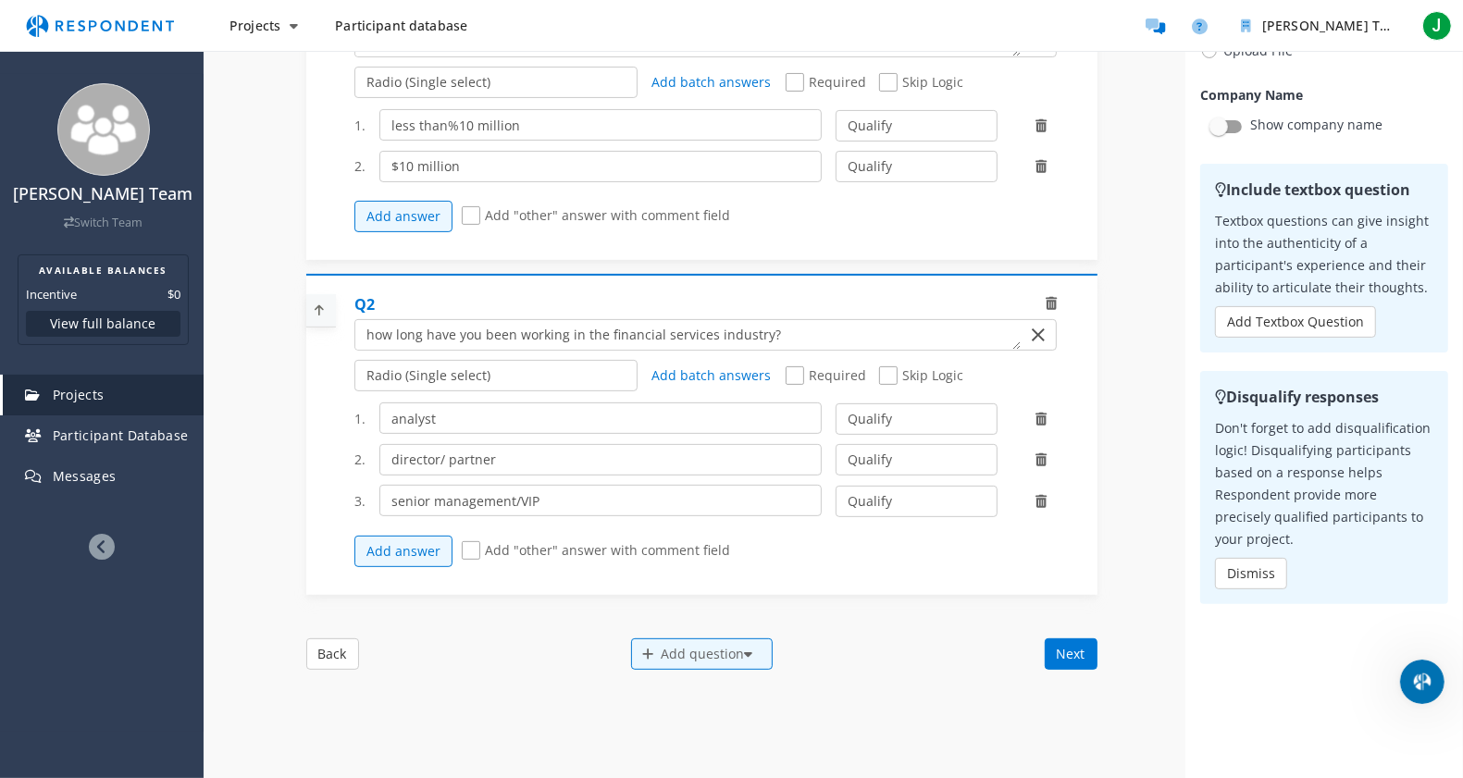
scroll to position [358, 0]
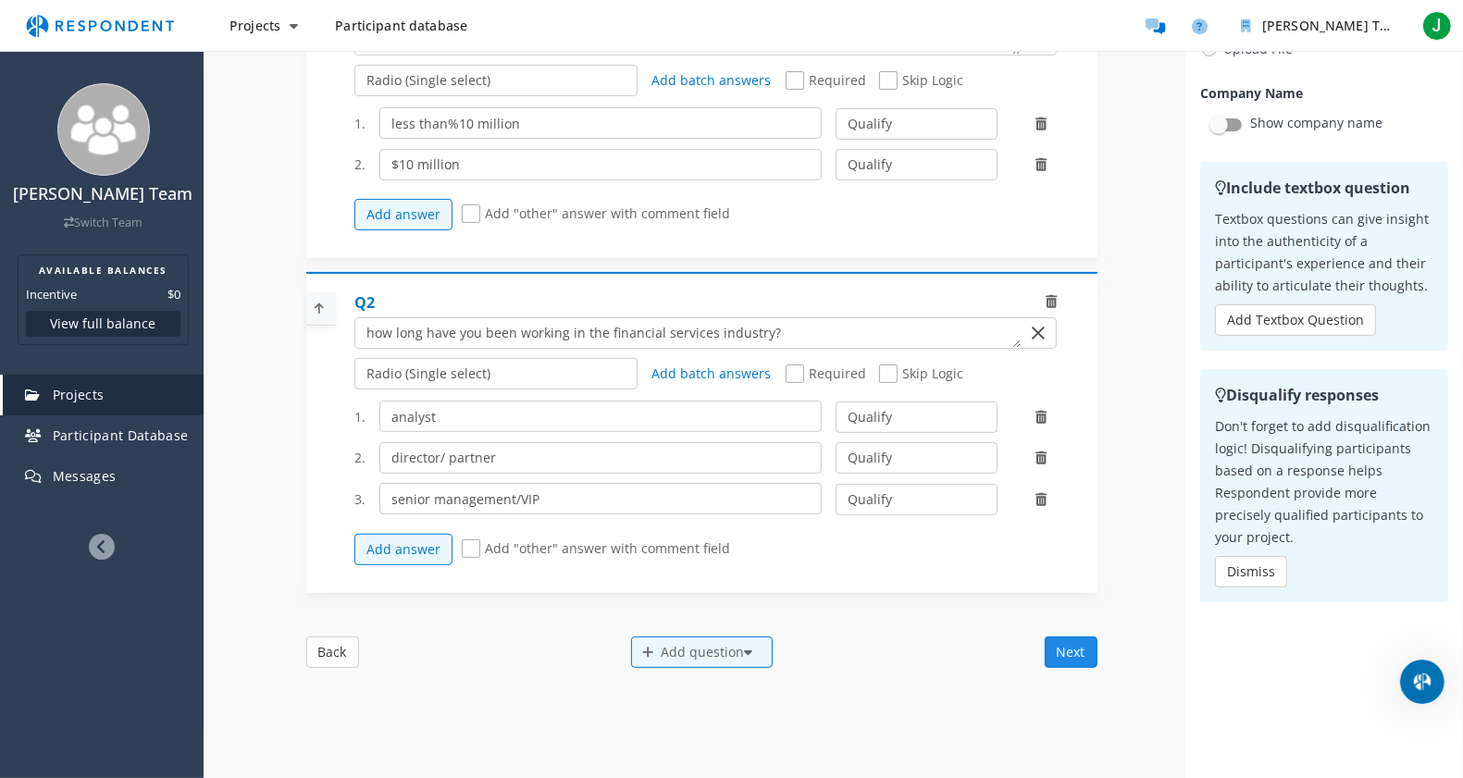
click at [1045, 622] on button "Next" at bounding box center [1071, 652] width 53 height 31
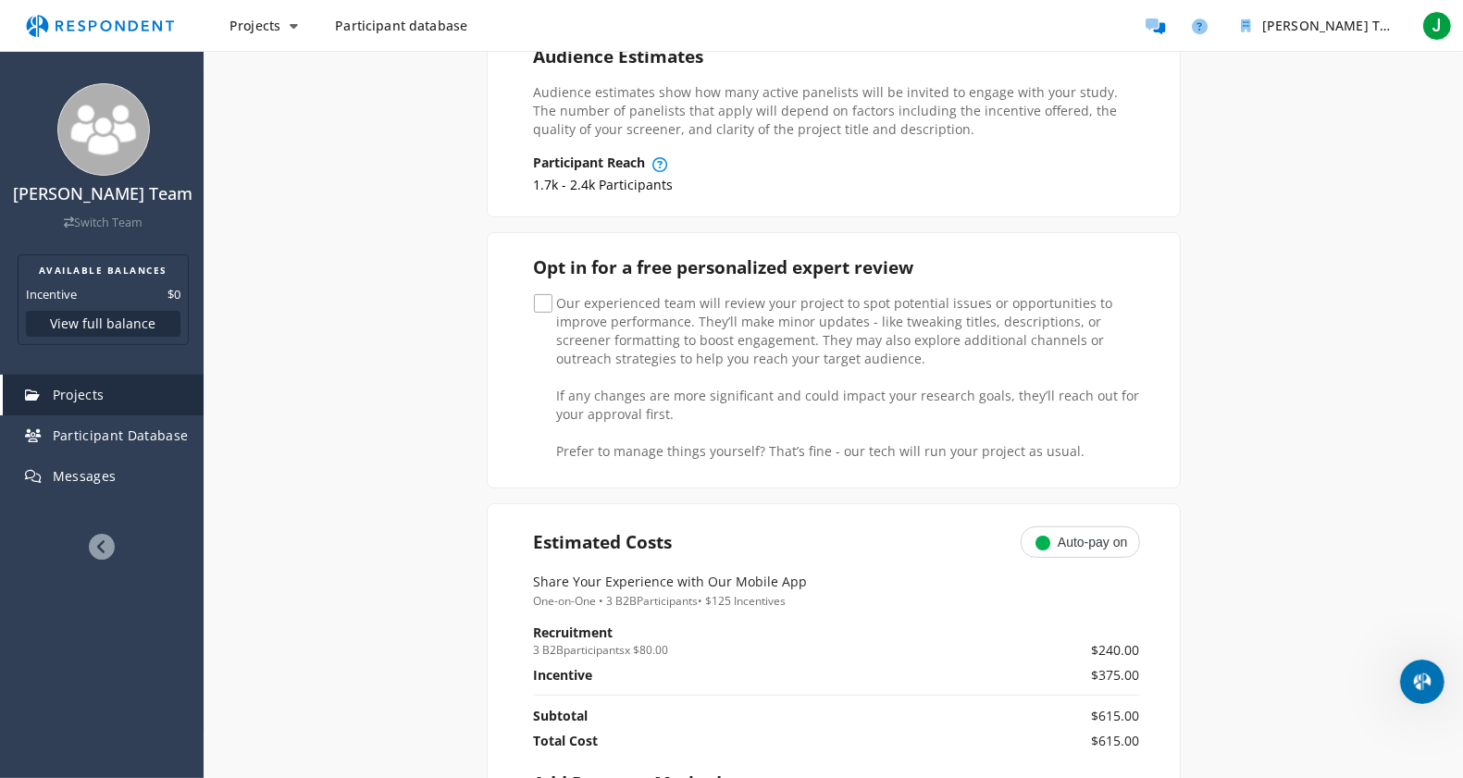
scroll to position [363, 0]
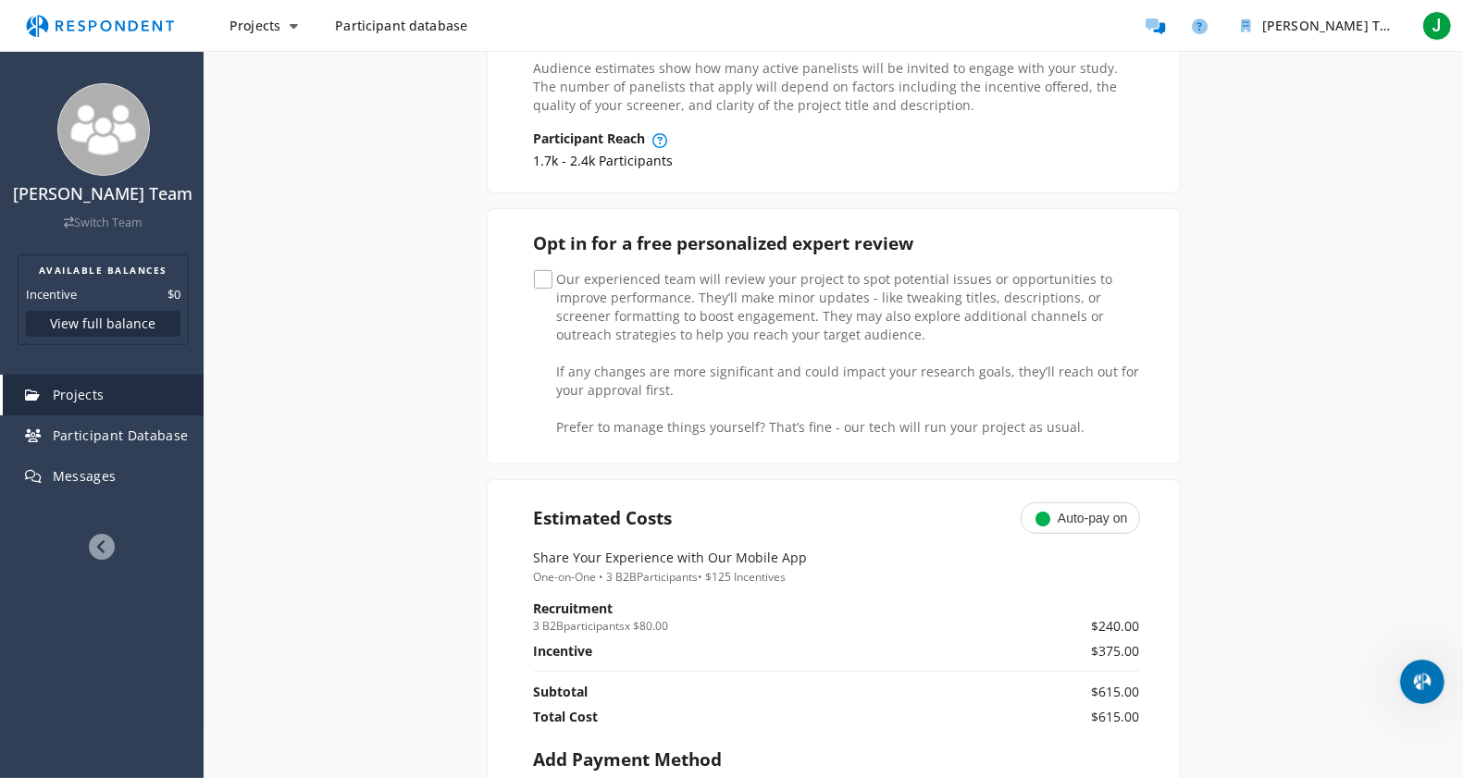
click at [549, 274] on span "Our experienced team will review your project to spot potential issues or oppor…" at bounding box center [837, 281] width 606 height 22
click at [546, 274] on input "Our experienced team will review your project to spot potential issues or oppor…" at bounding box center [540, 280] width 12 height 12
checkbox input "true"
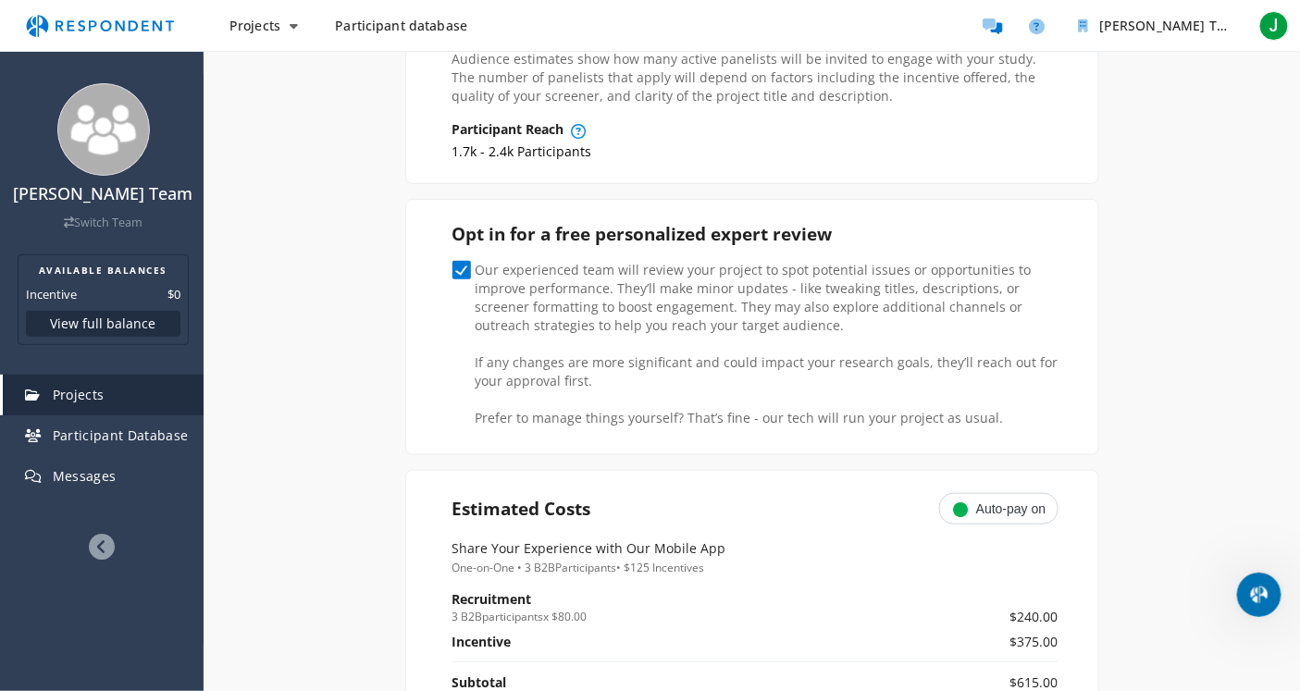
scroll to position [519, 0]
click at [121, 317] on button "View full balance" at bounding box center [103, 324] width 155 height 26
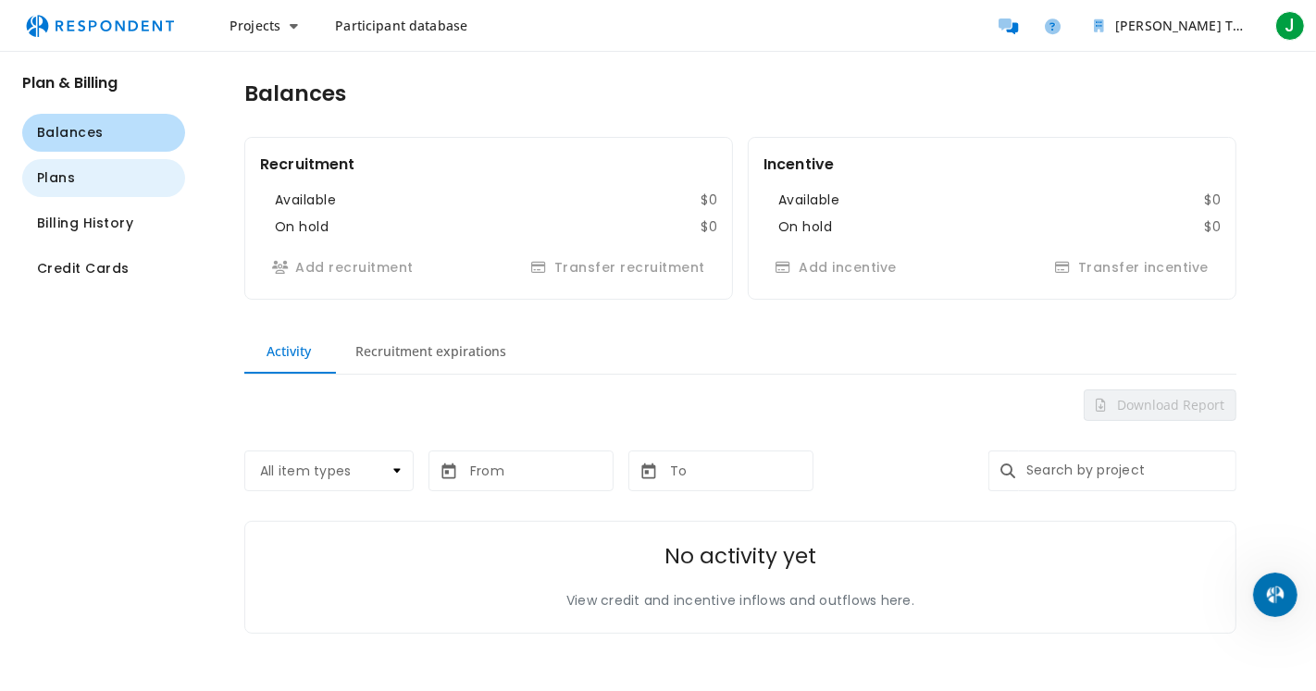
click at [107, 195] on button "Plans" at bounding box center [103, 178] width 163 height 38
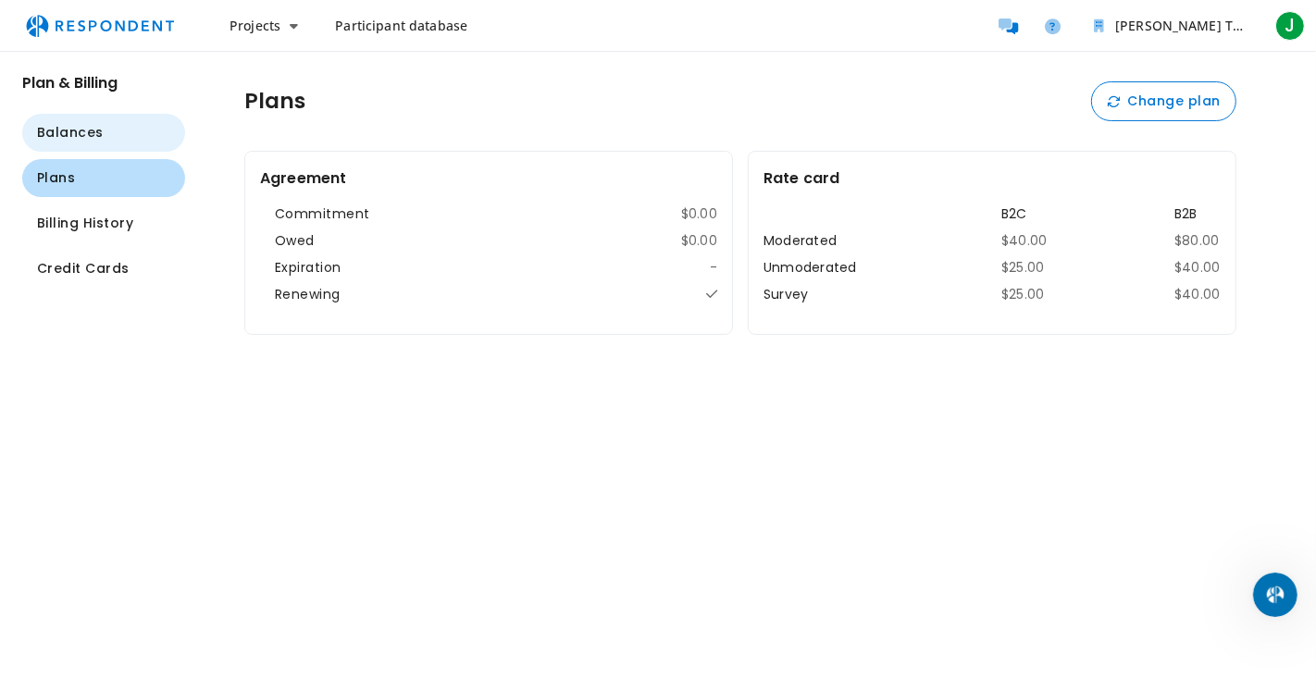
click at [100, 131] on span "Balances" at bounding box center [70, 132] width 67 height 19
